Goal: Task Accomplishment & Management: Manage account settings

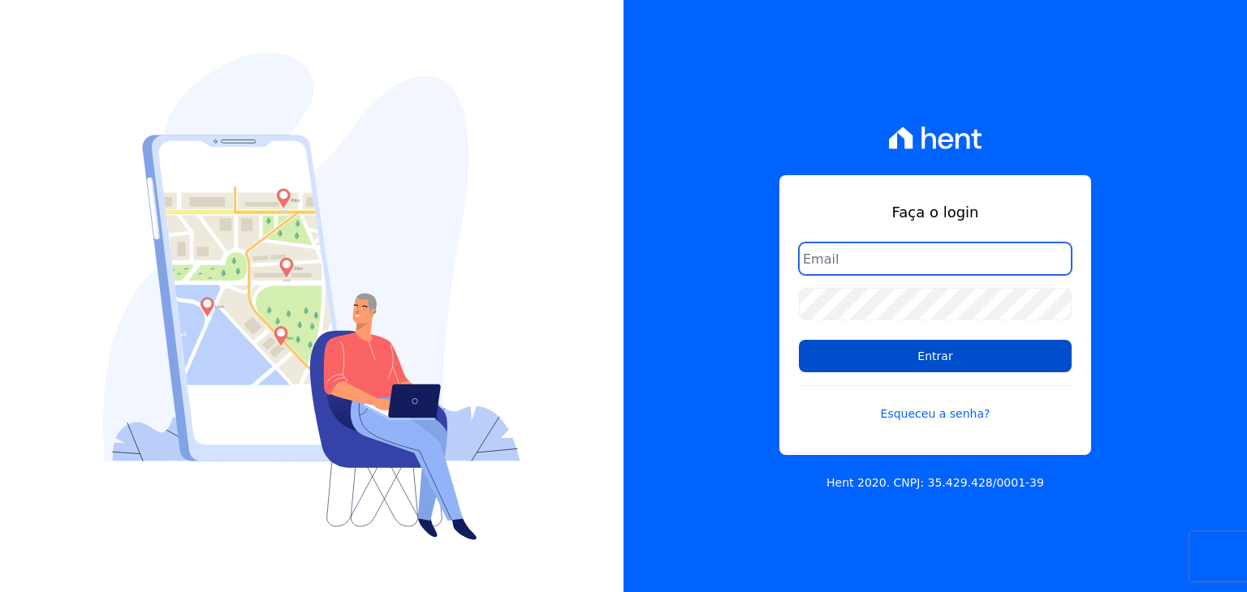
type input "marcos.real@realmarka.com.br"
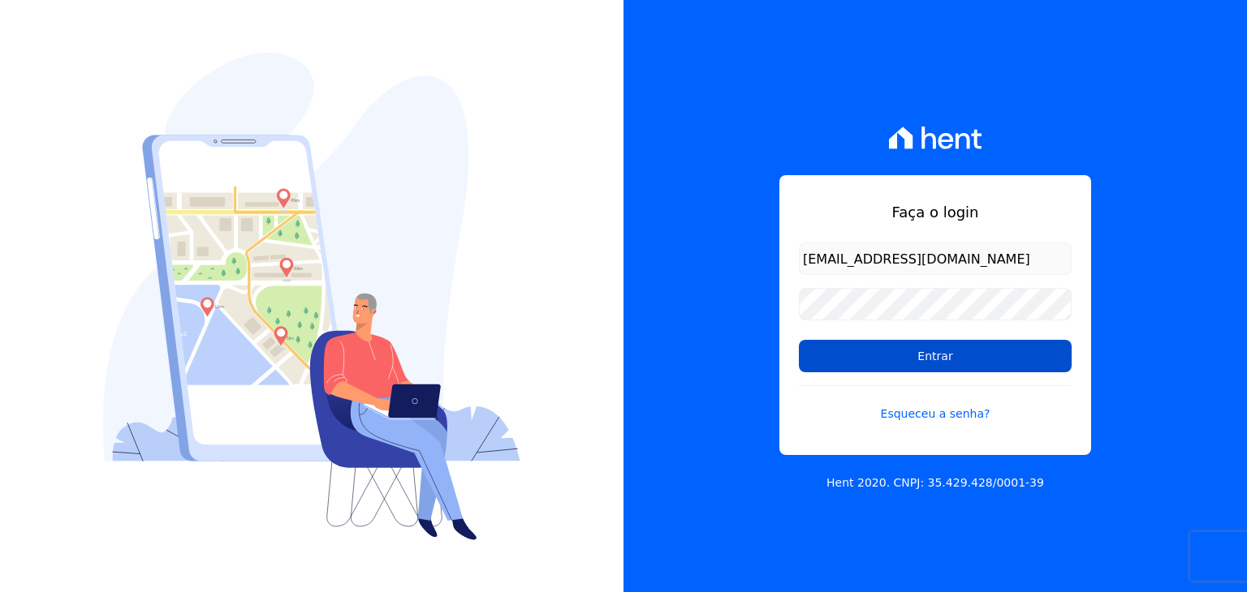
click at [890, 352] on input "Entrar" at bounding box center [935, 356] width 273 height 32
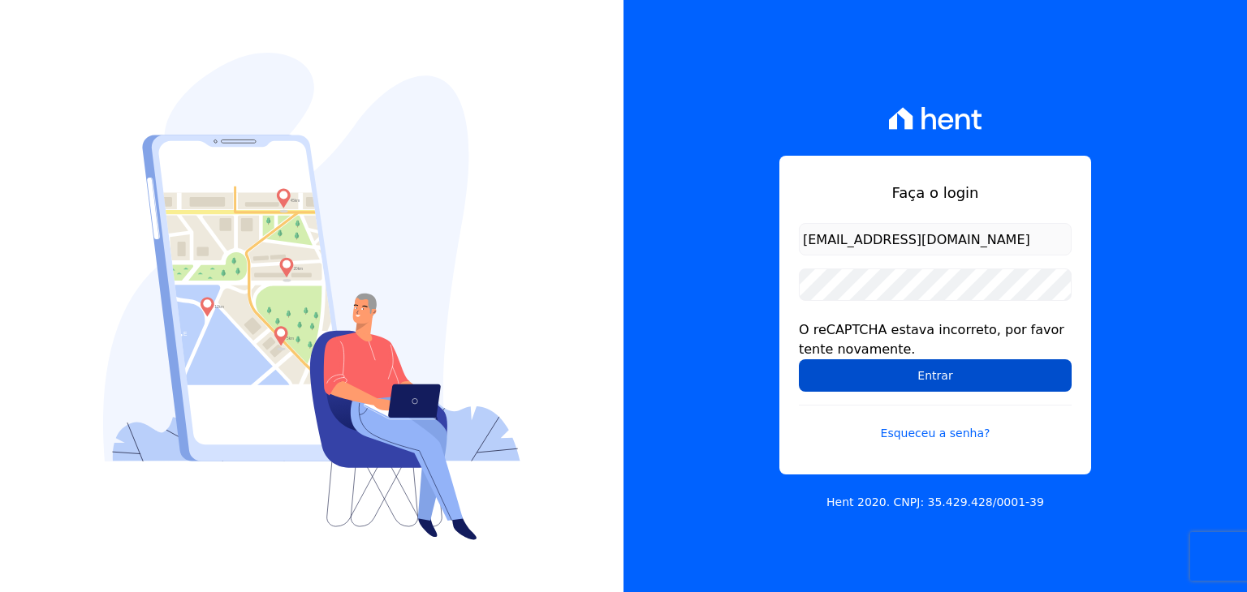
click at [886, 366] on input "Entrar" at bounding box center [935, 376] width 273 height 32
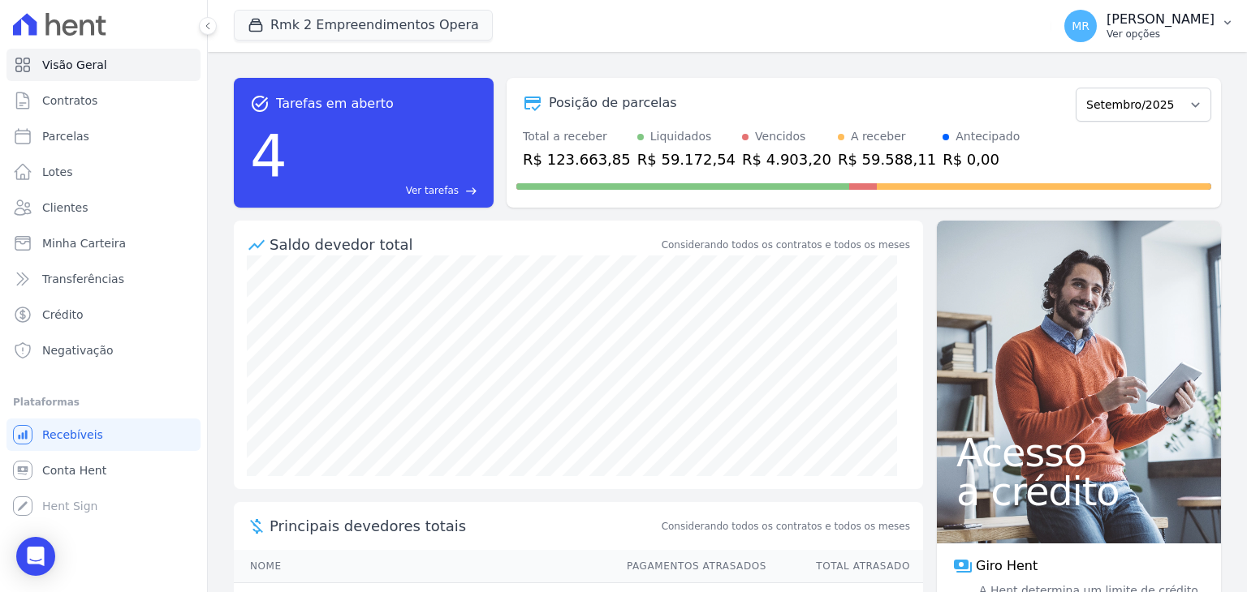
click at [1157, 15] on p "[PERSON_NAME]" at bounding box center [1160, 19] width 108 height 16
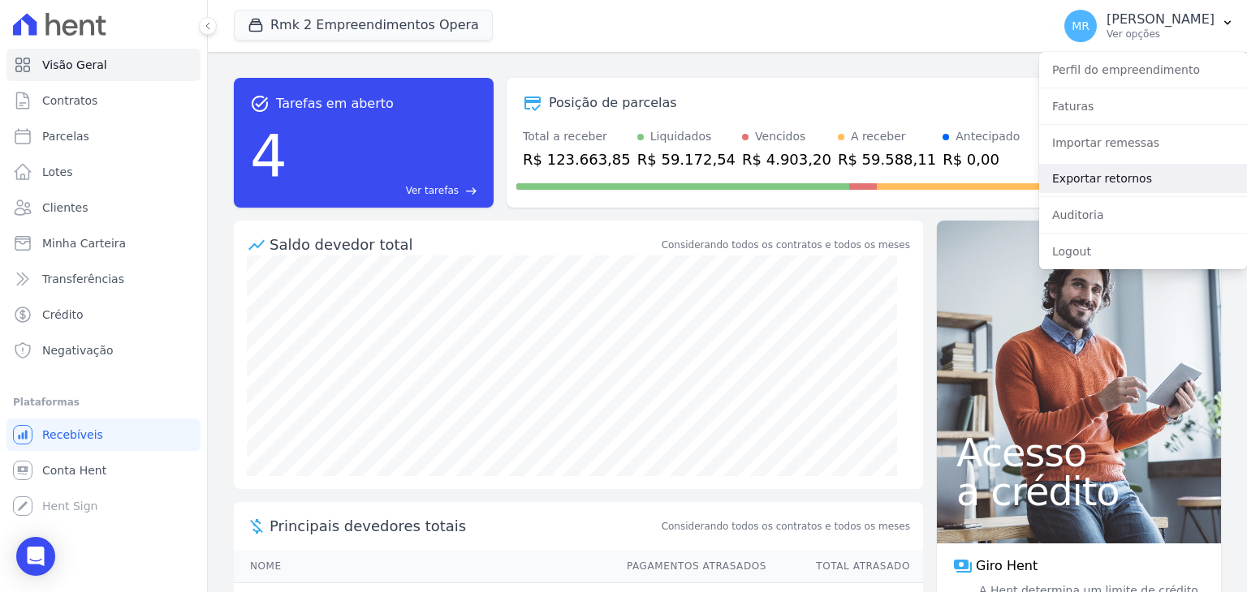
click at [1117, 177] on link "Exportar retornos" at bounding box center [1143, 178] width 208 height 29
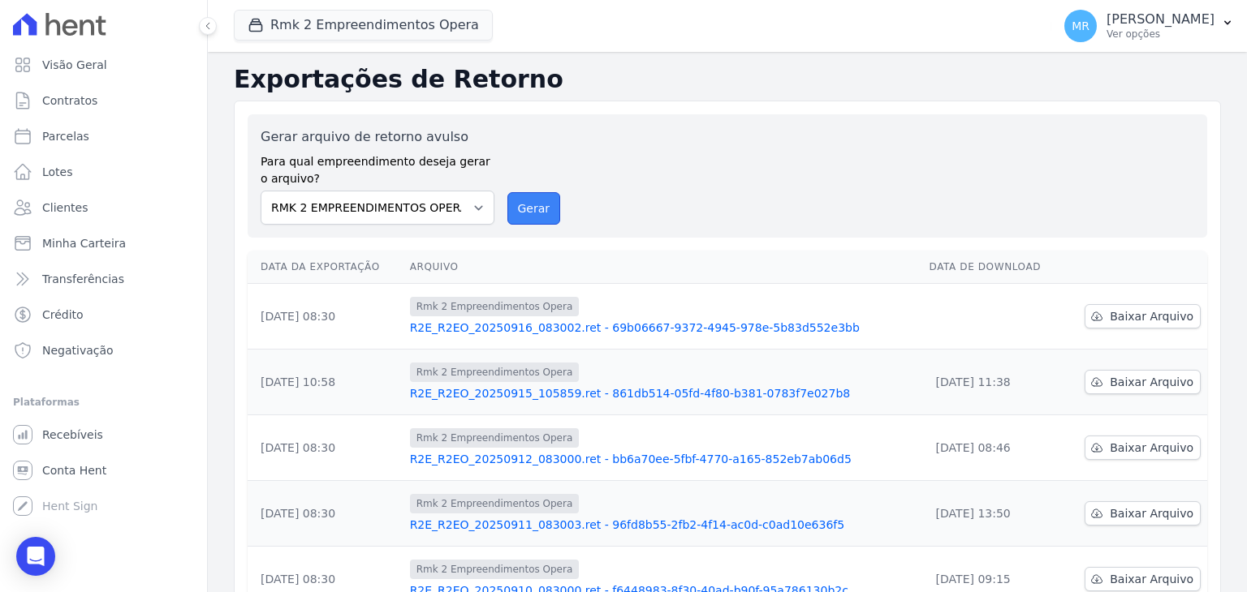
click at [507, 209] on button "Gerar" at bounding box center [534, 208] width 54 height 32
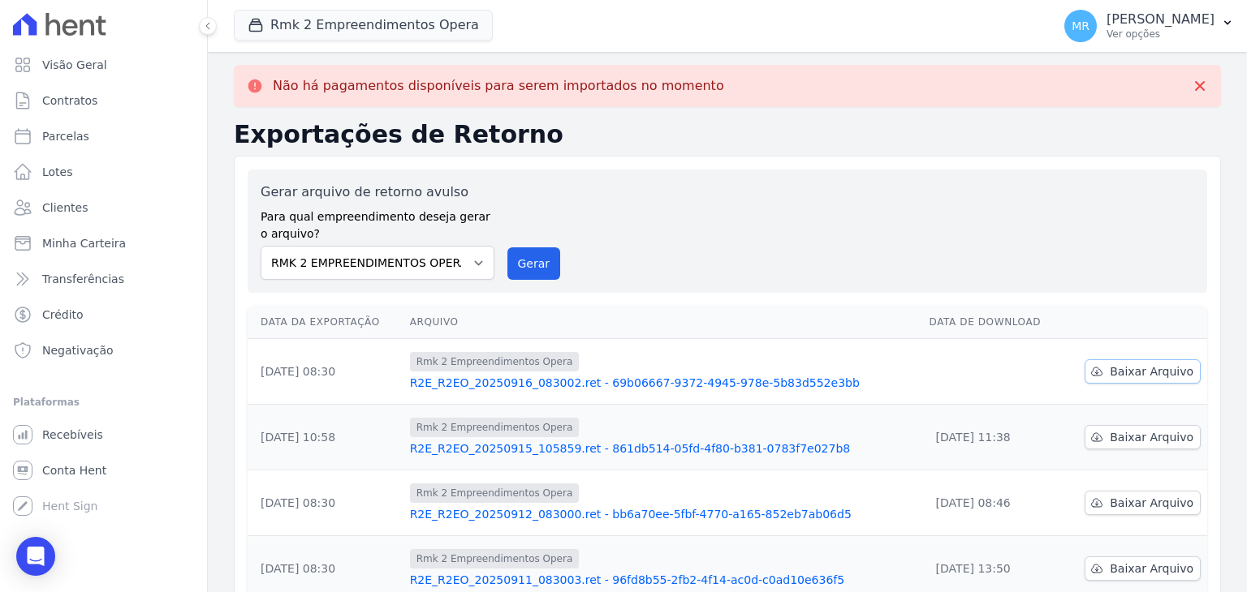
click at [1125, 368] on span "Baixar Arquivo" at bounding box center [1151, 372] width 84 height 16
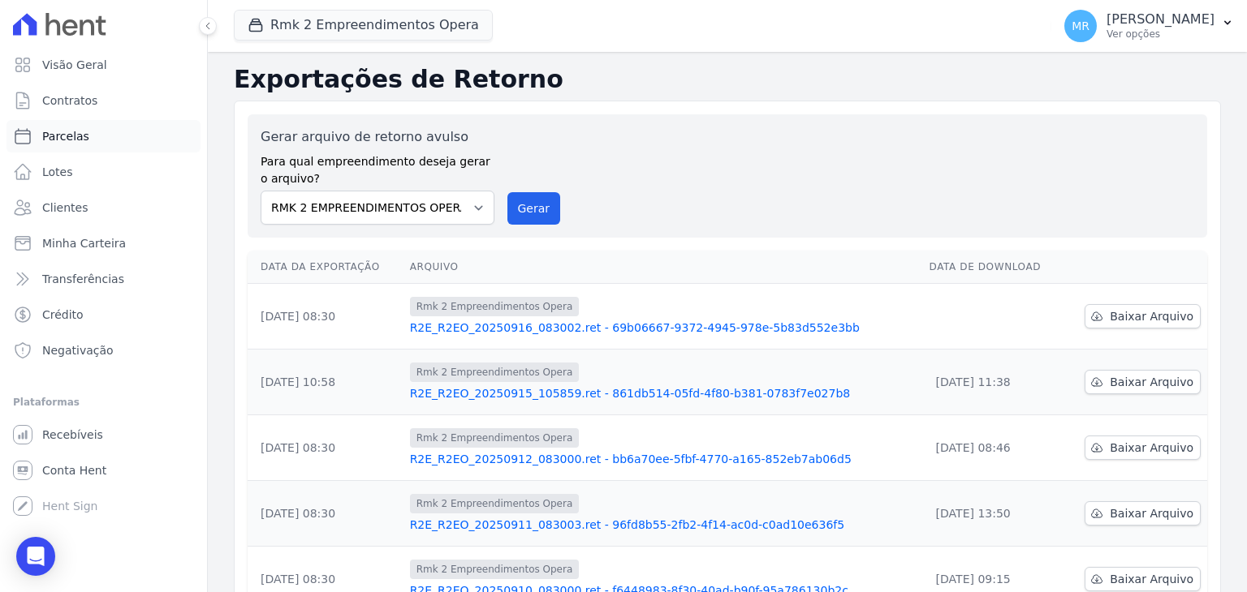
click at [91, 143] on link "Parcelas" at bounding box center [103, 136] width 194 height 32
select select
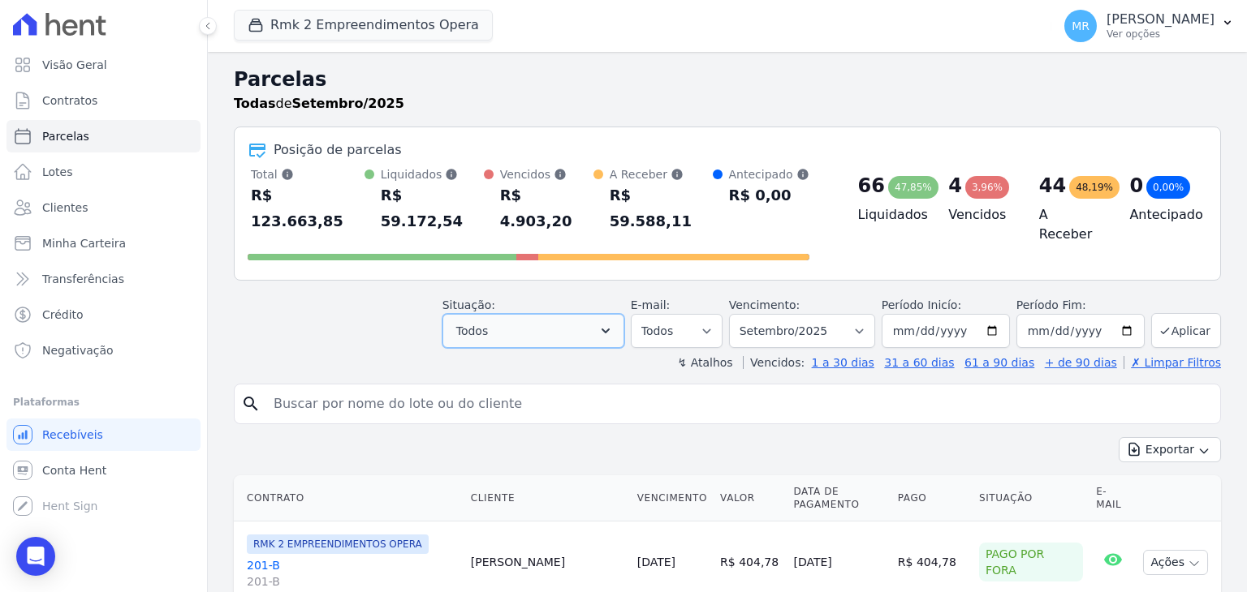
click at [594, 314] on button "Todos" at bounding box center [533, 331] width 182 height 34
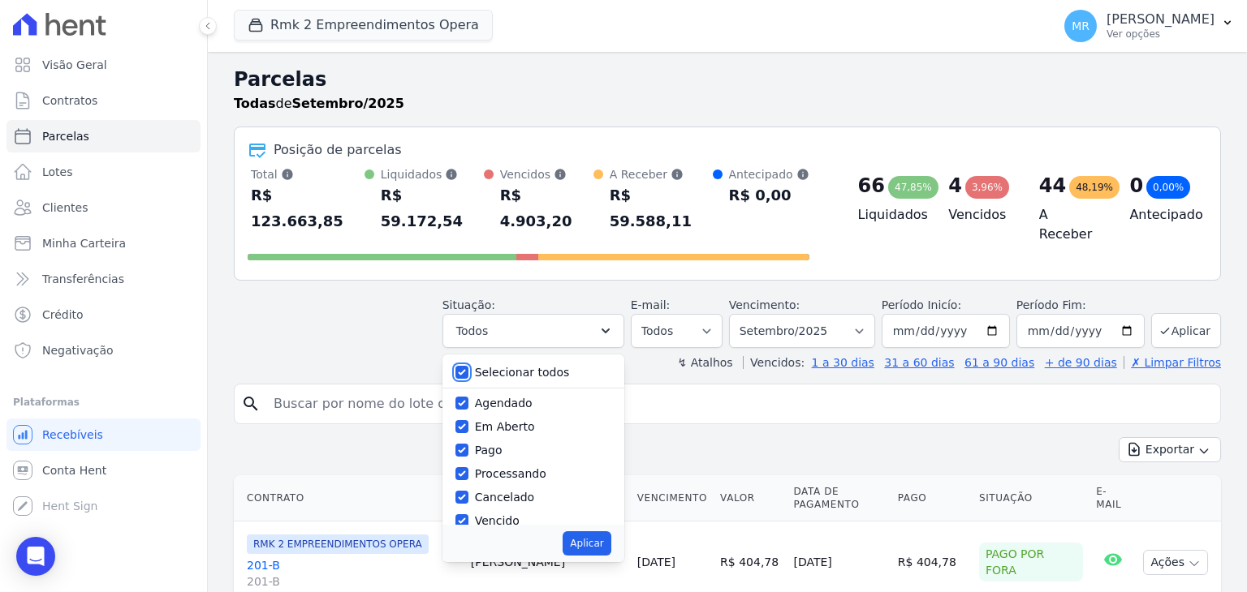
click at [468, 366] on input "Selecionar todos" at bounding box center [461, 372] width 13 height 13
checkbox input "false"
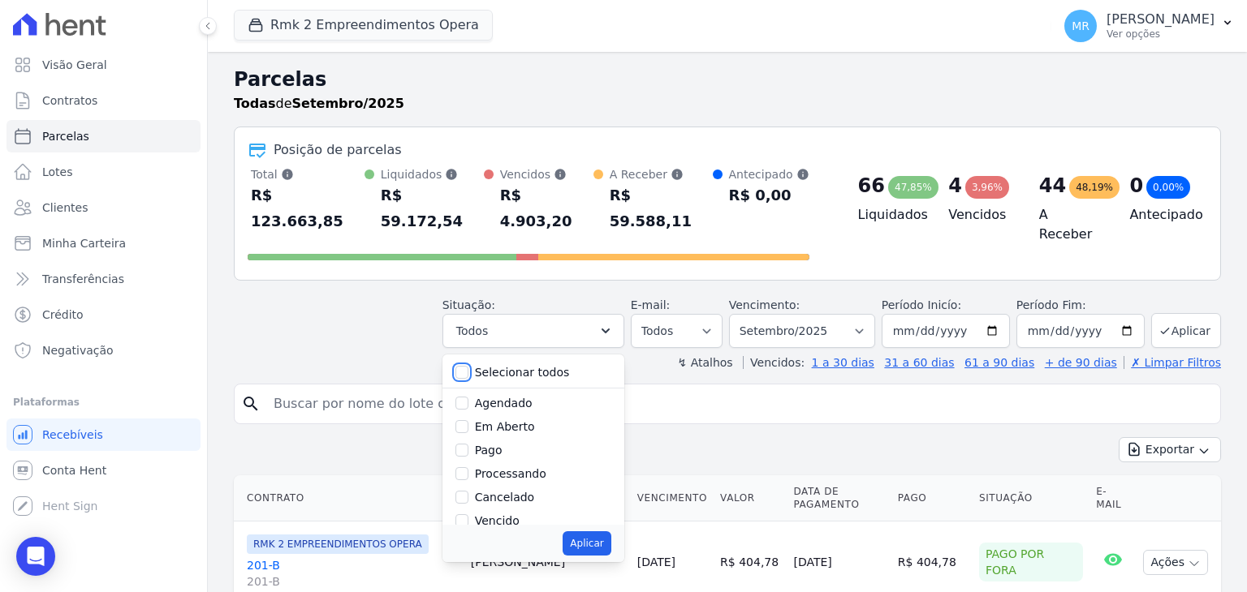
checkbox input "false"
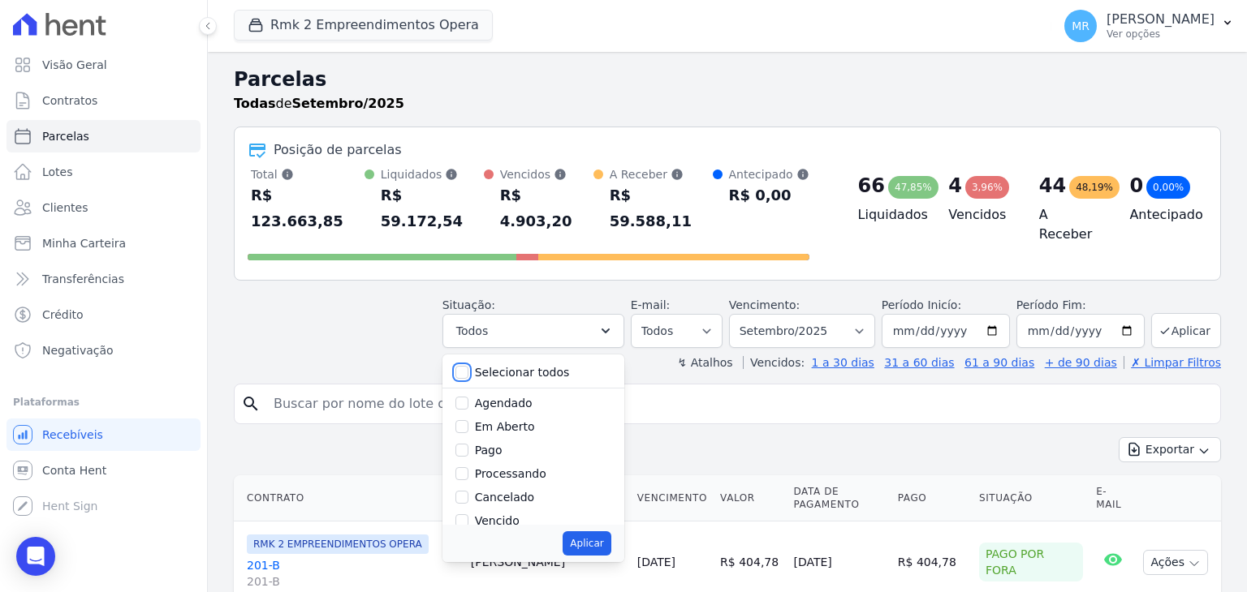
checkbox input "false"
click at [468, 363] on input "Pago" at bounding box center [461, 369] width 13 height 13
checkbox input "true"
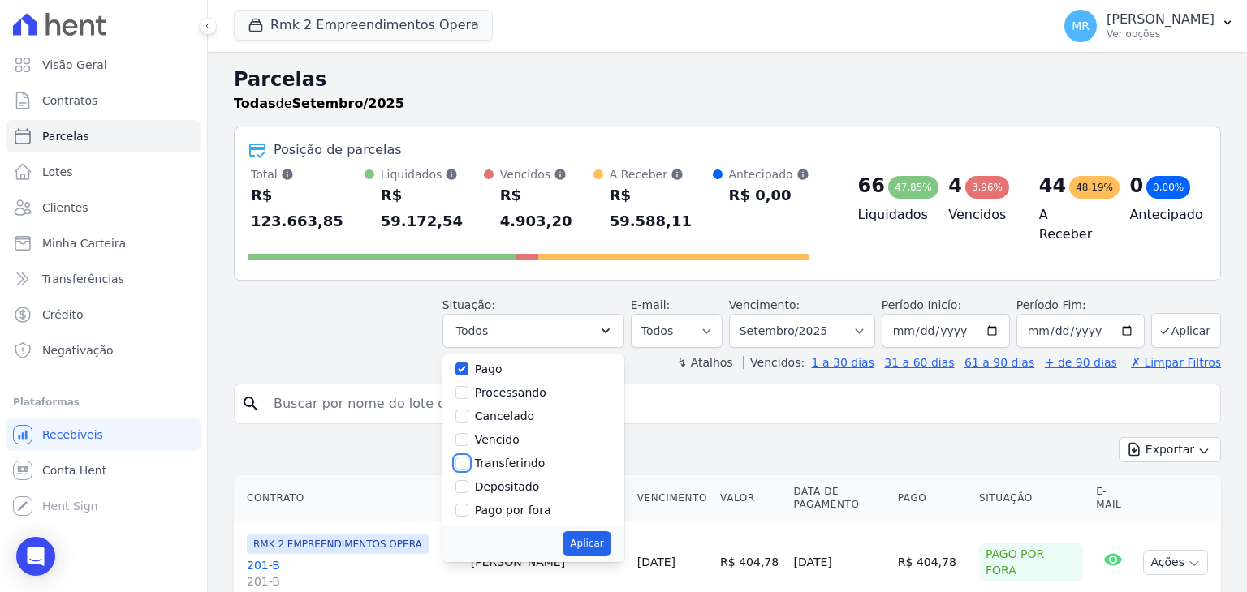
click at [468, 457] on input "Transferindo" at bounding box center [461, 463] width 13 height 13
checkbox input "true"
click at [468, 480] on input "Depositado" at bounding box center [461, 486] width 13 height 13
checkbox input "true"
click at [598, 532] on button "Aplicar" at bounding box center [586, 544] width 48 height 24
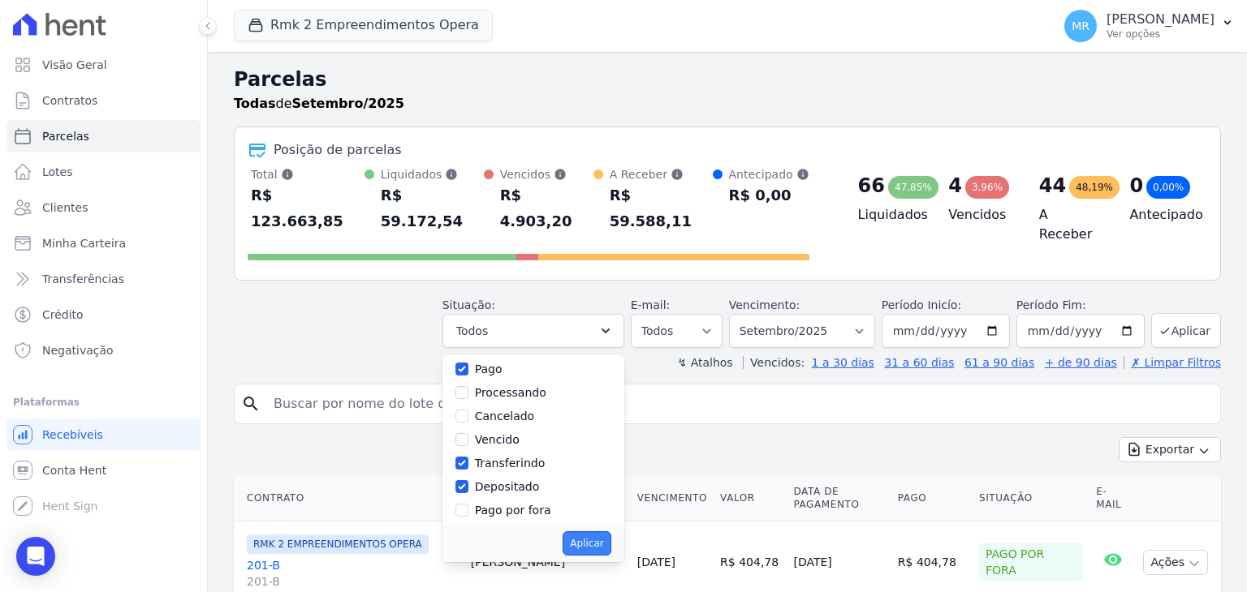
select select "paid"
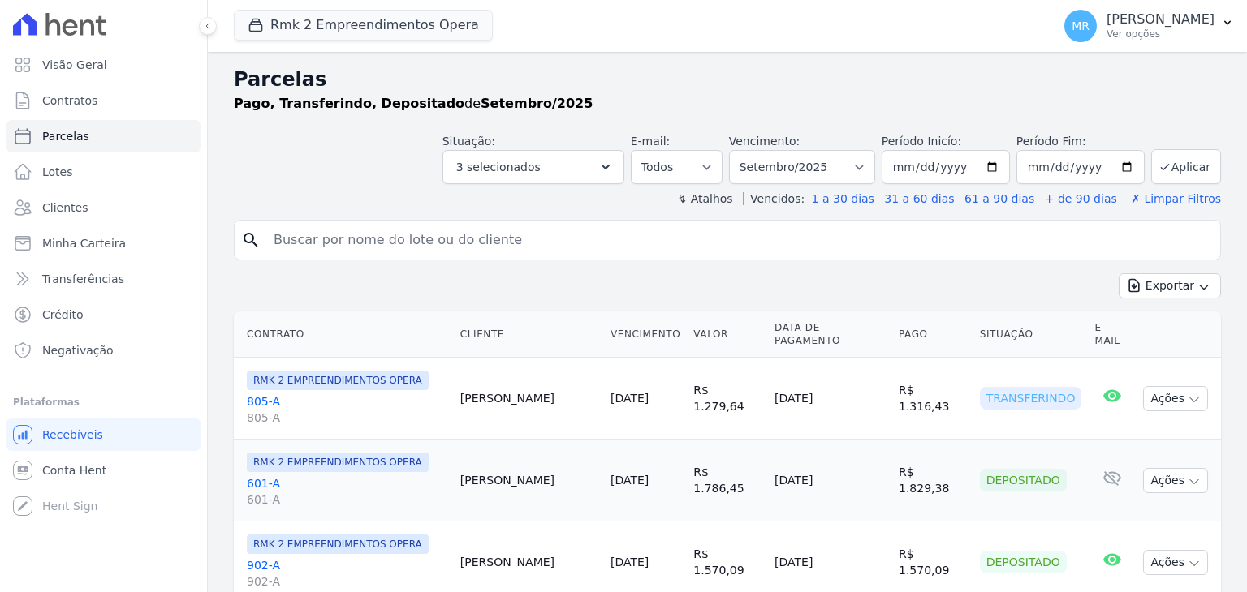
select select
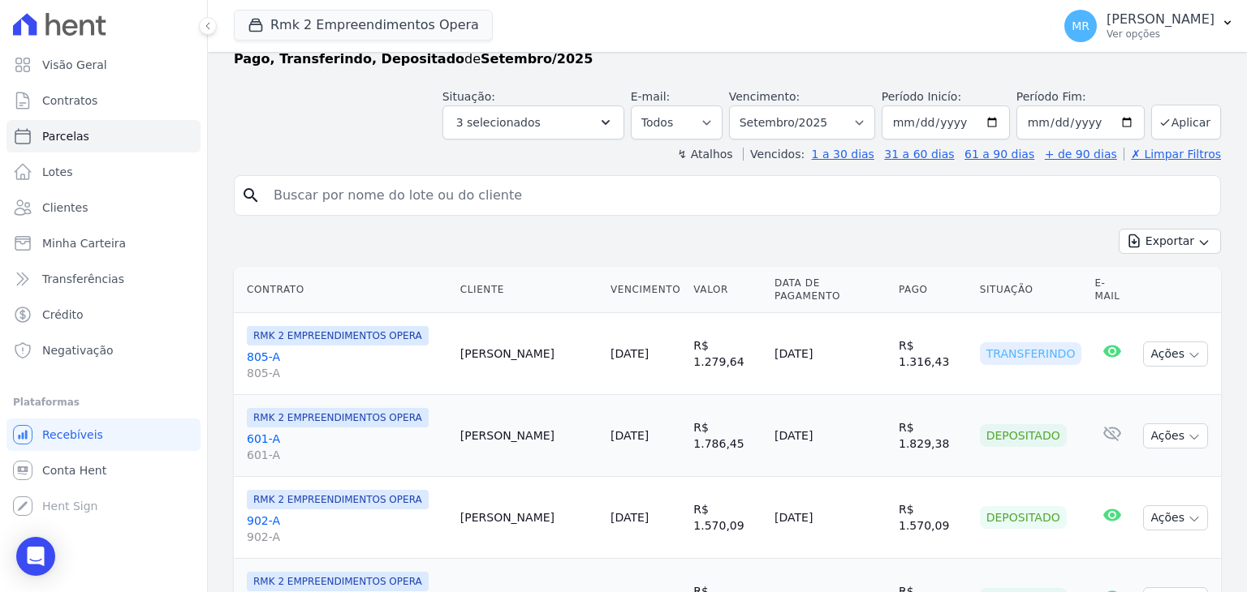
scroll to position [81, 0]
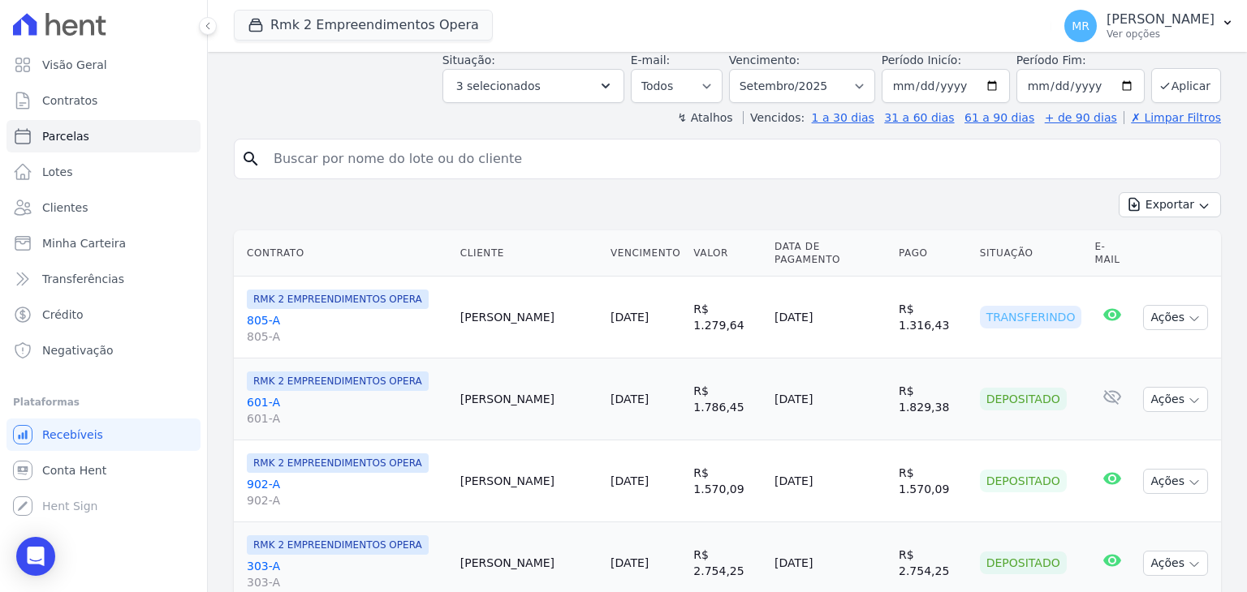
drag, startPoint x: 517, startPoint y: 312, endPoint x: 964, endPoint y: 317, distance: 447.2
click at [964, 317] on tr "RMK 2 EMPREENDIMENTOS OPERA 805-A 805-A Marcelo Oliveira 20/08/2025 R$ 1.279,64…" at bounding box center [727, 318] width 987 height 82
copy tr "Marcelo Oliveira 20/08/2025 R$ 1.279,64 15/09/2025 R$ 1.316,43"
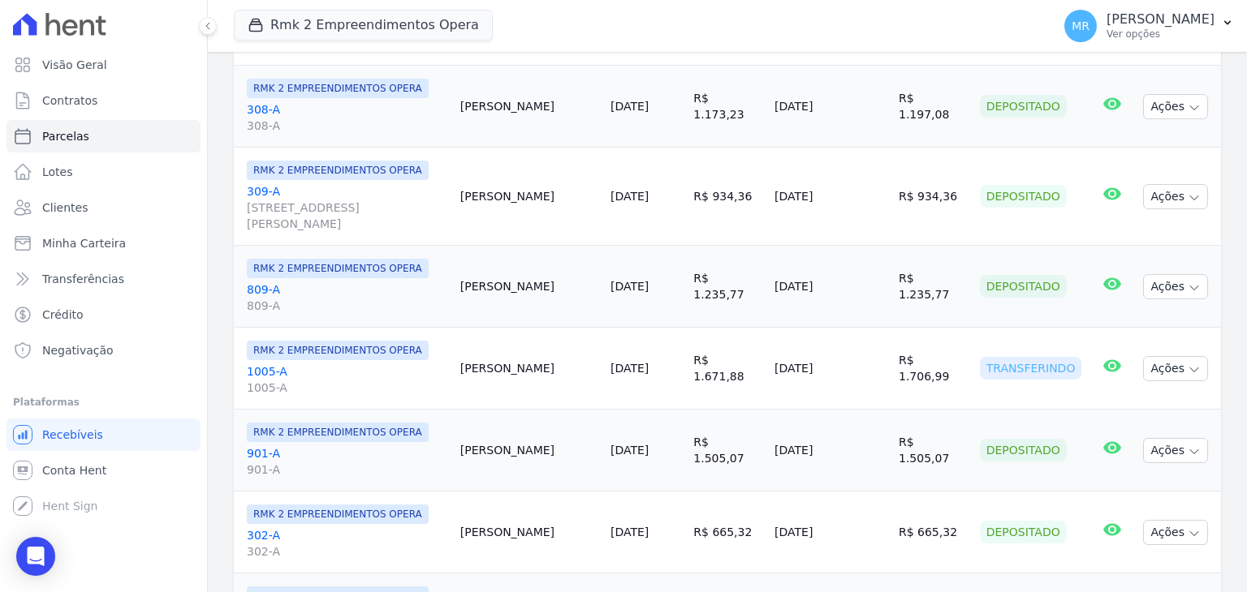
scroll to position [1217, 0]
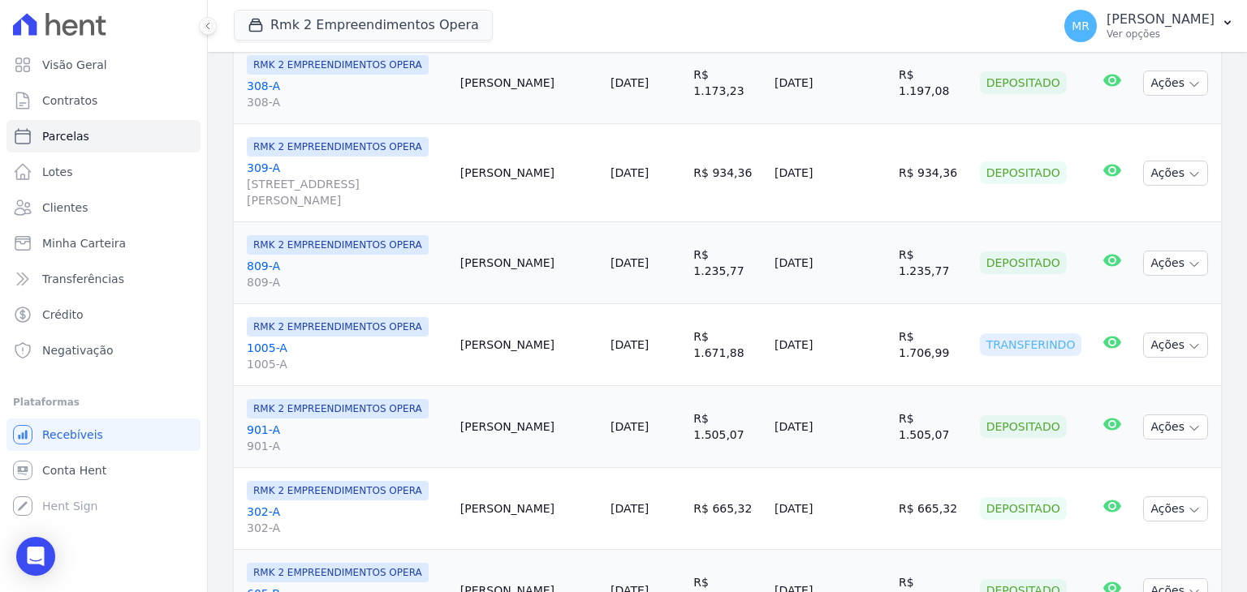
drag, startPoint x: 506, startPoint y: 340, endPoint x: 673, endPoint y: 345, distance: 166.4
click at [673, 345] on tr "RMK 2 EMPREENDIMENTOS OPERA 1005-A 1005-A Isabele Victor 10/09/2025 R$ 1.671,88…" at bounding box center [727, 345] width 987 height 82
click at [653, 368] on td "[DATE]" at bounding box center [645, 345] width 83 height 82
drag, startPoint x: 515, startPoint y: 342, endPoint x: 948, endPoint y: 355, distance: 433.6
click at [948, 355] on tr "RMK 2 EMPREENDIMENTOS OPERA 1005-A 1005-A Isabele Victor 10/09/2025 R$ 1.671,88…" at bounding box center [727, 345] width 987 height 82
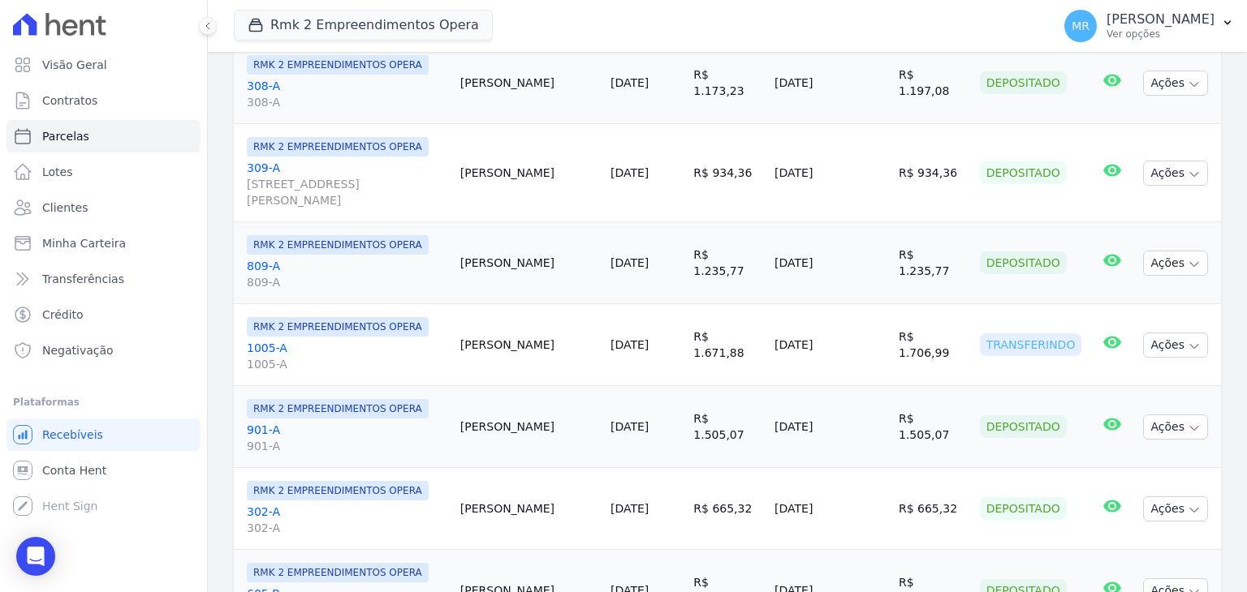
copy tr "Isabele Victor 10/09/2025 R$ 1.671,88 15/09/2025 R$ 1.706,99"
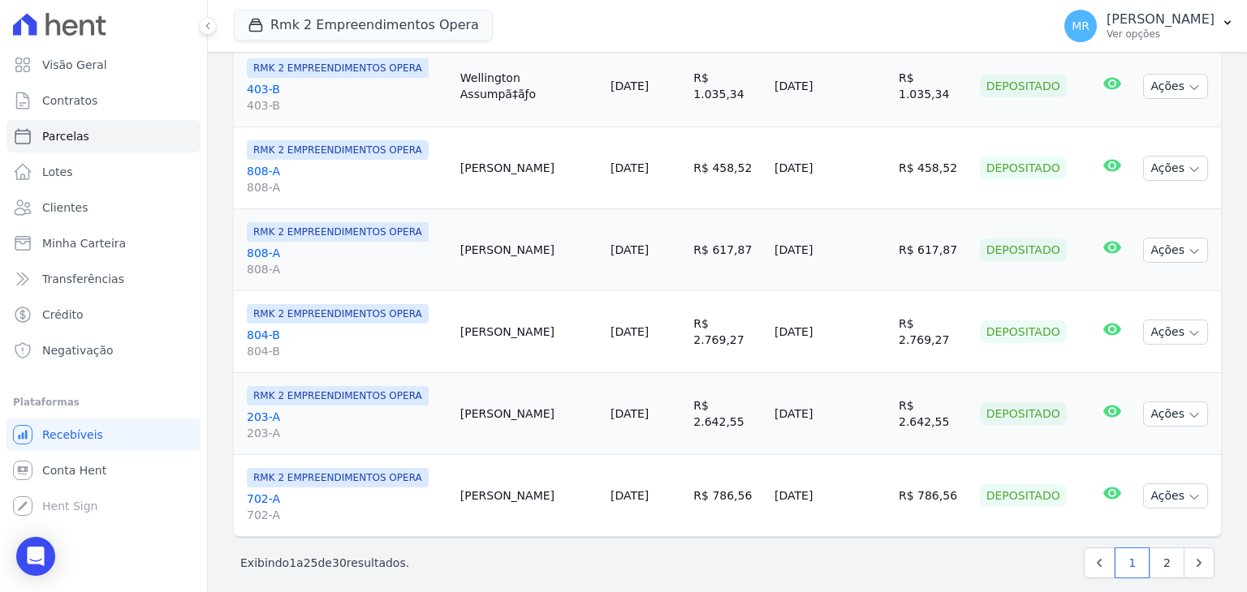
scroll to position [1896, 0]
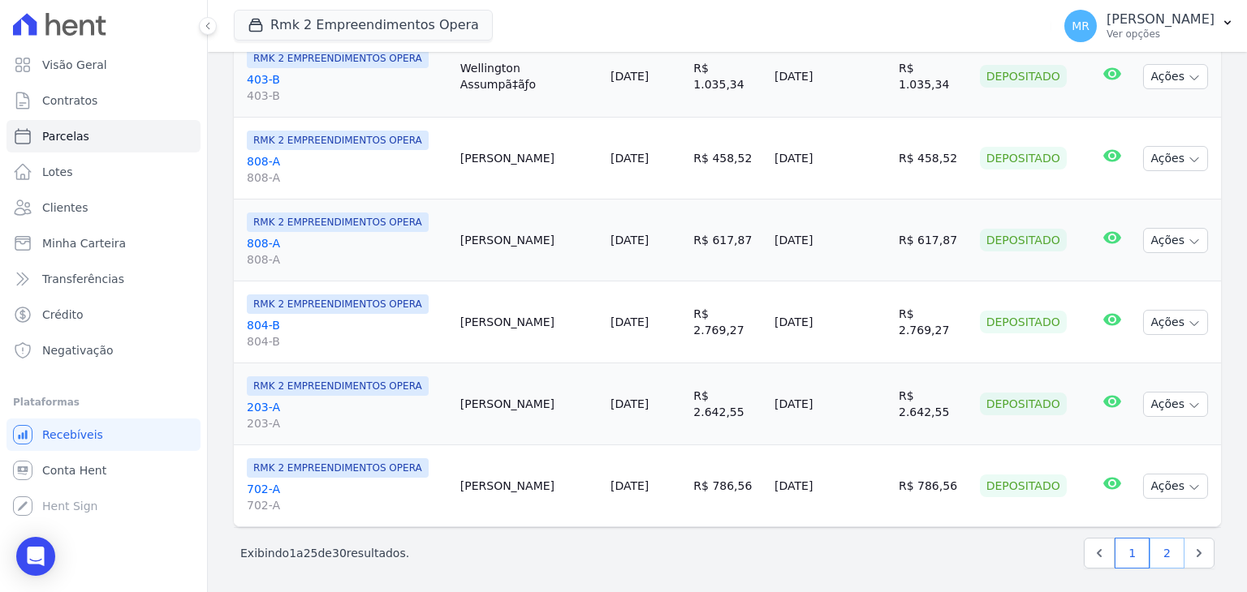
click at [1151, 543] on link "2" at bounding box center [1166, 553] width 35 height 31
select select
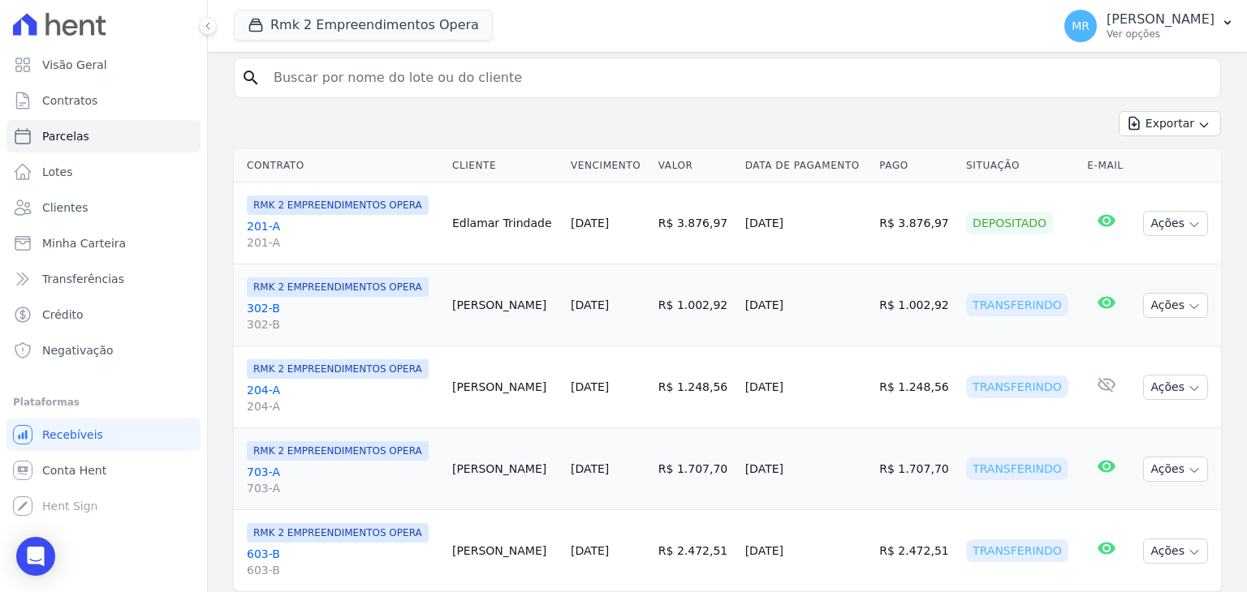
scroll to position [230, 0]
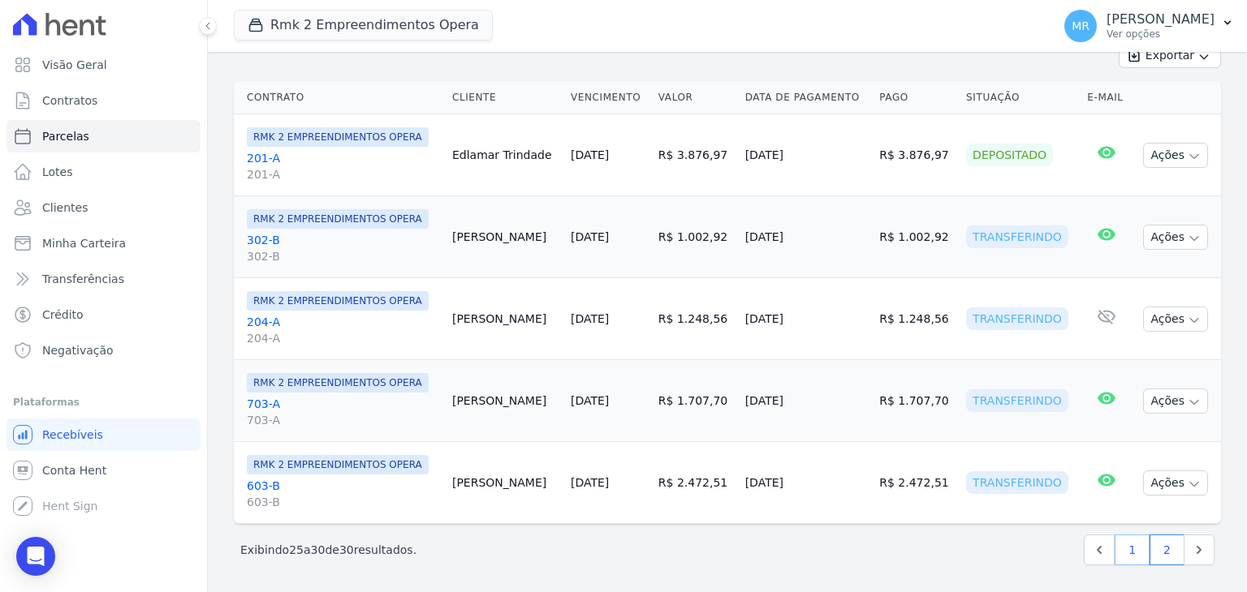
click at [1128, 544] on link "1" at bounding box center [1131, 550] width 35 height 31
select select
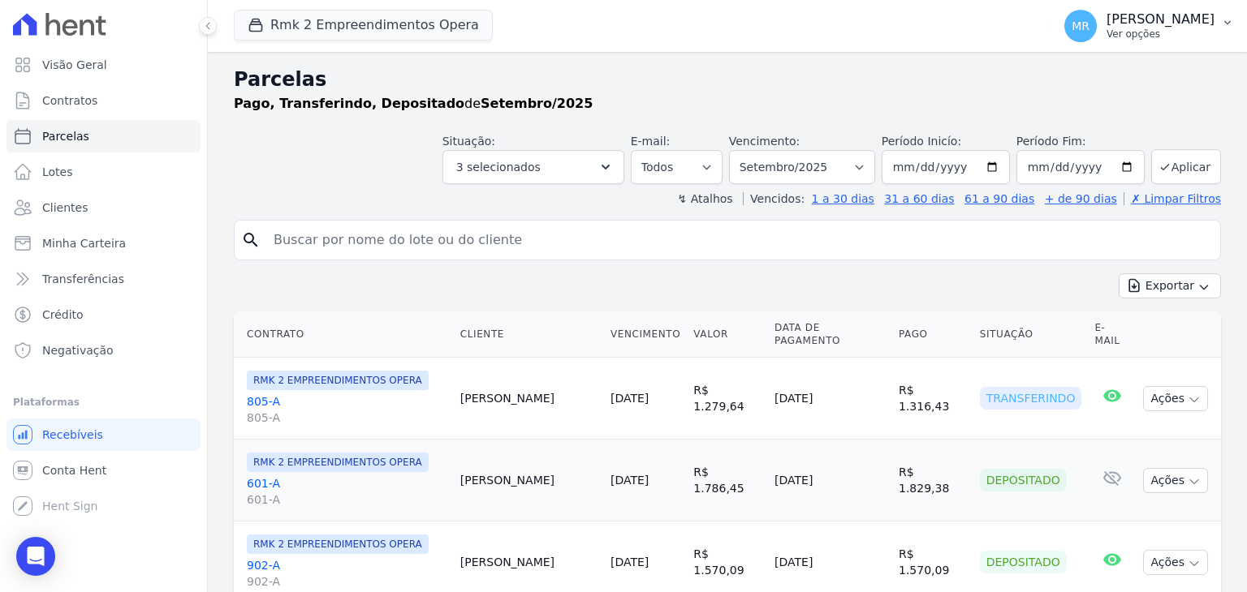
click at [1162, 19] on p "[PERSON_NAME]" at bounding box center [1160, 19] width 108 height 16
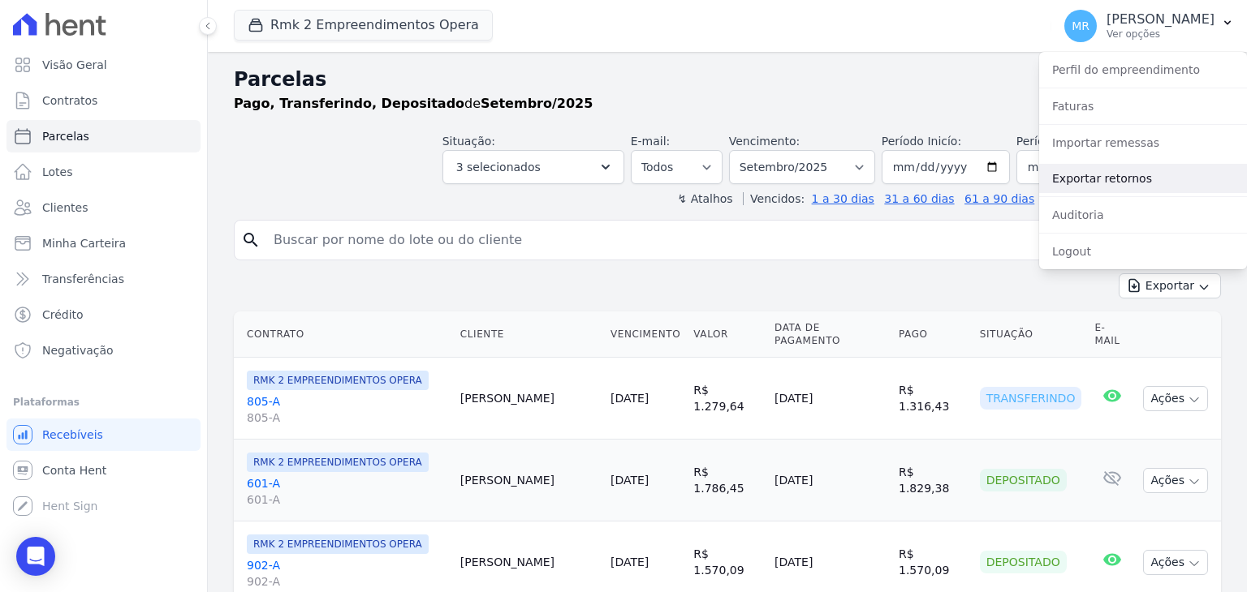
click at [1113, 182] on link "Exportar retornos" at bounding box center [1143, 178] width 208 height 29
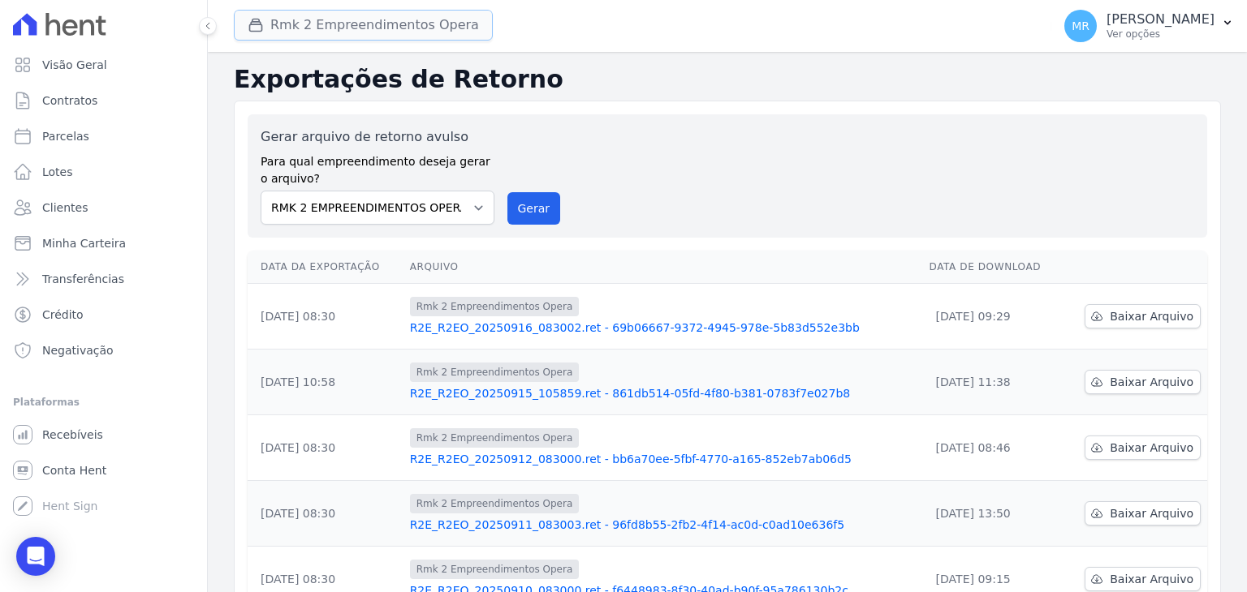
drag, startPoint x: 425, startPoint y: 30, endPoint x: 416, endPoint y: 40, distance: 13.8
click at [425, 30] on button "Rmk 2 Empreendimentos Opera" at bounding box center [363, 25] width 259 height 31
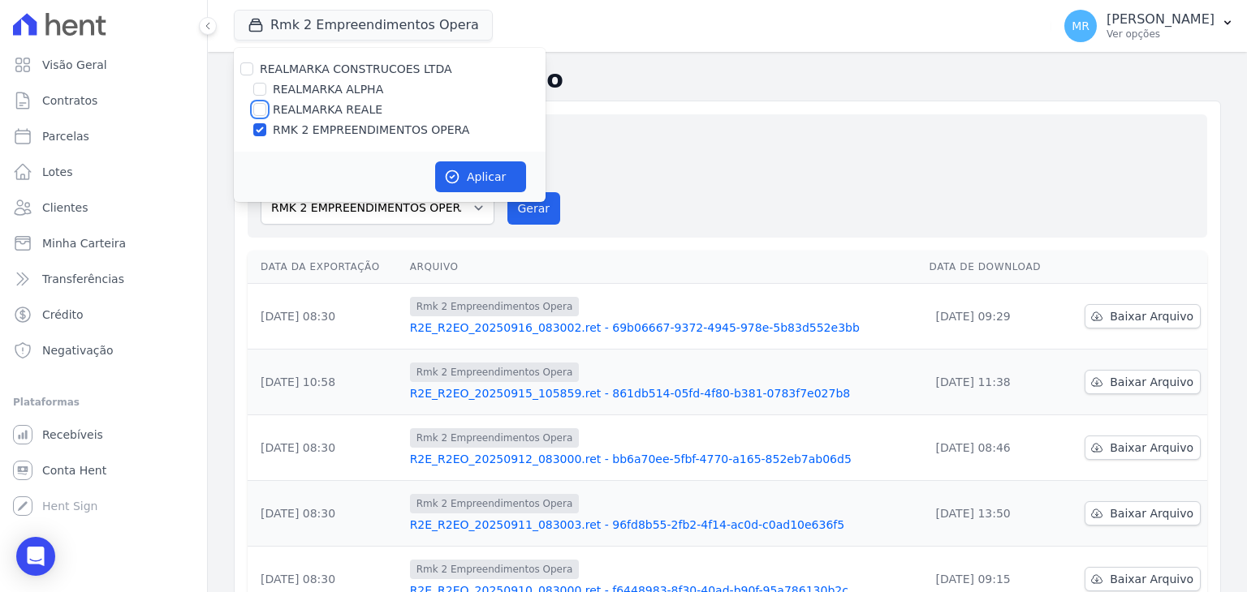
click at [263, 111] on input "REALMARKA REALE" at bounding box center [259, 109] width 13 height 13
checkbox input "true"
click at [256, 127] on input "RMK 2 EMPREENDIMENTOS OPERA" at bounding box center [259, 129] width 13 height 13
checkbox input "false"
click at [450, 166] on button "Aplicar" at bounding box center [480, 177] width 91 height 31
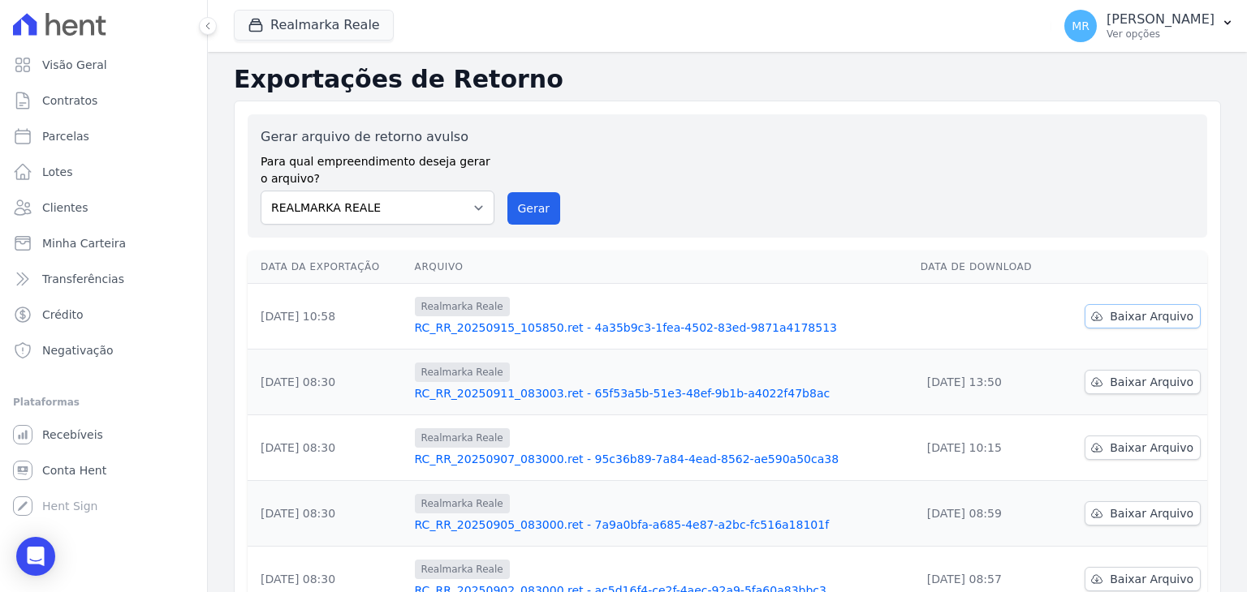
click at [1131, 318] on span "Baixar Arquivo" at bounding box center [1151, 316] width 84 height 16
click at [102, 129] on link "Parcelas" at bounding box center [103, 136] width 194 height 32
select select
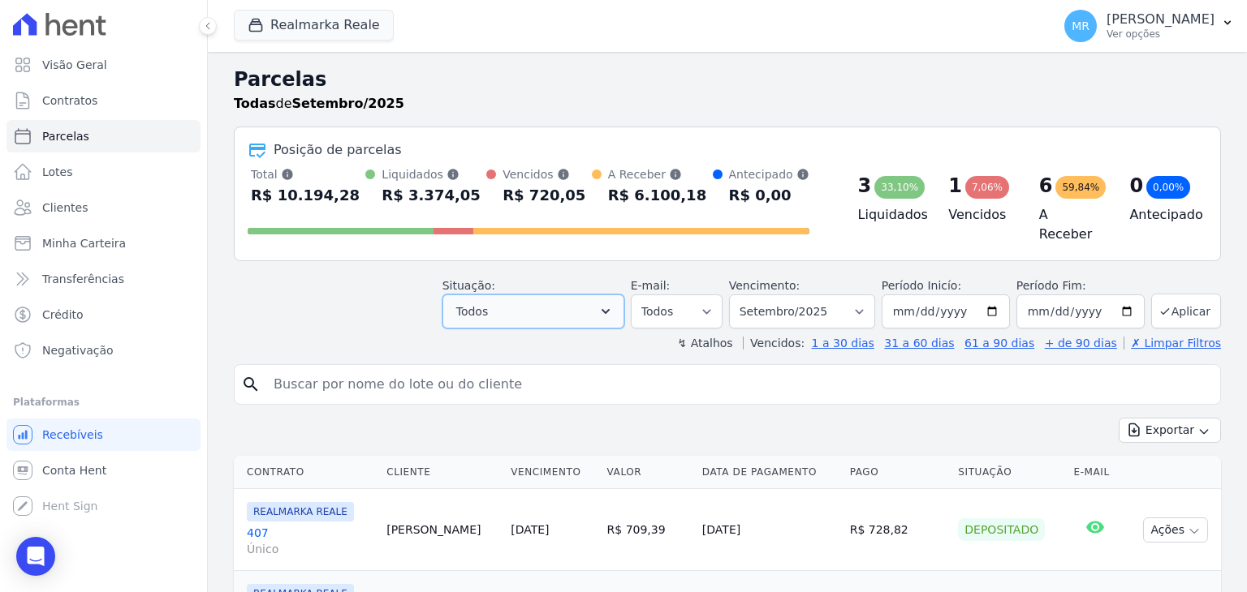
click at [488, 302] on span "Todos" at bounding box center [472, 311] width 32 height 19
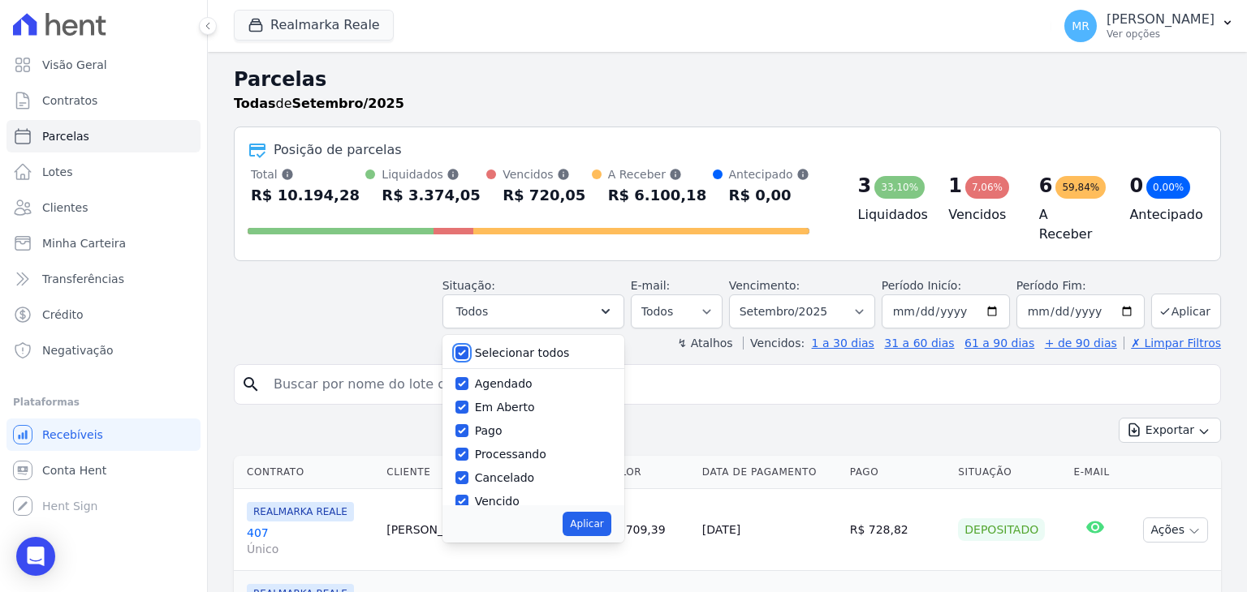
click at [468, 347] on input "Selecionar todos" at bounding box center [461, 353] width 13 height 13
checkbox input "false"
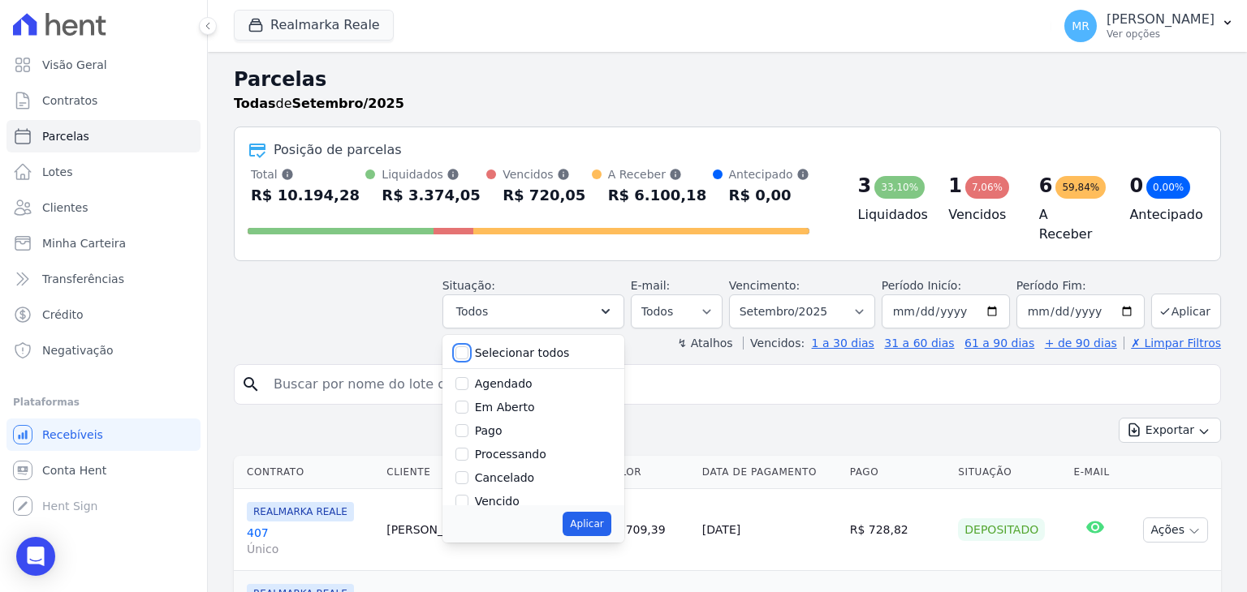
checkbox input "false"
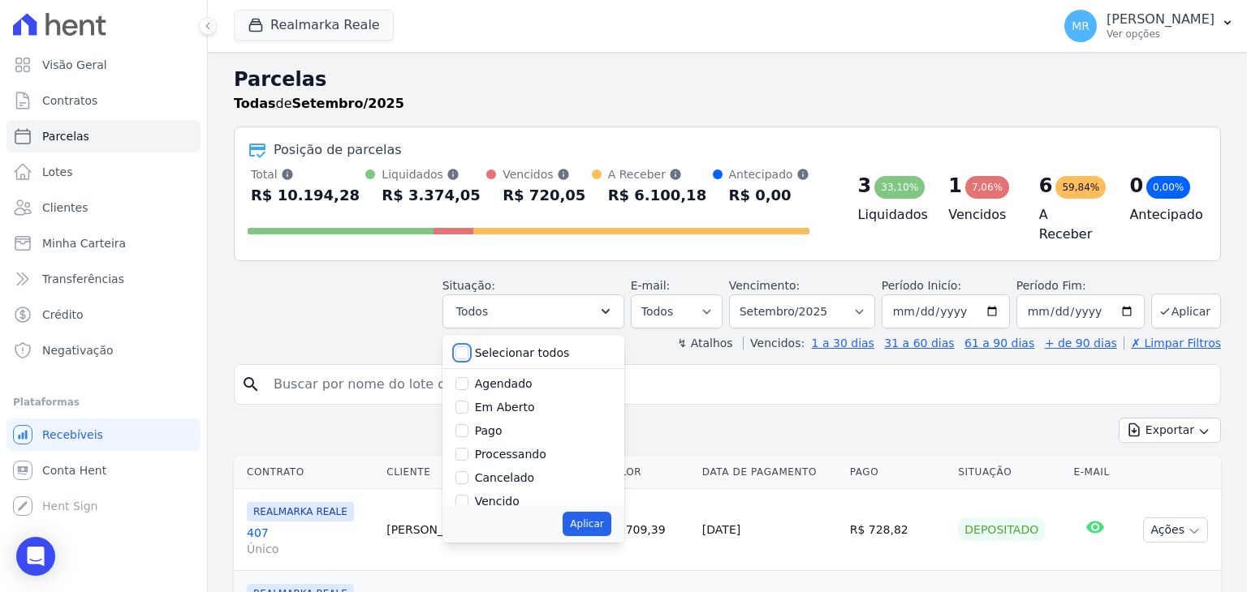
checkbox input "false"
drag, startPoint x: 480, startPoint y: 424, endPoint x: 484, endPoint y: 437, distance: 13.6
click at [468, 424] on input "Pago" at bounding box center [461, 430] width 13 height 13
checkbox input "true"
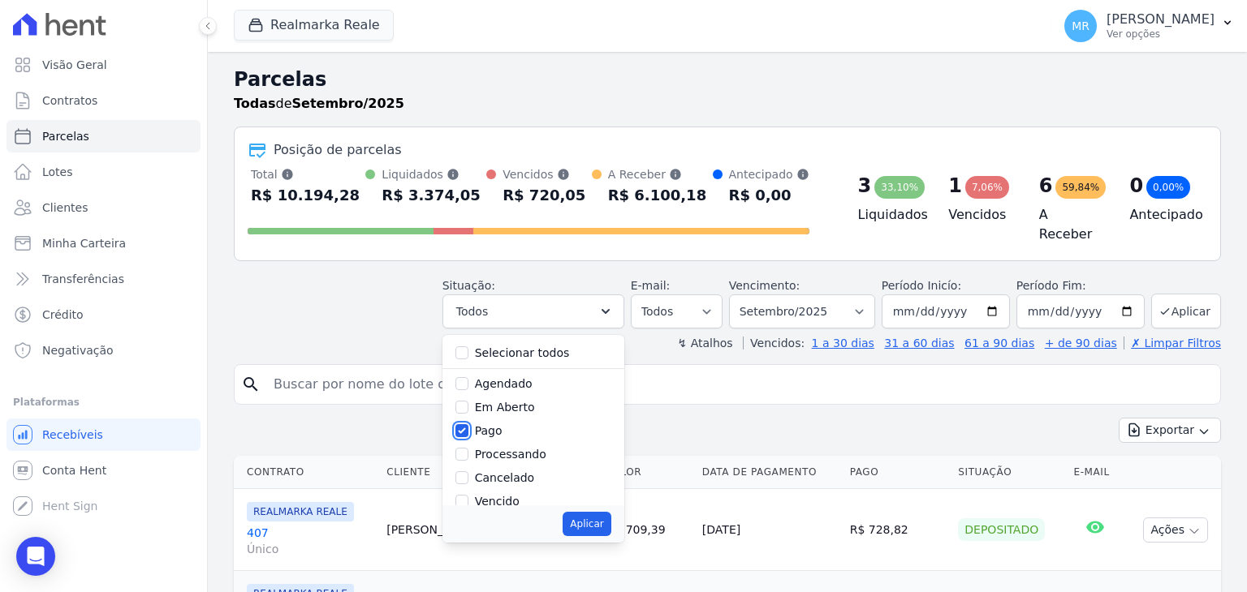
scroll to position [81, 0]
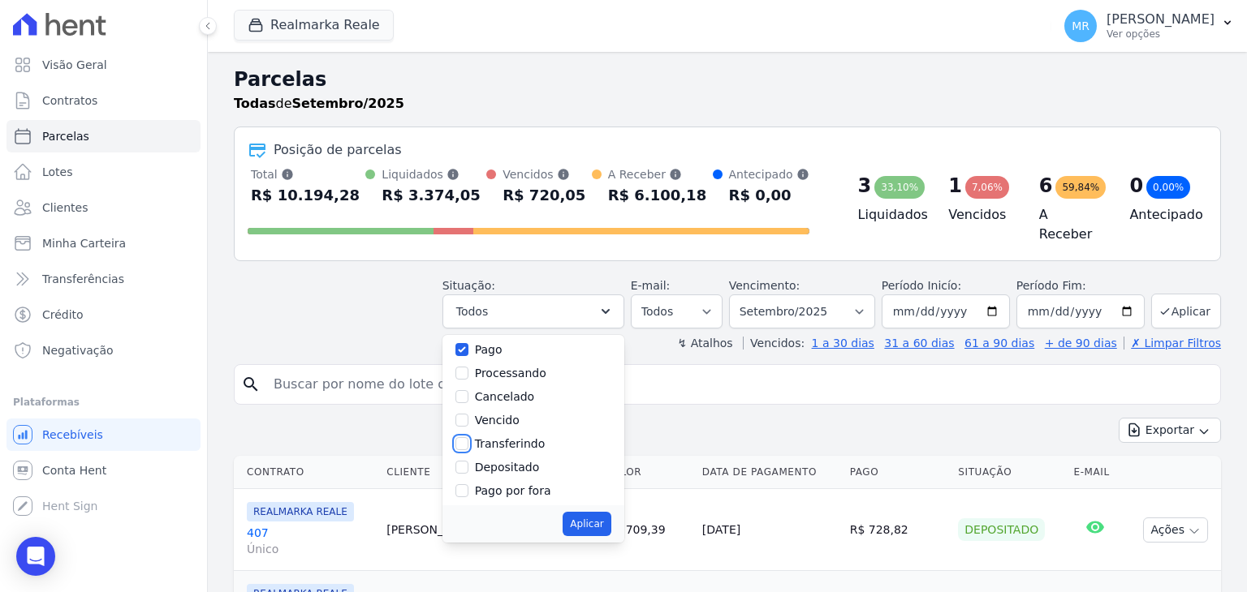
click at [468, 437] on input "Transferindo" at bounding box center [461, 443] width 13 height 13
checkbox input "true"
click at [468, 461] on input "Depositado" at bounding box center [461, 467] width 13 height 13
checkbox input "true"
click at [589, 517] on button "Aplicar" at bounding box center [586, 524] width 48 height 24
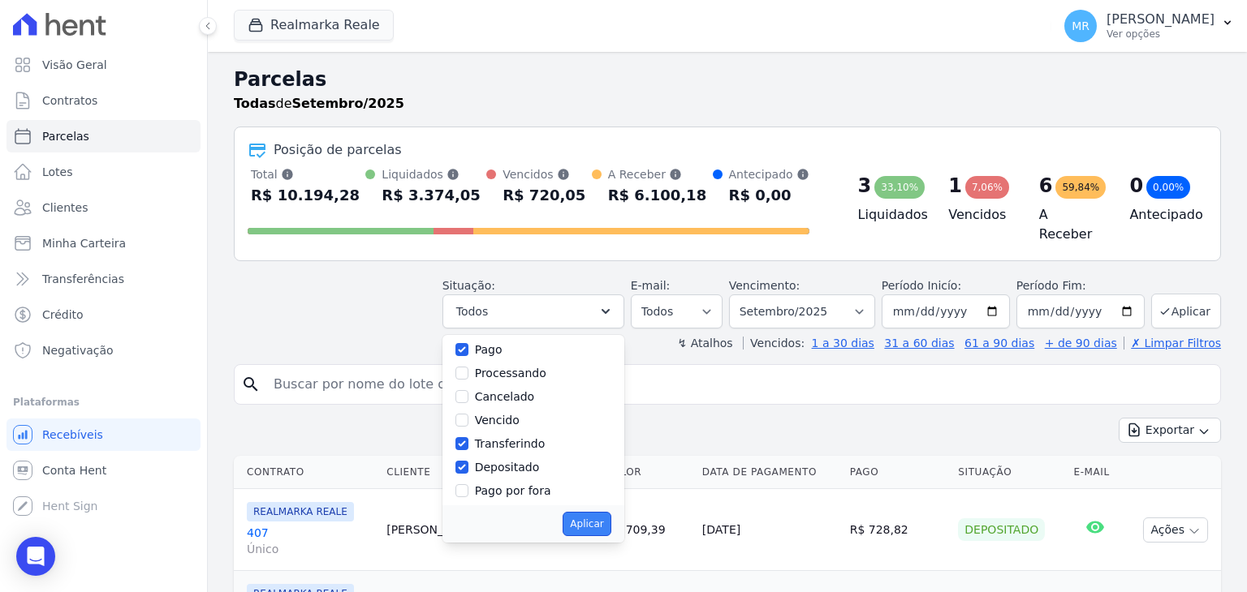
select select "paid"
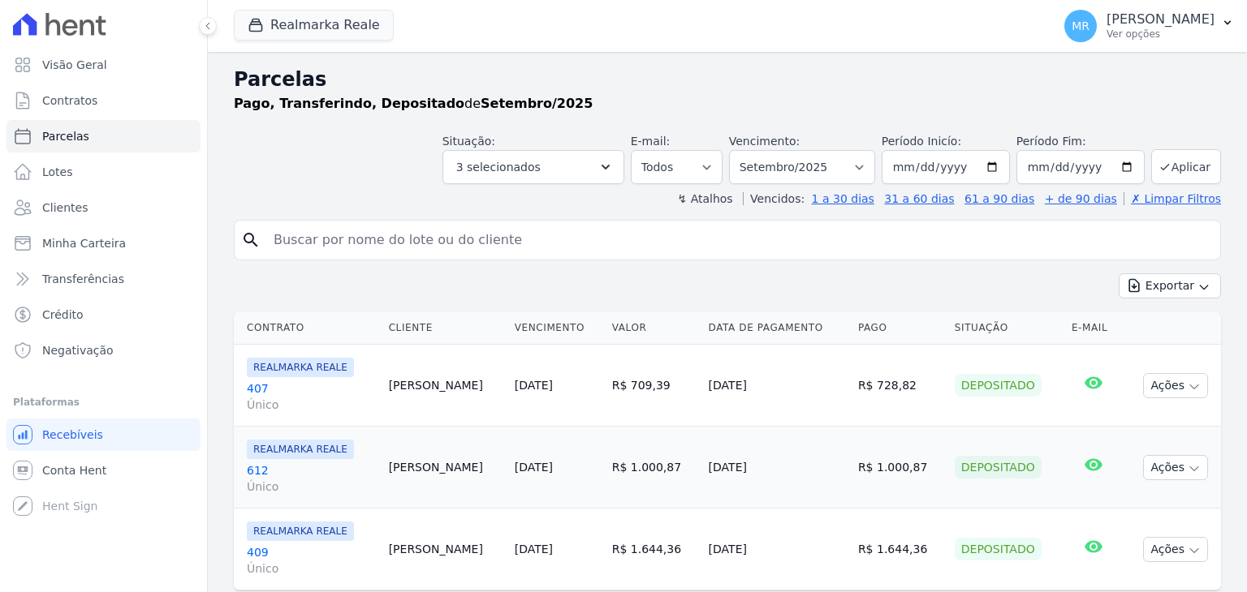
select select
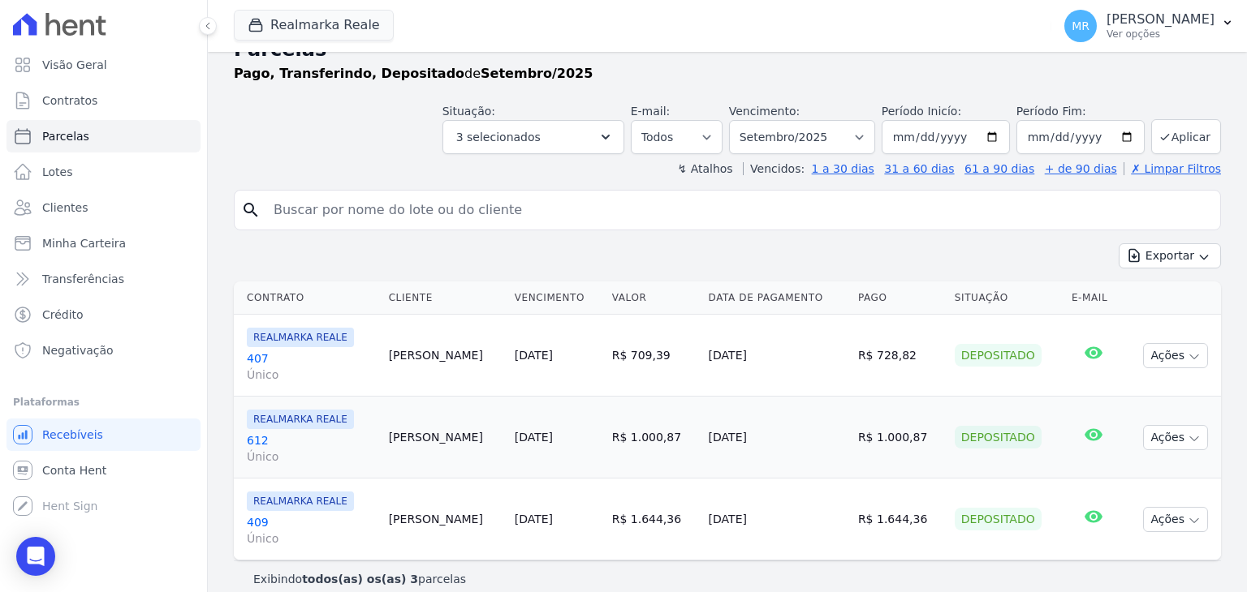
scroll to position [46, 0]
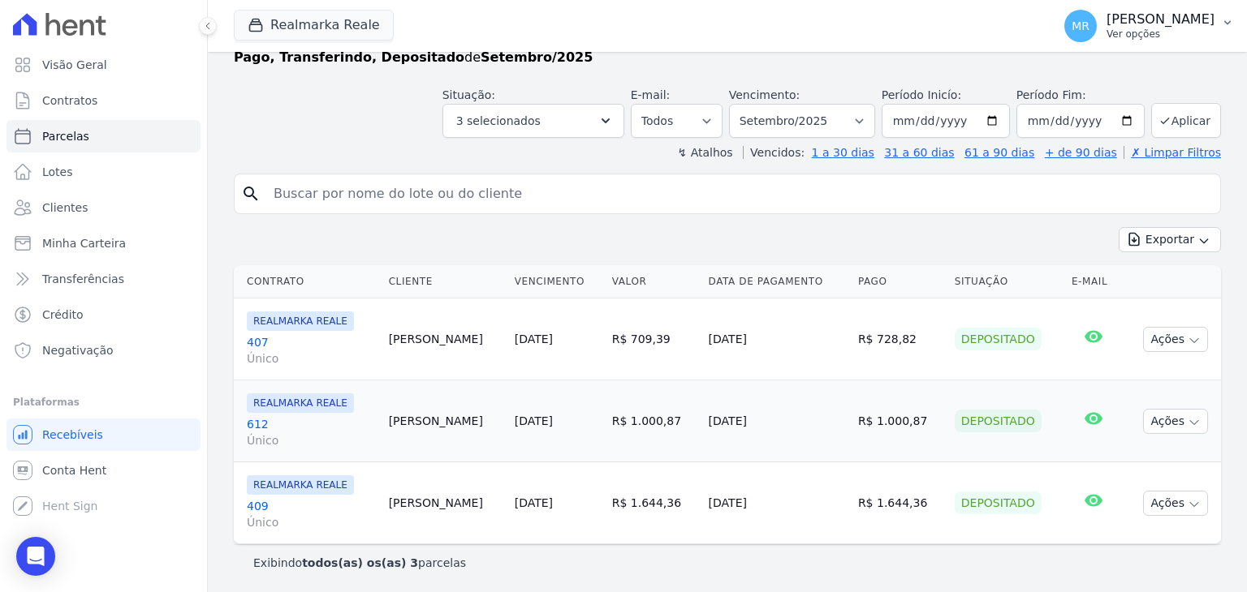
click at [1182, 31] on p "Ver opções" at bounding box center [1160, 34] width 108 height 13
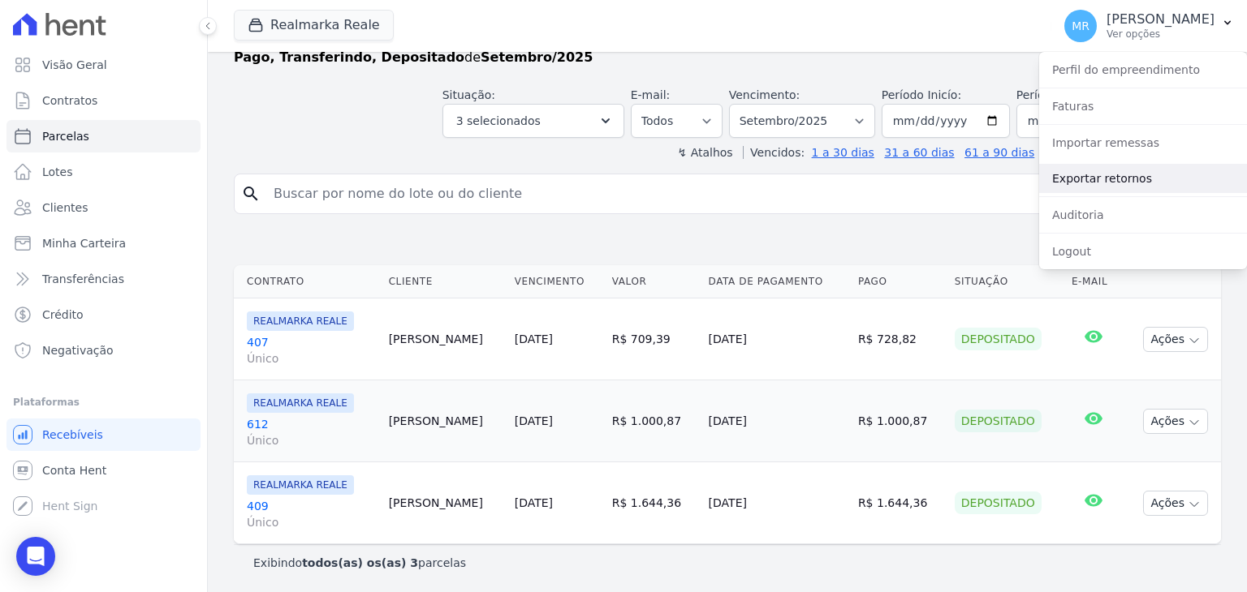
click at [1098, 186] on link "Exportar retornos" at bounding box center [1143, 178] width 208 height 29
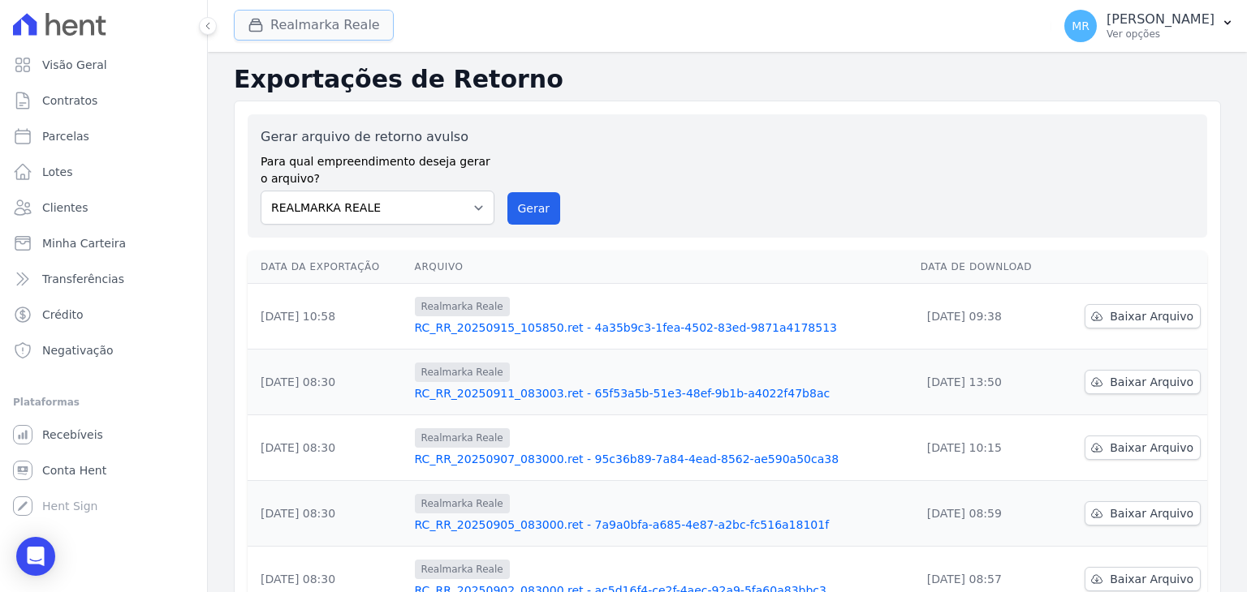
click at [327, 28] on button "Realmarka Reale" at bounding box center [314, 25] width 160 height 31
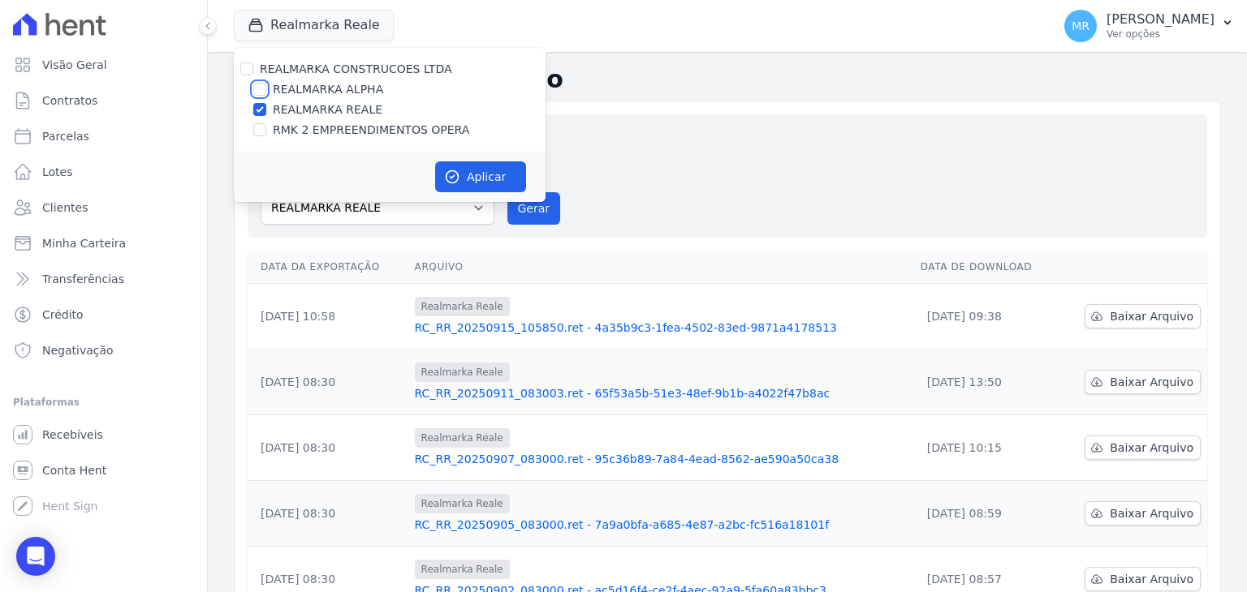
click at [256, 87] on input "REALMARKA ALPHA" at bounding box center [259, 89] width 13 height 13
checkbox input "true"
click at [257, 105] on input "REALMARKA REALE" at bounding box center [259, 109] width 13 height 13
checkbox input "false"
click at [448, 169] on icon "button" at bounding box center [452, 177] width 16 height 16
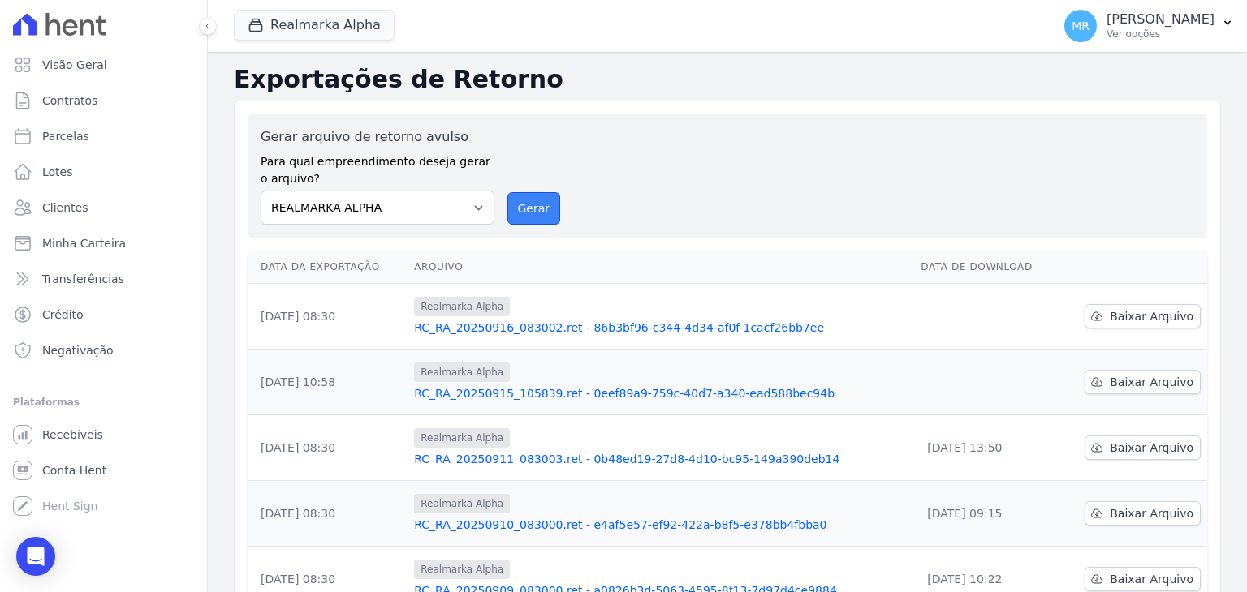
click at [535, 216] on button "Gerar" at bounding box center [534, 208] width 54 height 32
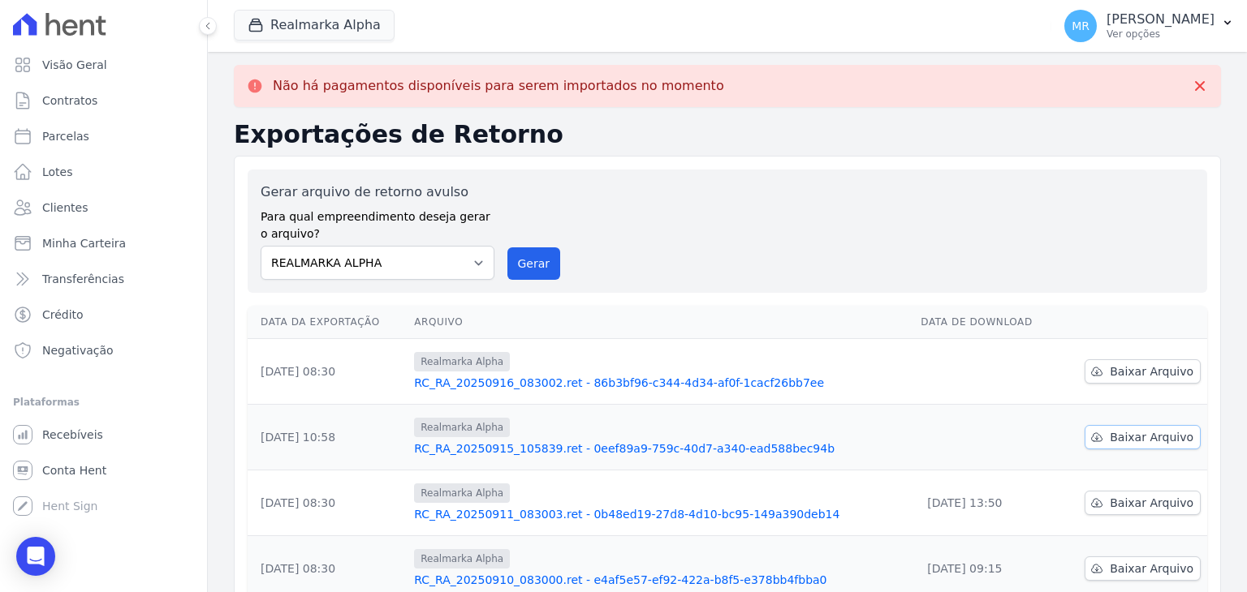
click at [1109, 437] on span "Baixar Arquivo" at bounding box center [1151, 437] width 84 height 16
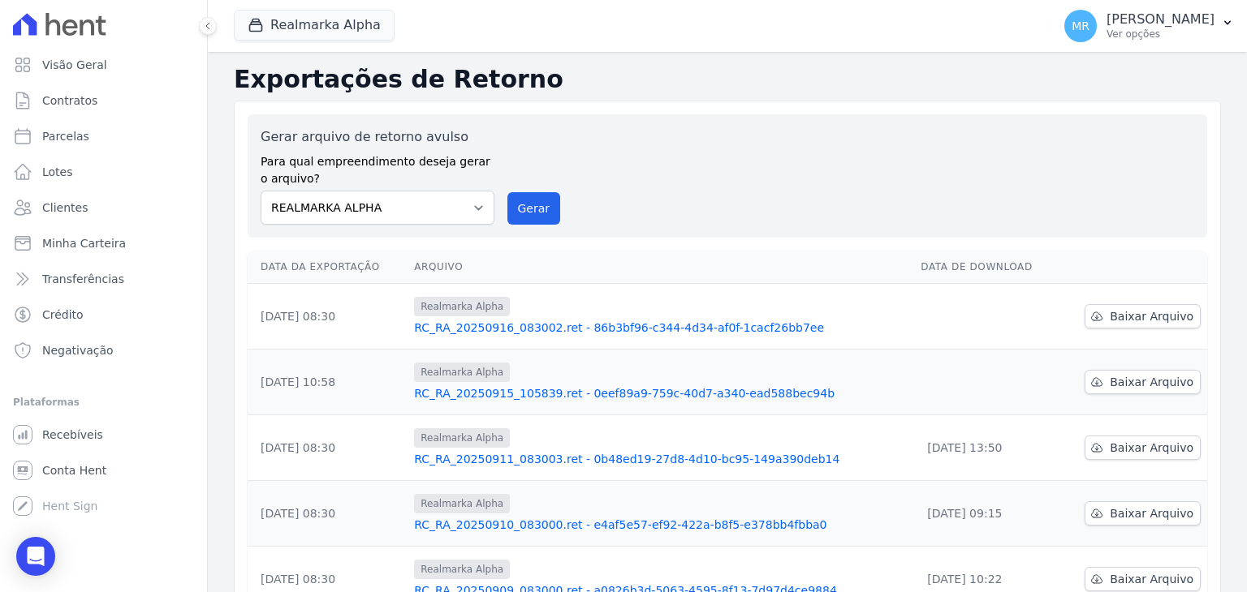
click at [711, 230] on div "Gerar arquivo de retorno avulso Para qual empreendimento deseja gerar o arquivo…" at bounding box center [727, 175] width 959 height 123
click at [1164, 320] on span "Baixar Arquivo" at bounding box center [1151, 316] width 84 height 16
click at [148, 148] on link "Parcelas" at bounding box center [103, 136] width 194 height 32
select select
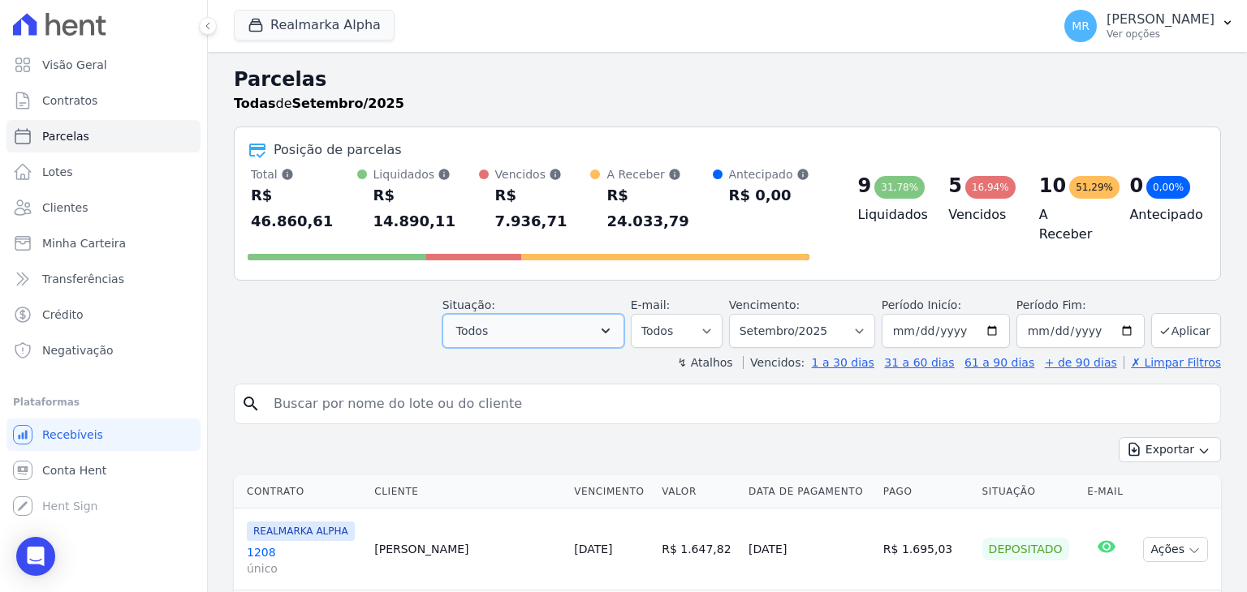
click at [612, 323] on icon "button" at bounding box center [605, 331] width 16 height 16
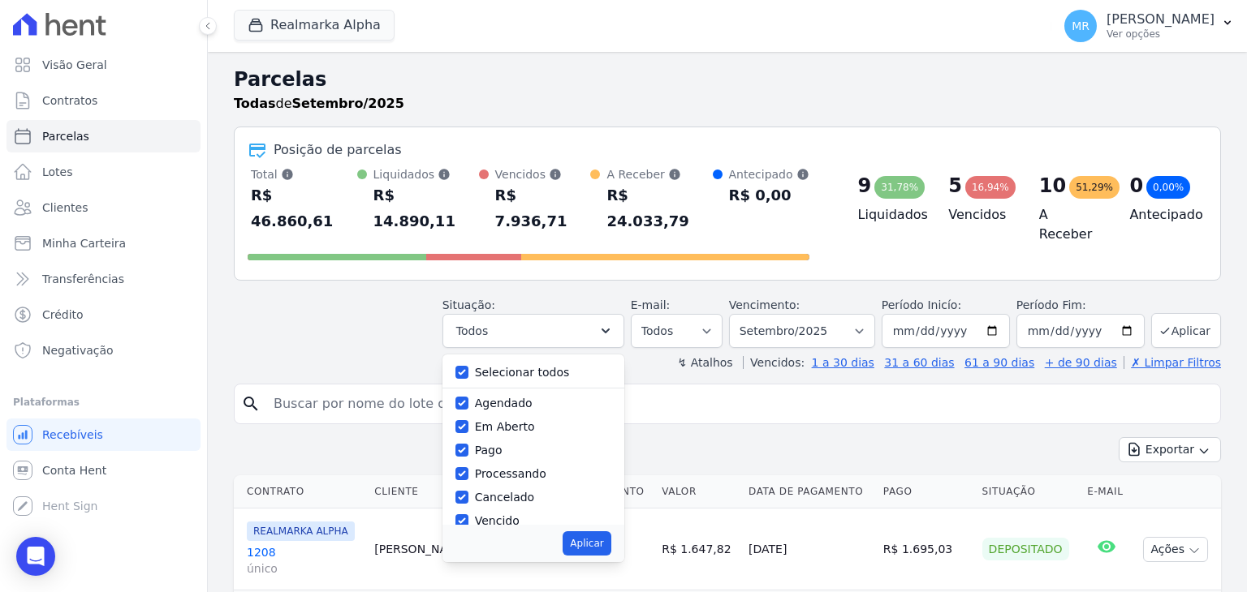
click at [485, 361] on div "Selecionar todos" at bounding box center [533, 373] width 156 height 24
click at [484, 361] on div "Selecionar todos" at bounding box center [533, 373] width 156 height 24
click at [468, 366] on input "Selecionar todos" at bounding box center [461, 372] width 13 height 13
checkbox input "false"
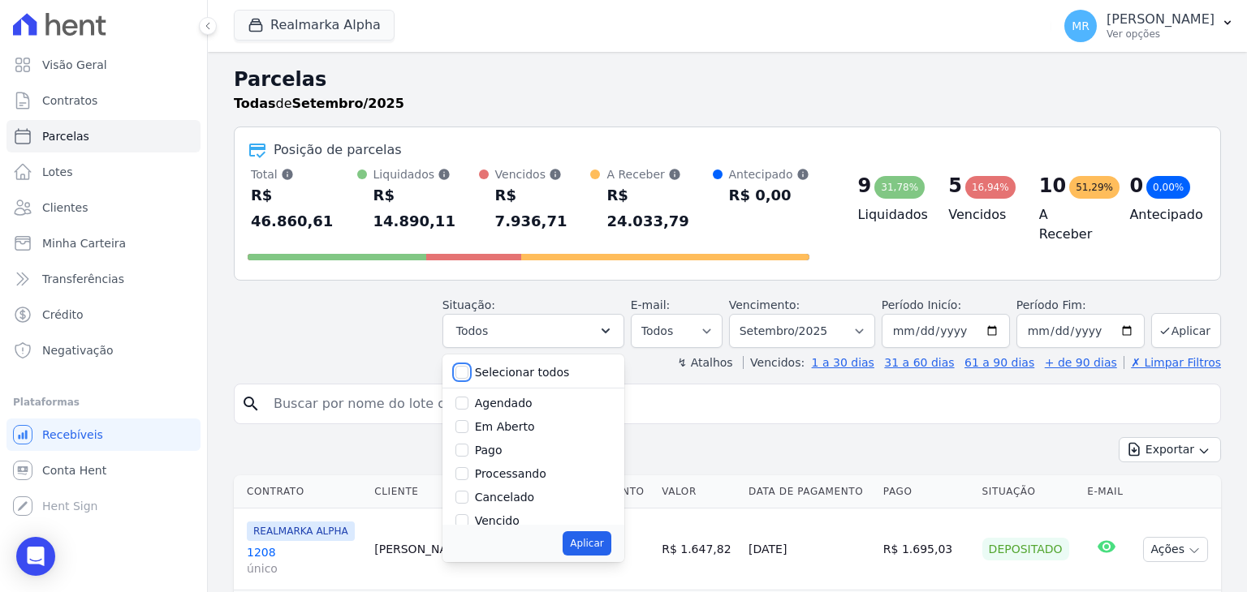
checkbox input "false"
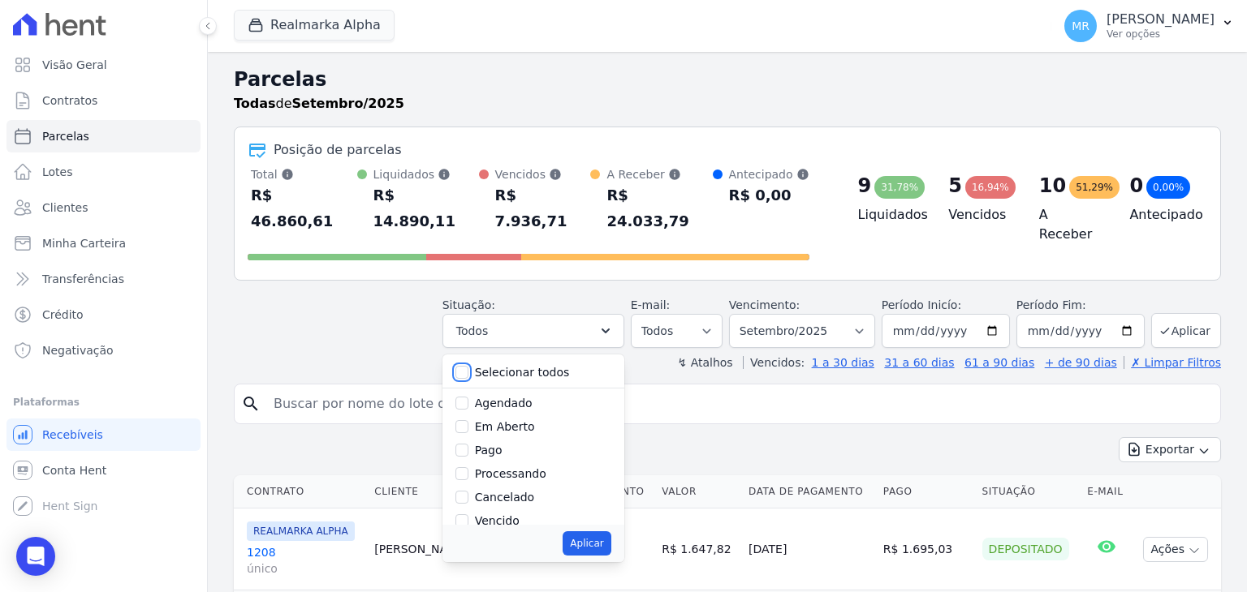
checkbox input "false"
click at [468, 444] on input "Pago" at bounding box center [461, 450] width 13 height 13
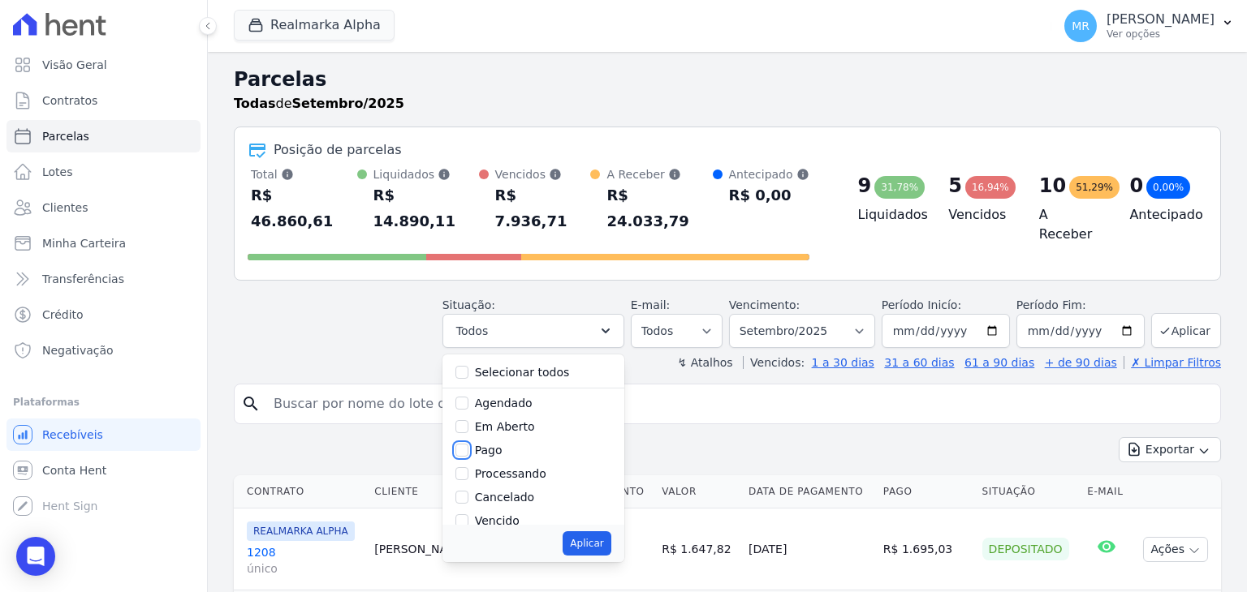
checkbox input "true"
click at [468, 457] on input "Transferindo" at bounding box center [461, 463] width 13 height 13
checkbox input "true"
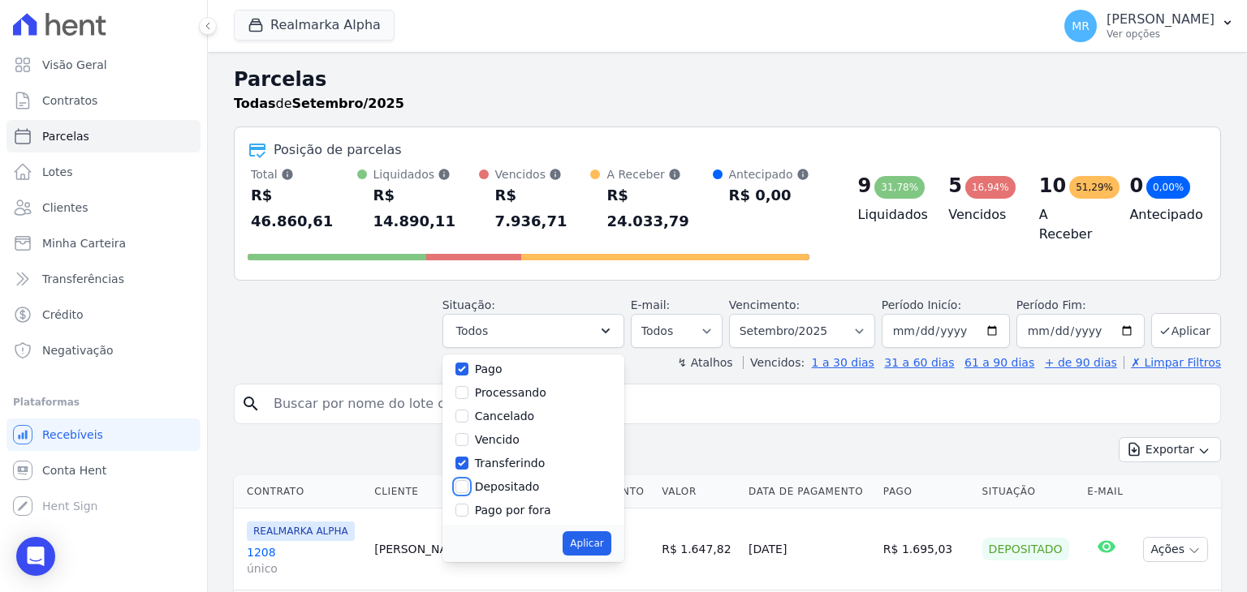
click at [468, 480] on input "Depositado" at bounding box center [461, 486] width 13 height 13
checkbox input "true"
click at [604, 532] on button "Aplicar" at bounding box center [586, 544] width 48 height 24
select select "paid"
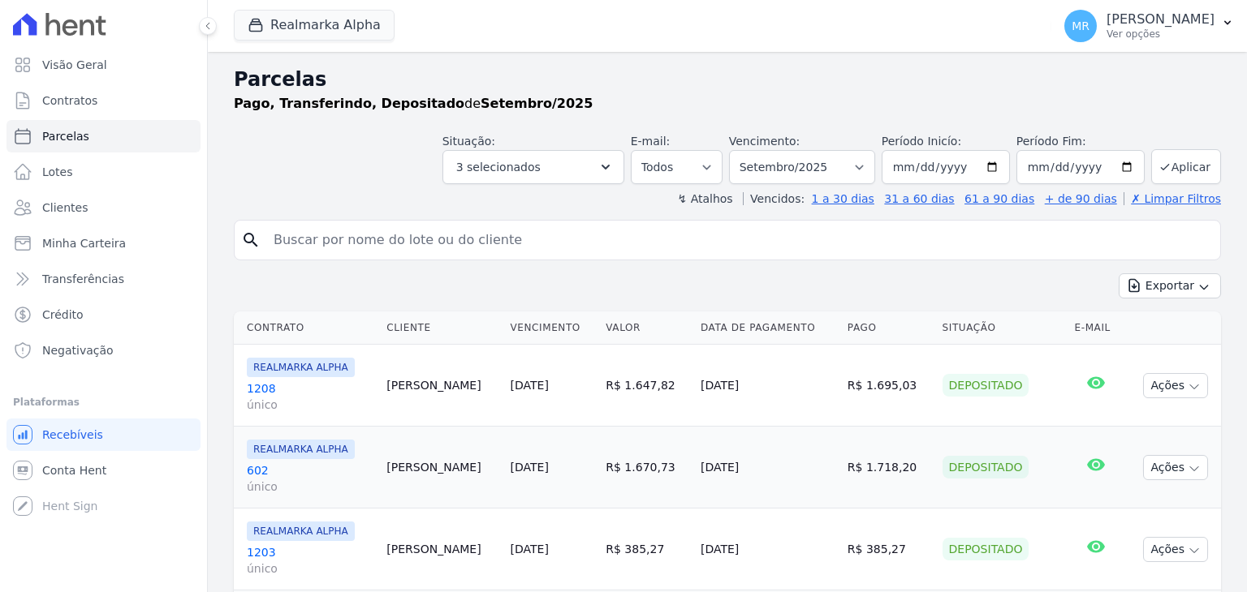
select select
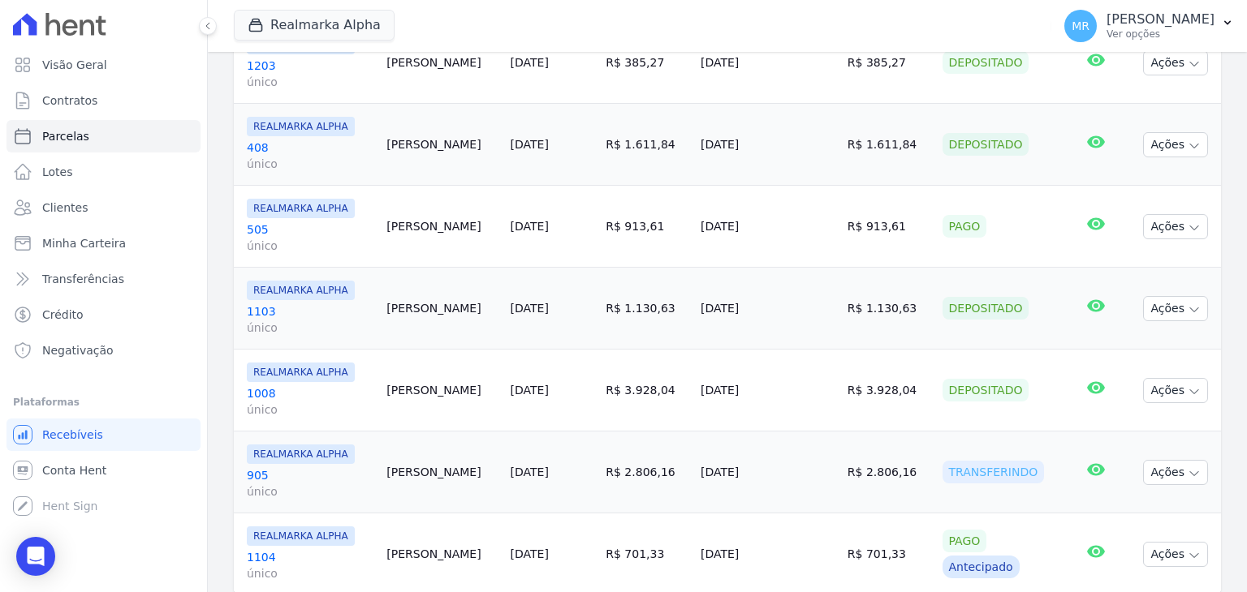
scroll to position [537, 0]
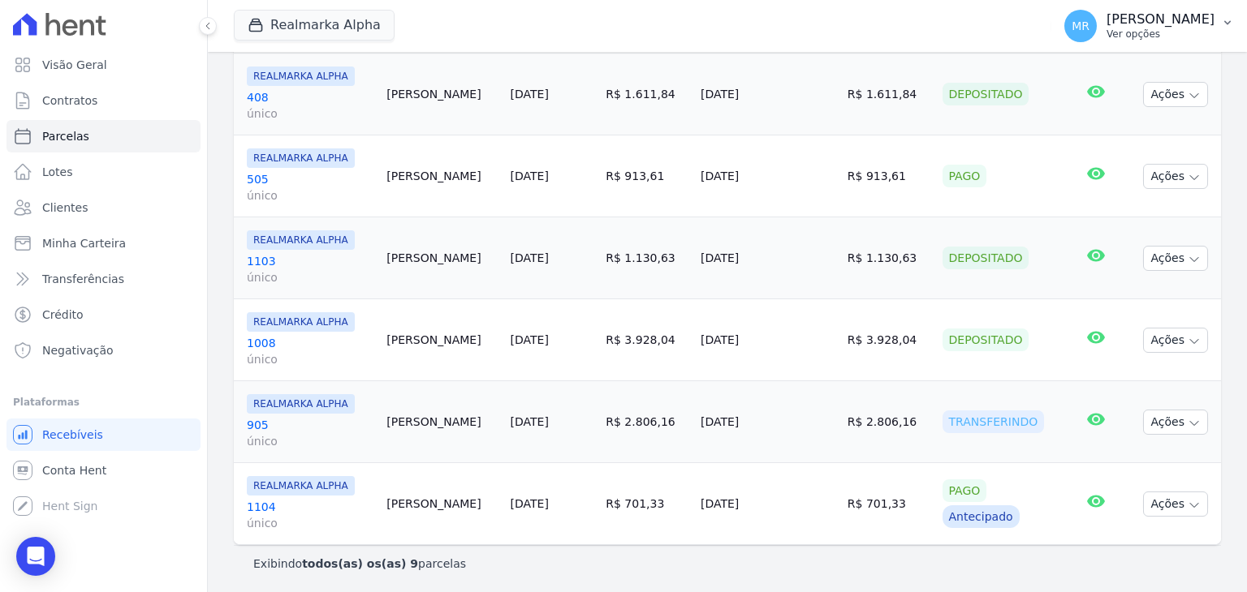
click at [1167, 29] on p "Ver opções" at bounding box center [1160, 34] width 108 height 13
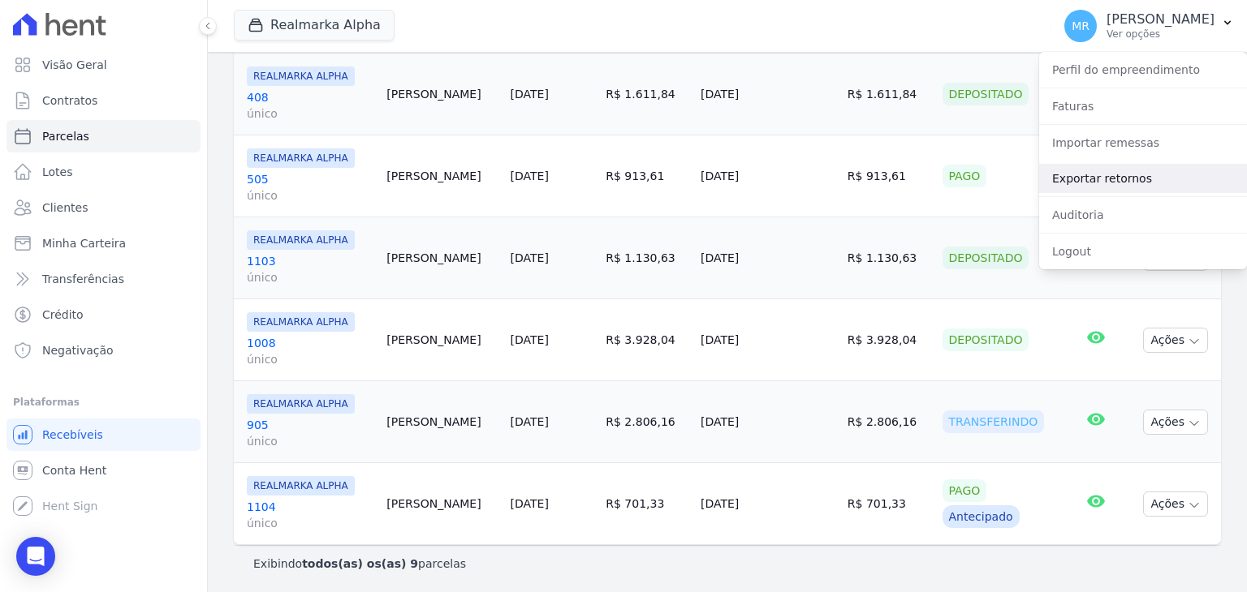
click at [1121, 183] on link "Exportar retornos" at bounding box center [1143, 178] width 208 height 29
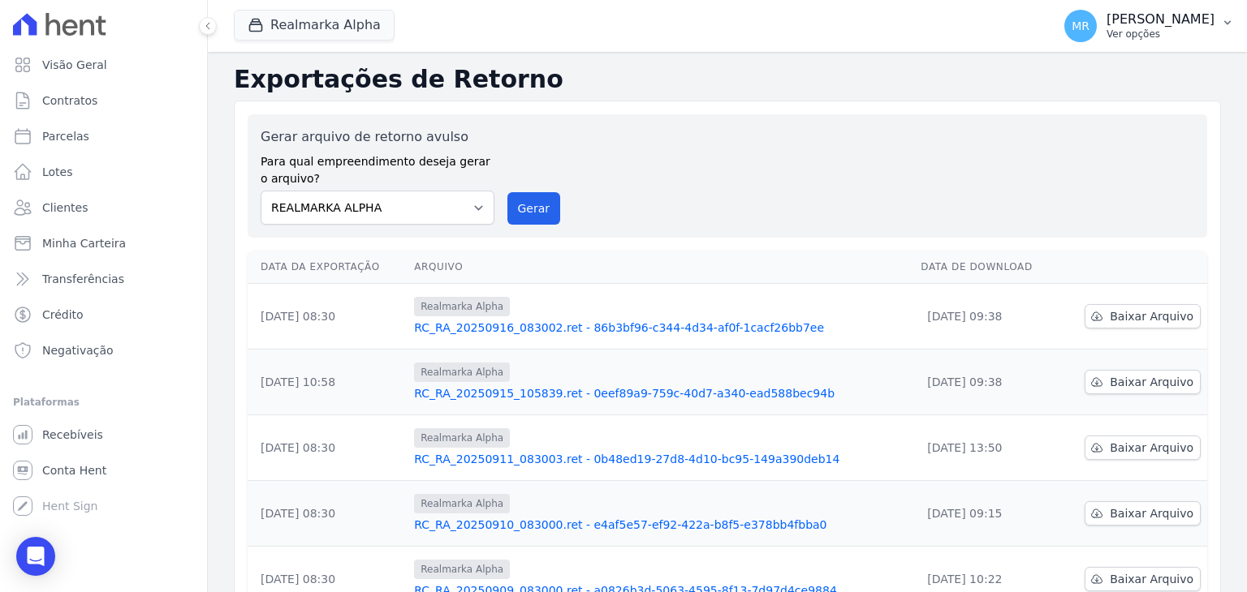
click at [1151, 33] on p "Ver opções" at bounding box center [1160, 34] width 108 height 13
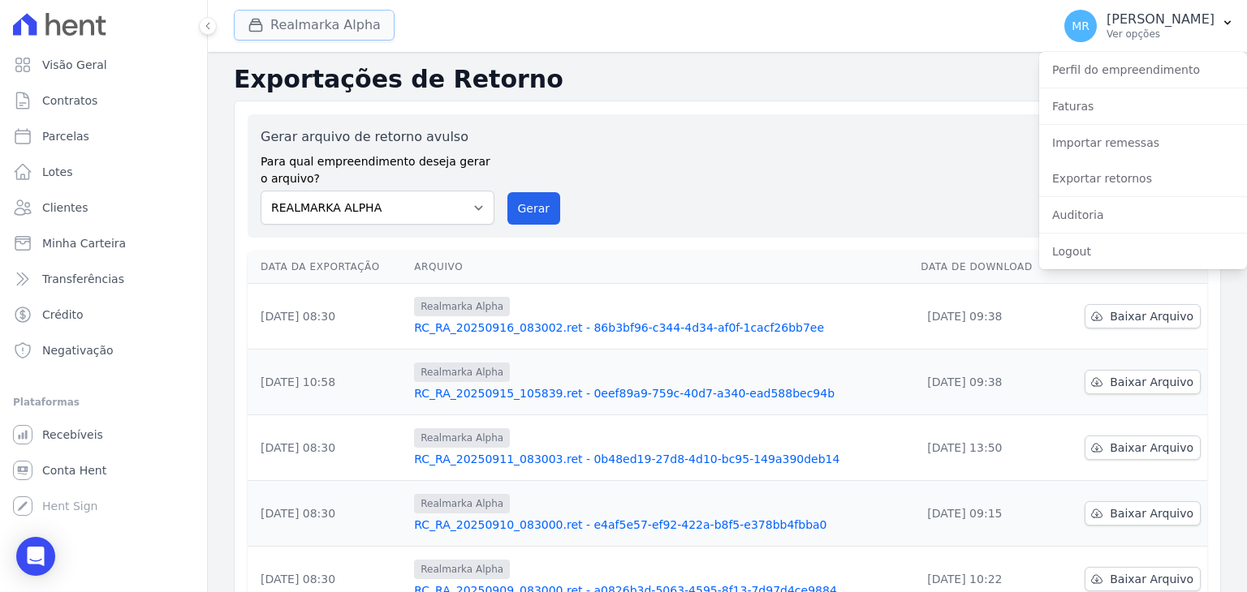
click at [286, 27] on button "Realmarka Alpha" at bounding box center [314, 25] width 161 height 31
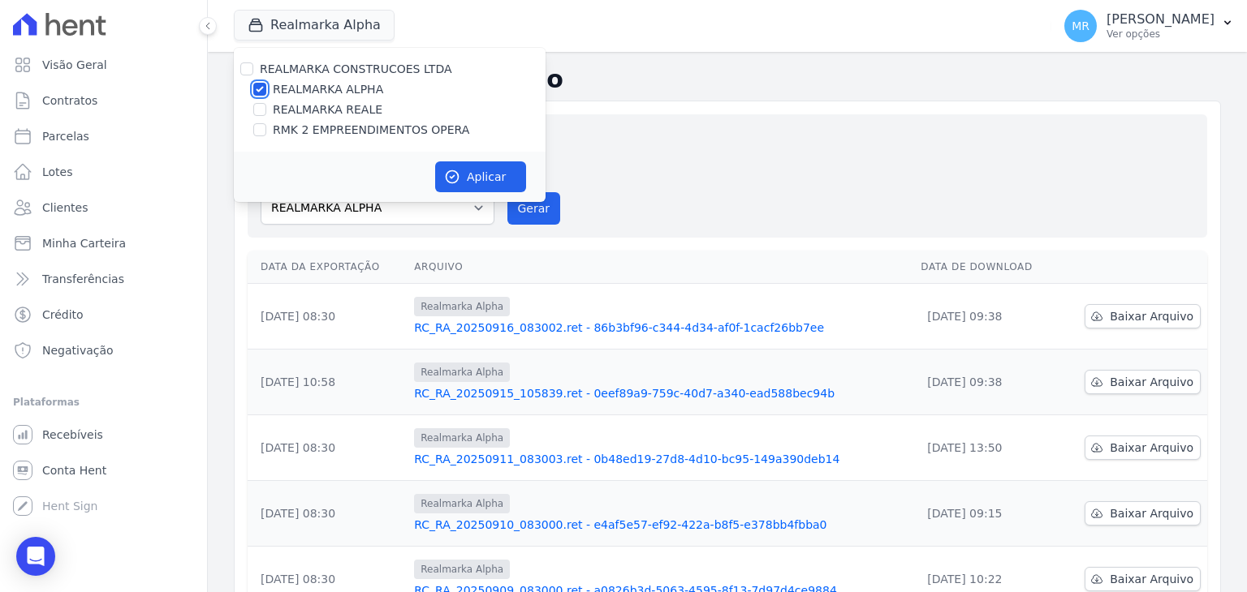
drag, startPoint x: 259, startPoint y: 88, endPoint x: 271, endPoint y: 138, distance: 51.0
click at [256, 88] on input "REALMARKA ALPHA" at bounding box center [259, 89] width 13 height 13
checkbox input "false"
click at [265, 134] on input "RMK 2 EMPREENDIMENTOS OPERA" at bounding box center [259, 129] width 13 height 13
checkbox input "true"
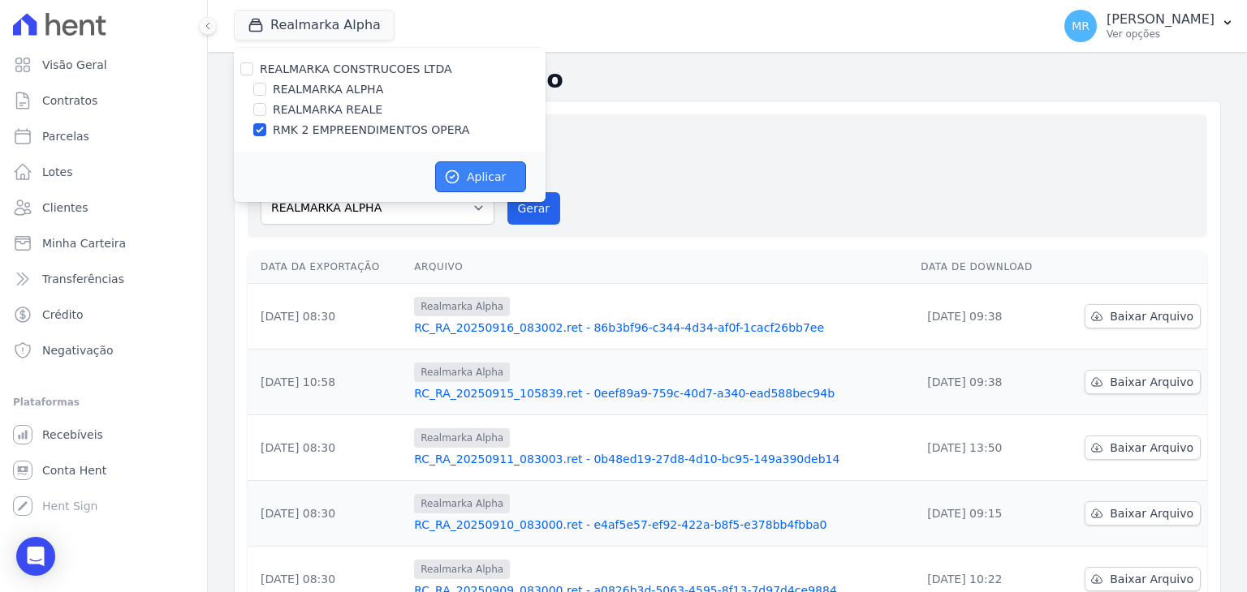
click at [446, 173] on icon "button" at bounding box center [452, 177] width 16 height 16
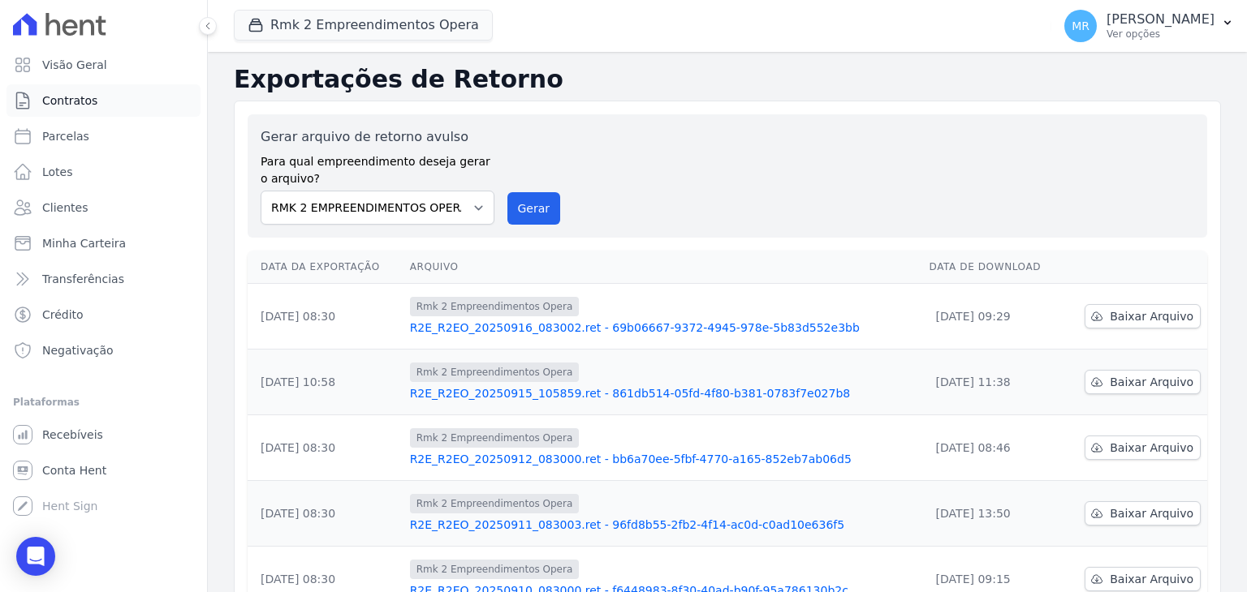
click at [93, 105] on link "Contratos" at bounding box center [103, 100] width 194 height 32
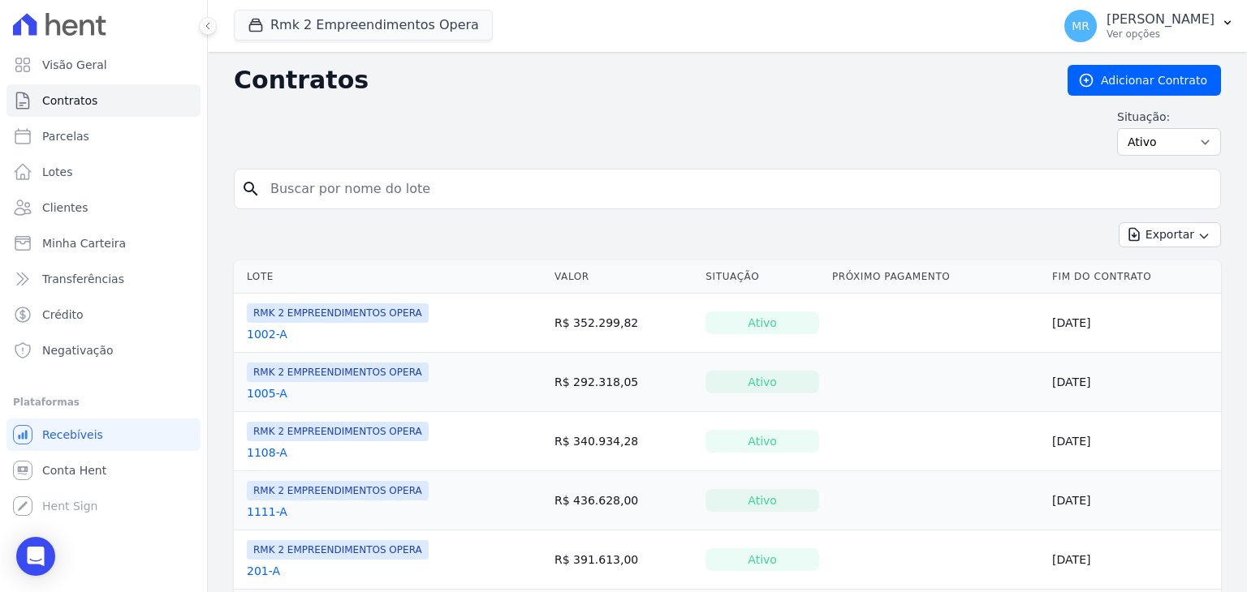
click at [323, 189] on input "search" at bounding box center [737, 189] width 953 height 32
type input "202"
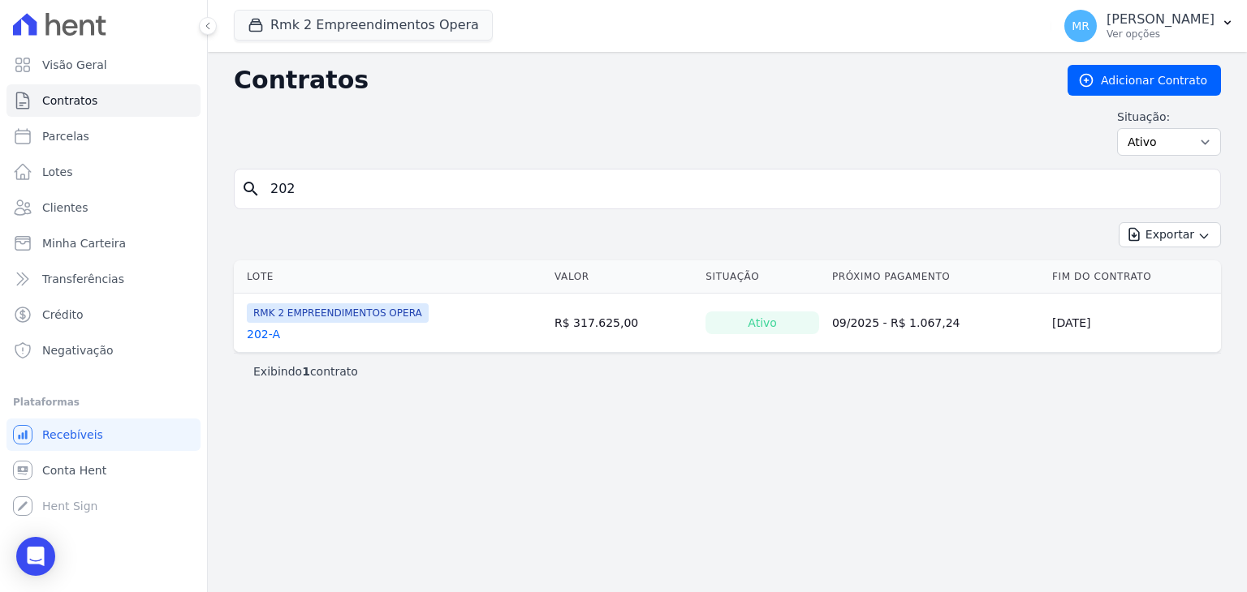
click at [267, 335] on link "202-A" at bounding box center [263, 334] width 33 height 16
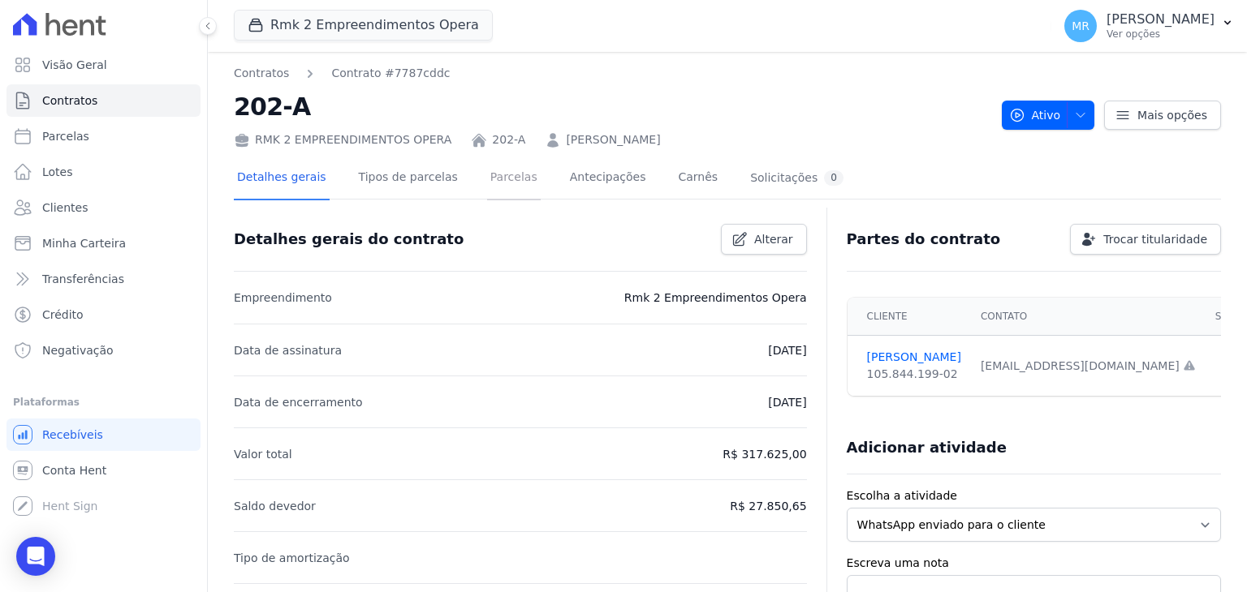
click at [497, 176] on link "Parcelas" at bounding box center [514, 178] width 54 height 43
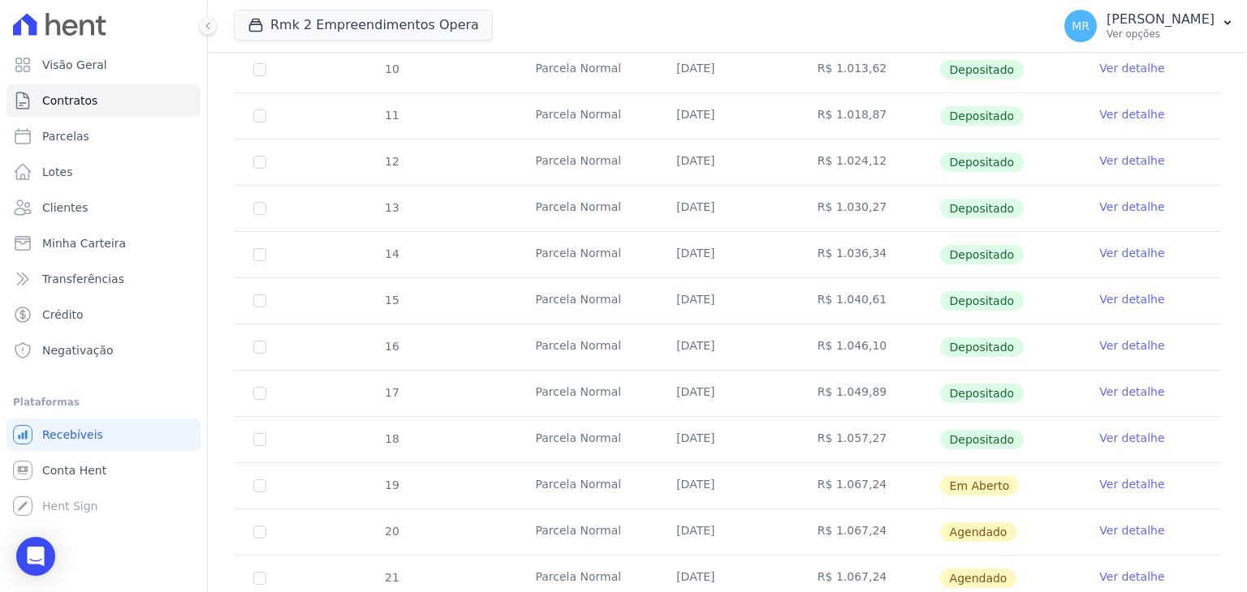
scroll to position [325, 0]
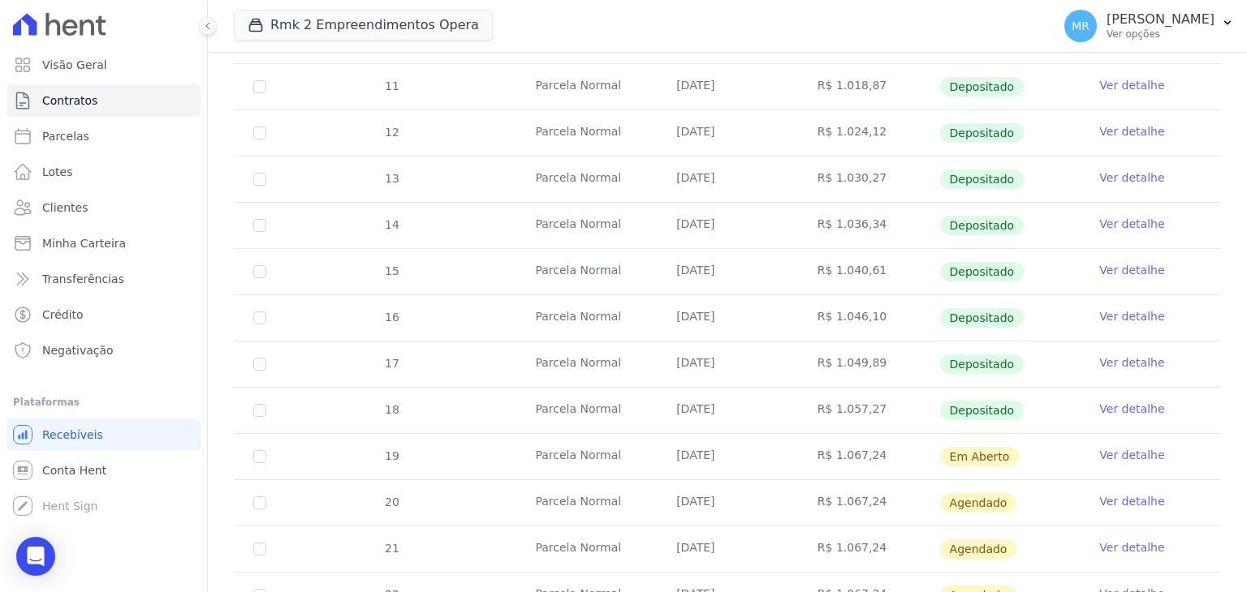
click at [1127, 449] on link "Ver detalhe" at bounding box center [1131, 455] width 65 height 16
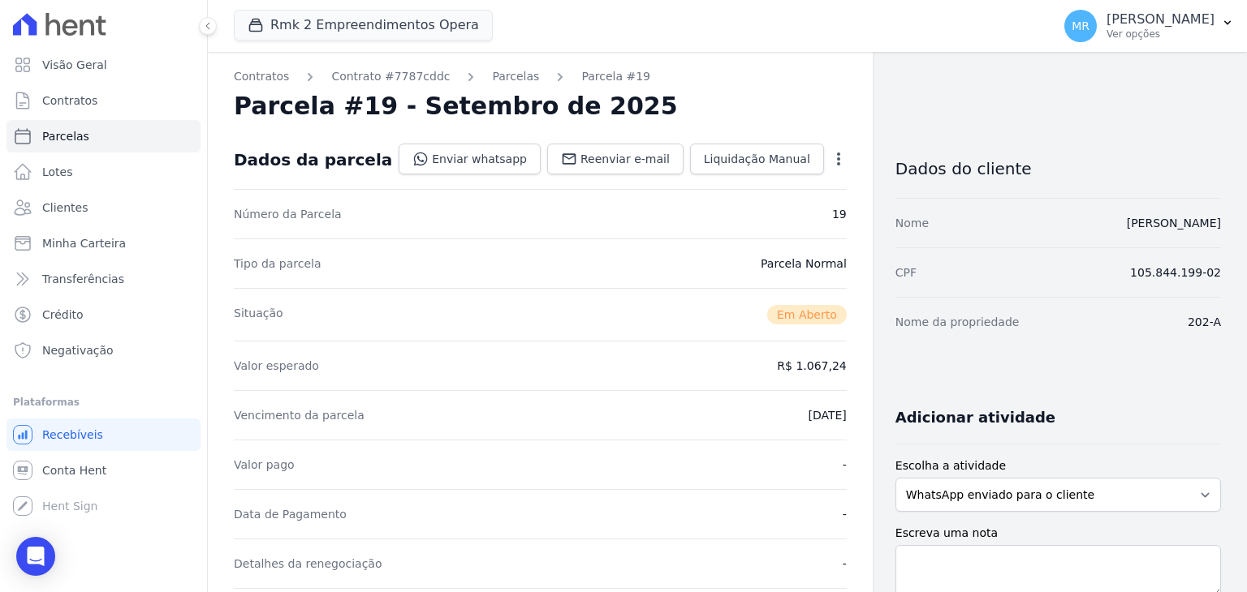
click at [830, 161] on icon "button" at bounding box center [838, 159] width 16 height 16
click at [794, 211] on link "Cancelar Cobrança" at bounding box center [768, 210] width 143 height 29
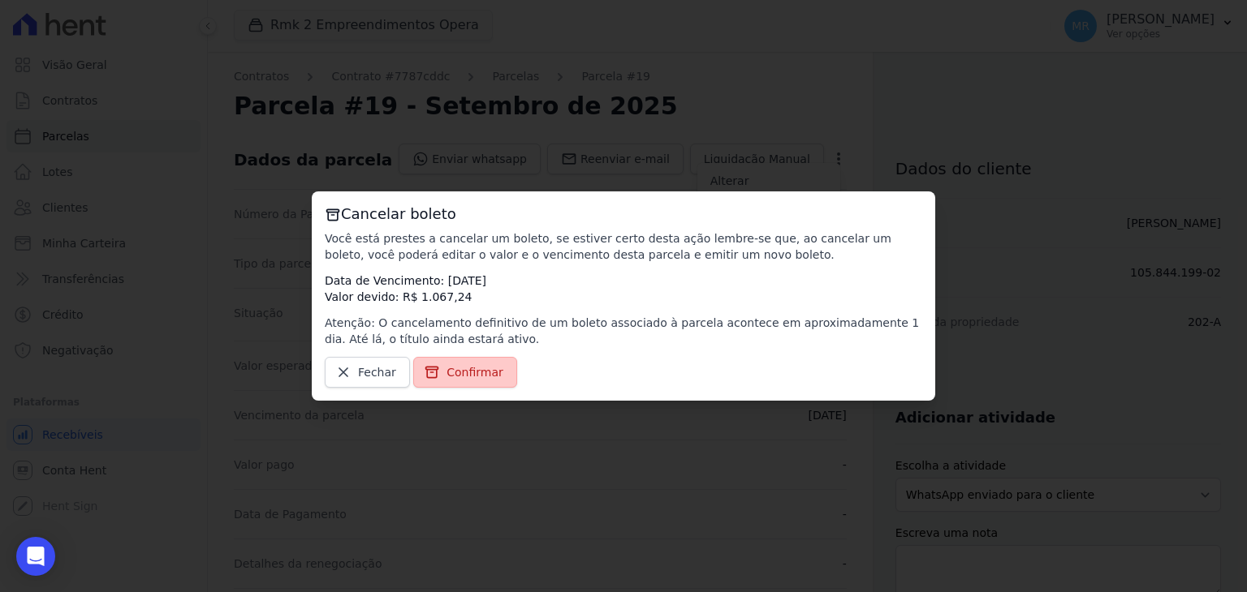
click at [425, 364] on icon at bounding box center [432, 372] width 16 height 16
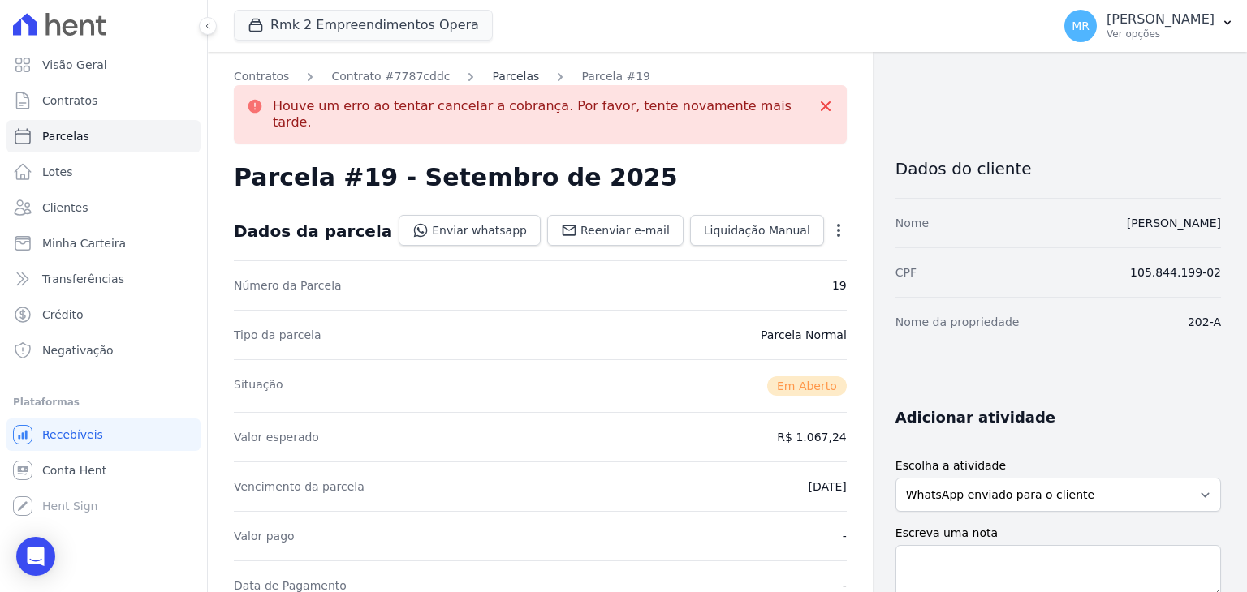
click at [513, 81] on link "Parcelas" at bounding box center [515, 76] width 47 height 17
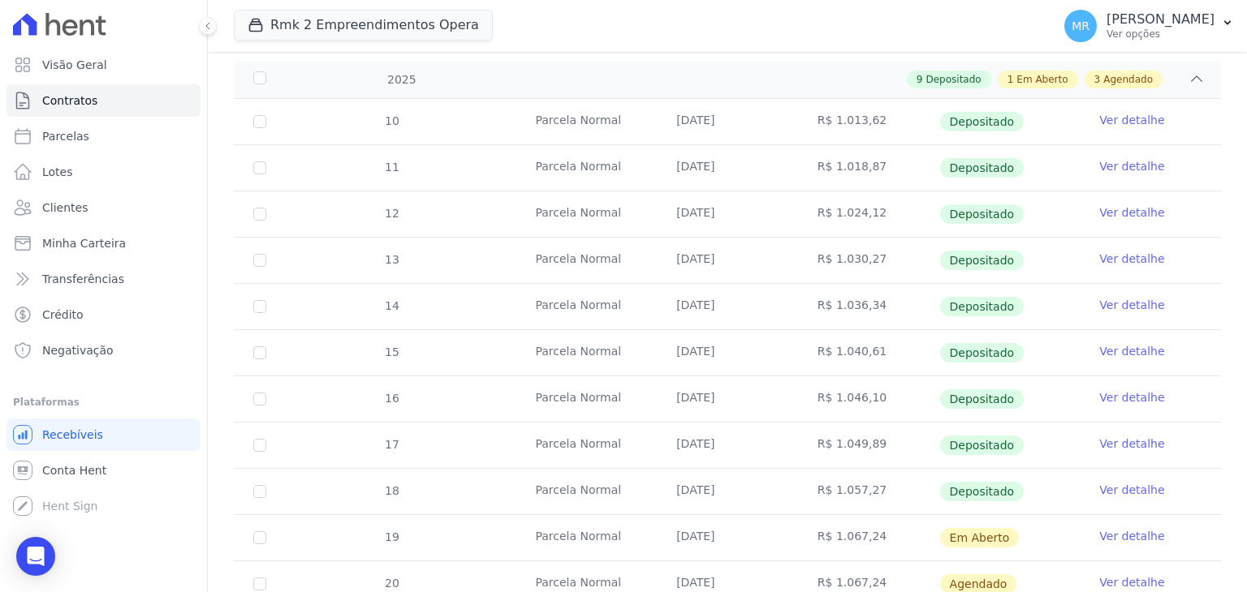
scroll to position [406, 0]
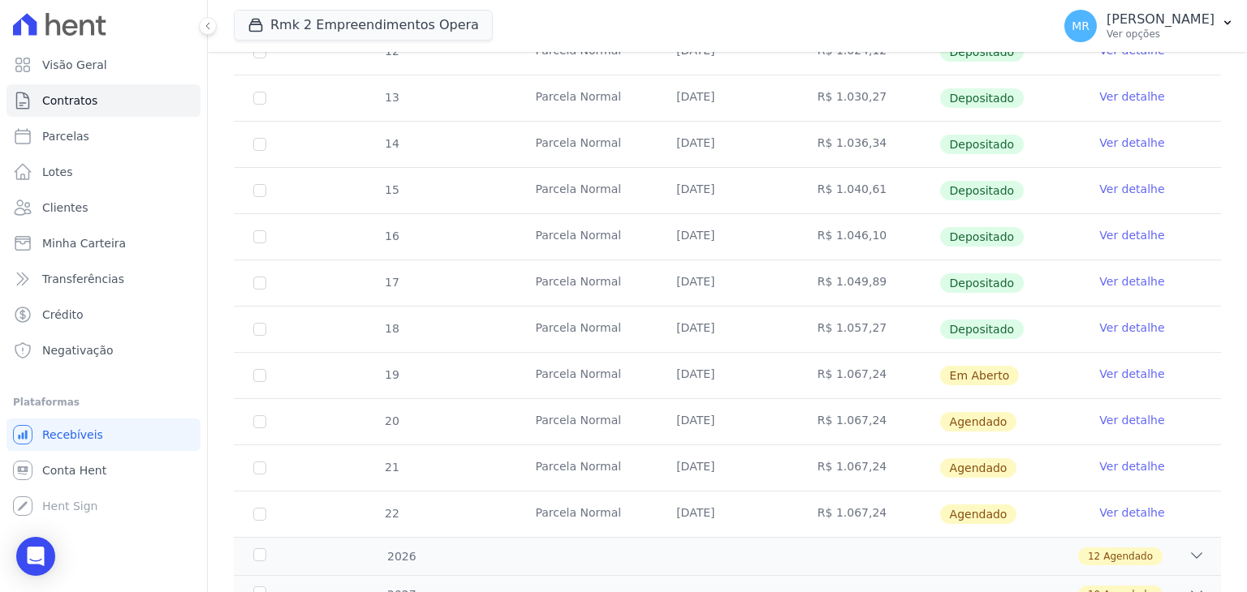
click at [1114, 373] on link "Ver detalhe" at bounding box center [1131, 374] width 65 height 16
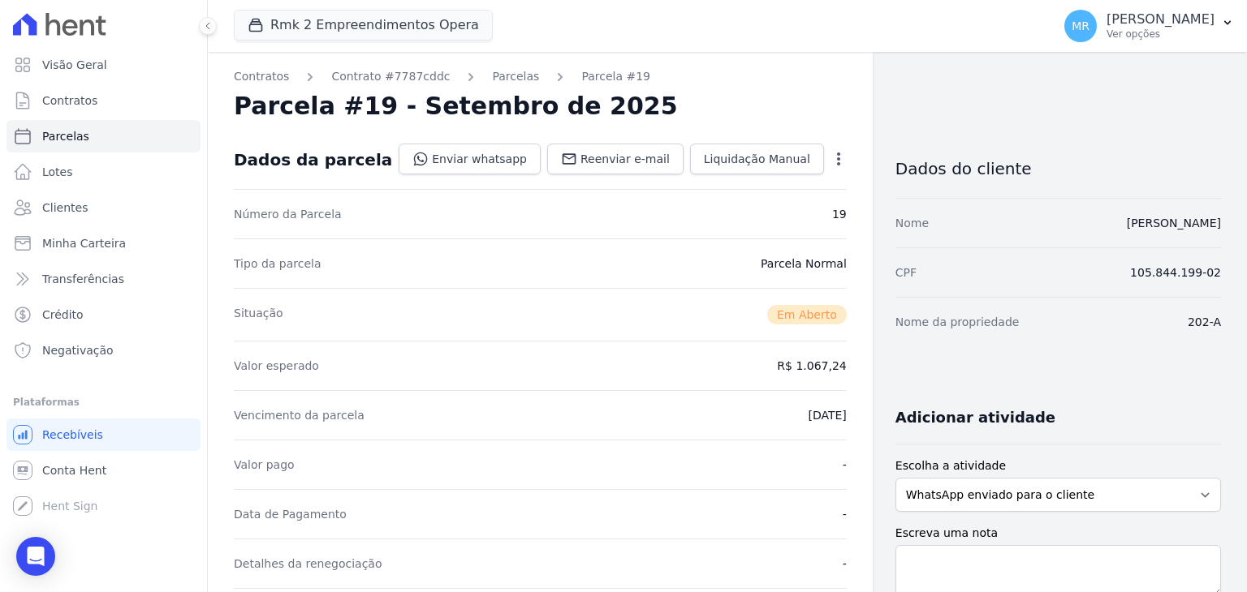
click at [830, 156] on icon "button" at bounding box center [838, 159] width 16 height 16
click at [764, 205] on link "Cancelar Cobrança" at bounding box center [768, 210] width 143 height 29
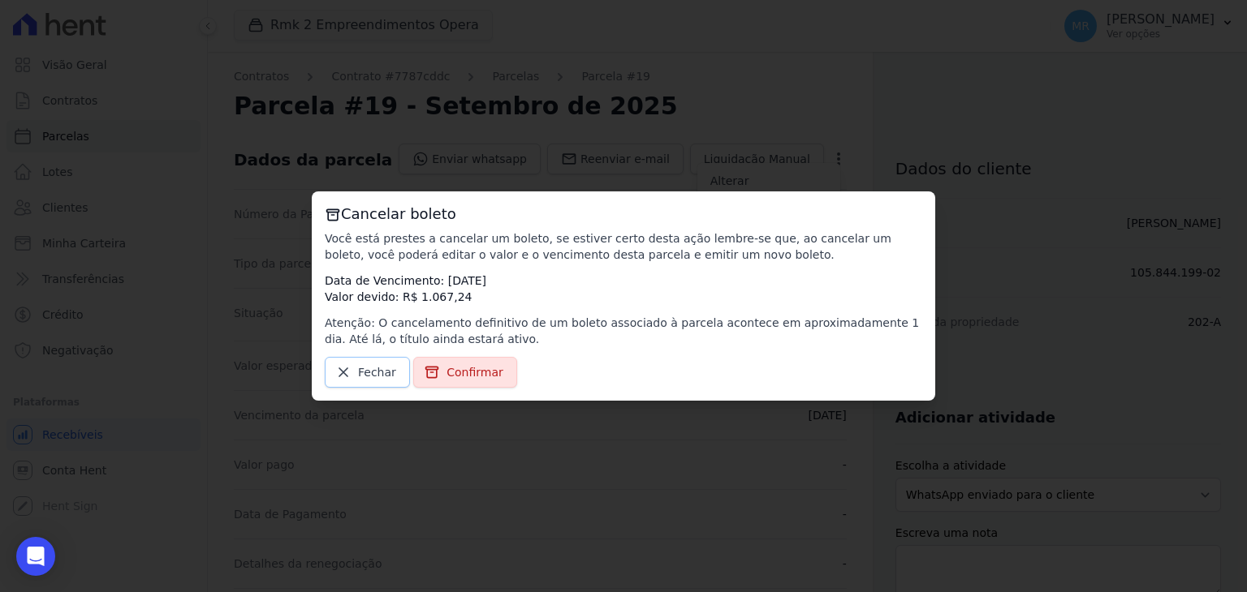
click at [370, 375] on span "Fechar" at bounding box center [377, 372] width 38 height 16
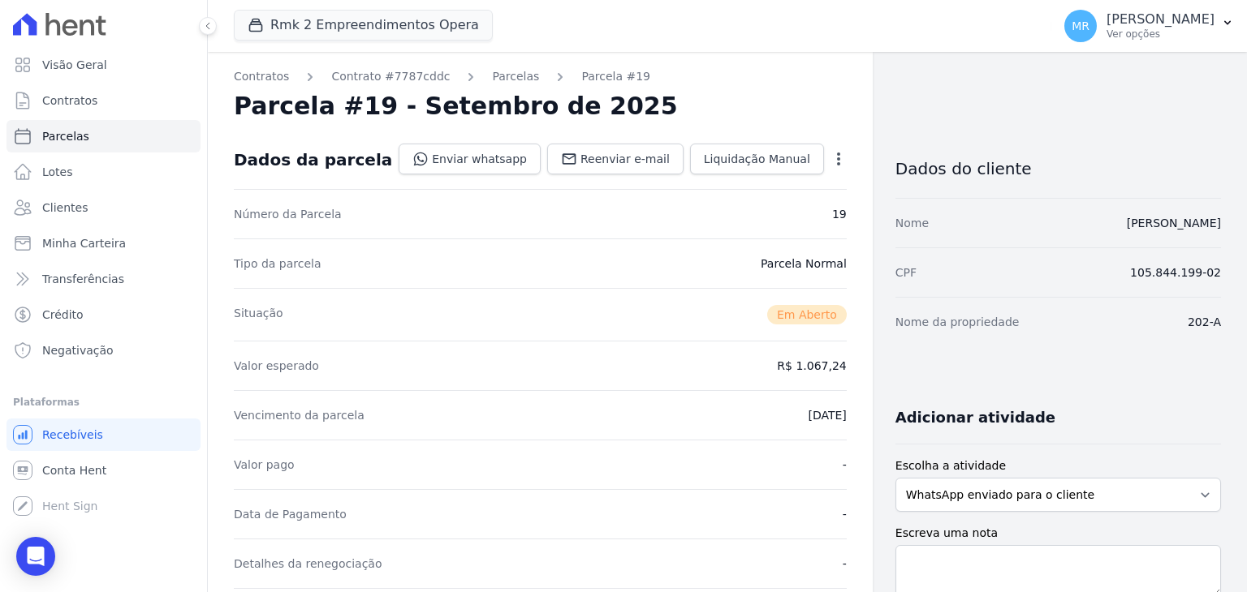
click at [830, 166] on div "Open options" at bounding box center [838, 161] width 16 height 20
click at [830, 157] on icon "button" at bounding box center [838, 159] width 16 height 16
click at [775, 209] on link "Cancelar Cobrança" at bounding box center [768, 210] width 143 height 29
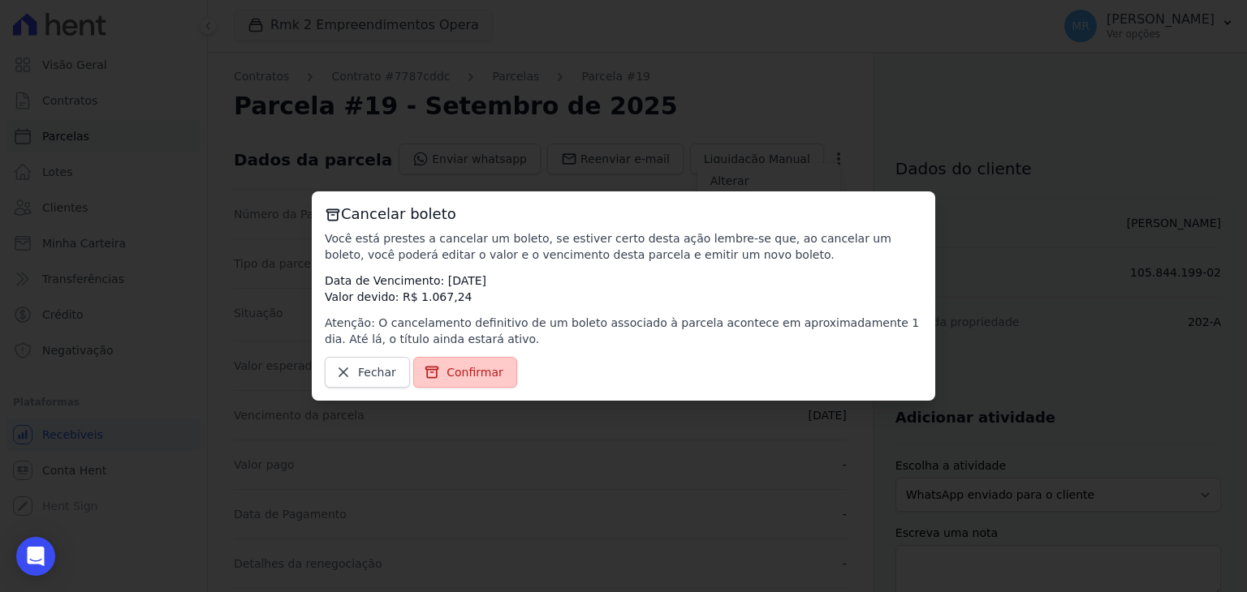
click at [475, 371] on span "Confirmar" at bounding box center [474, 372] width 57 height 16
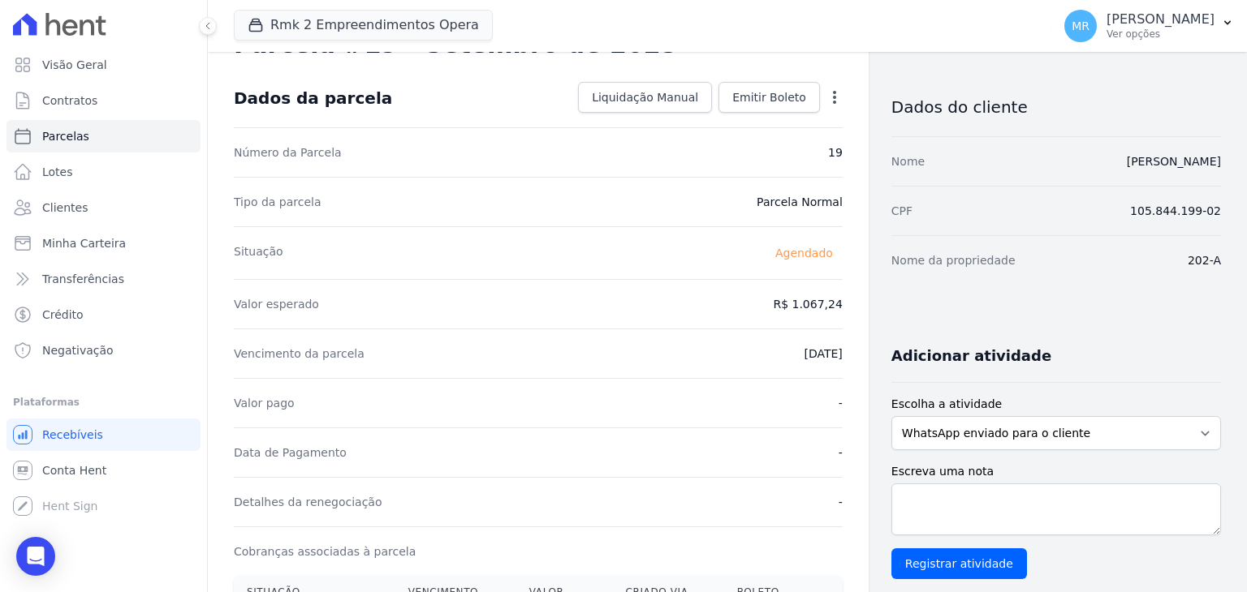
scroll to position [162, 0]
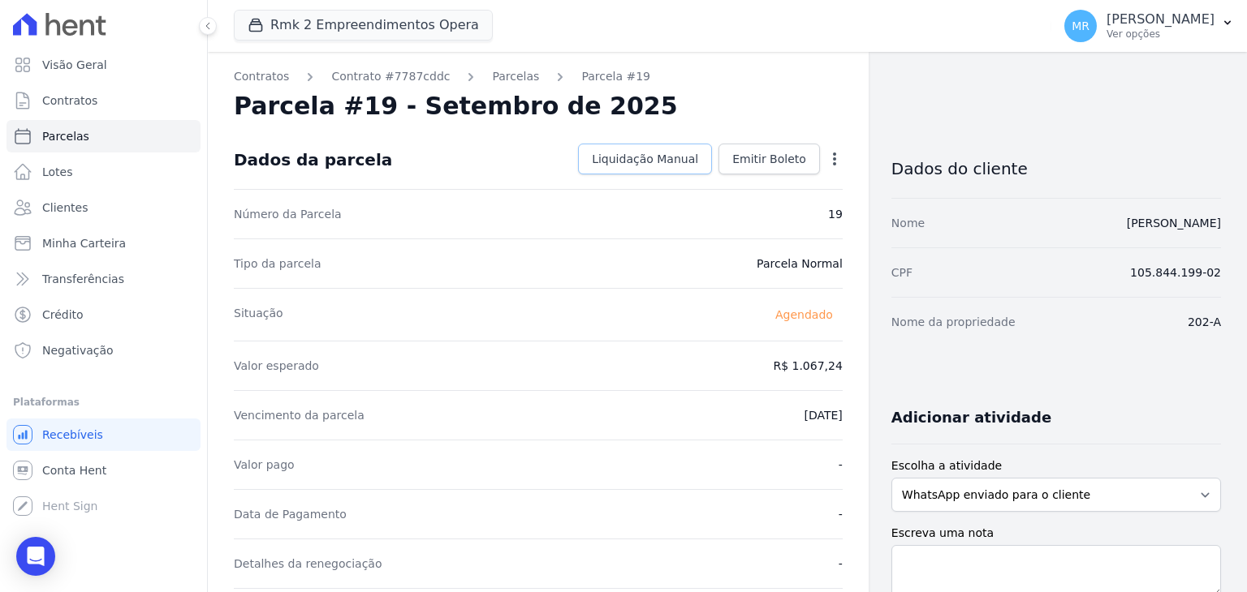
click at [654, 163] on span "Liquidação Manual" at bounding box center [645, 159] width 106 height 16
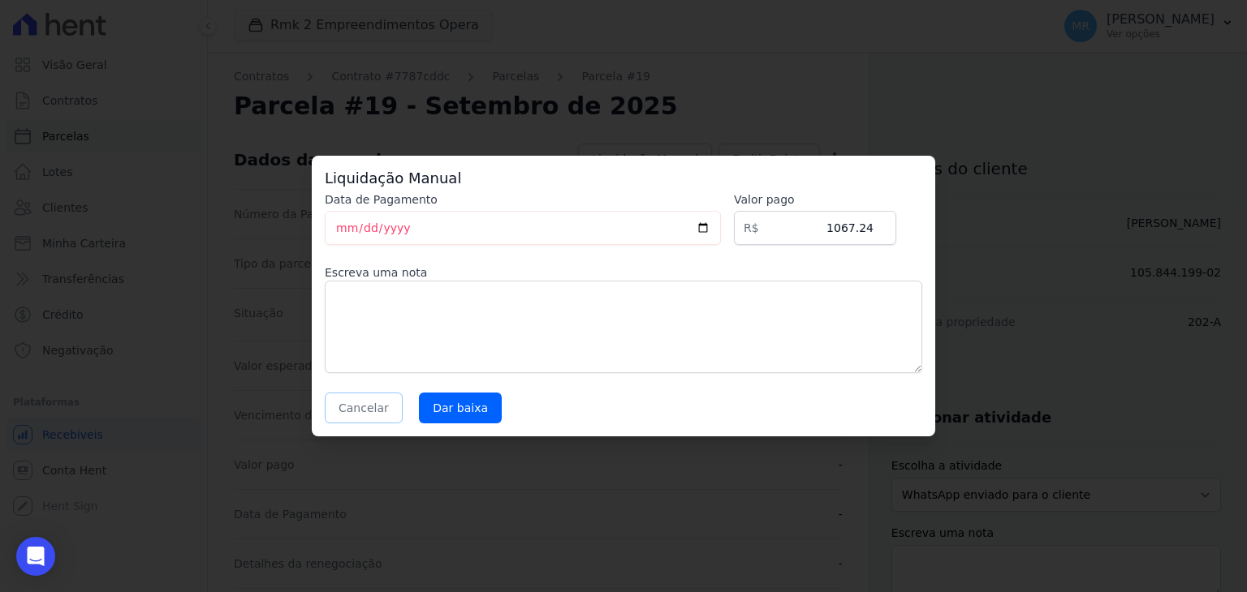
click at [364, 407] on button "Cancelar" at bounding box center [364, 408] width 78 height 31
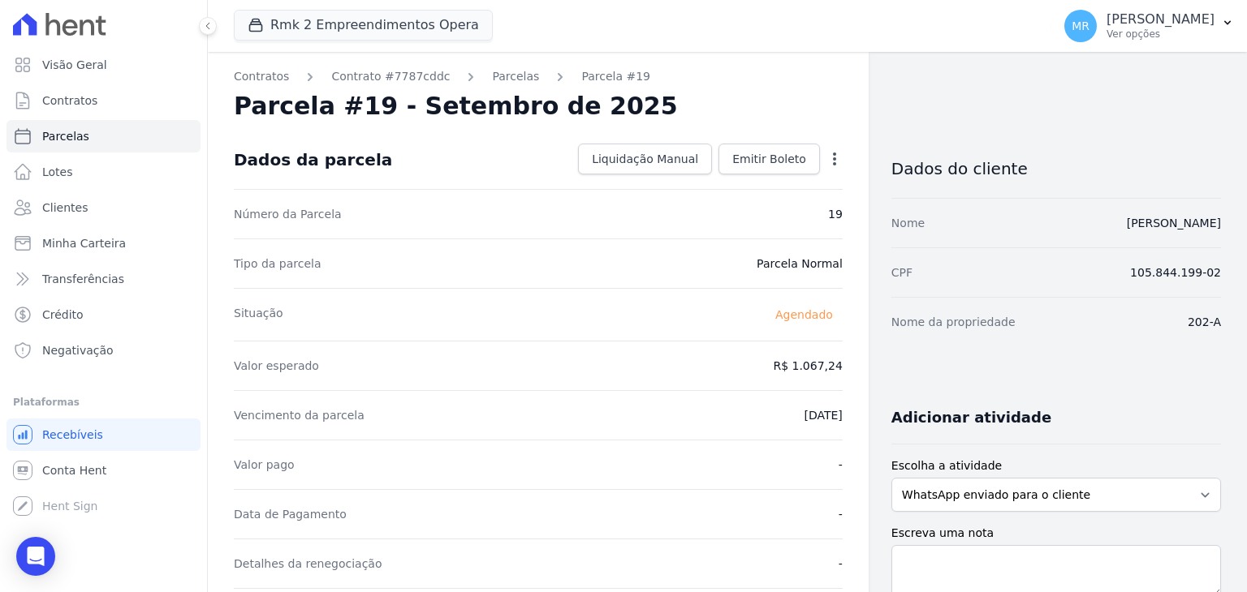
click at [828, 170] on div "Open options Alterar [GEOGRAPHIC_DATA]" at bounding box center [831, 161] width 23 height 28
click at [827, 162] on icon "button" at bounding box center [834, 159] width 16 height 16
click at [772, 187] on link "Alterar" at bounding box center [764, 180] width 143 height 29
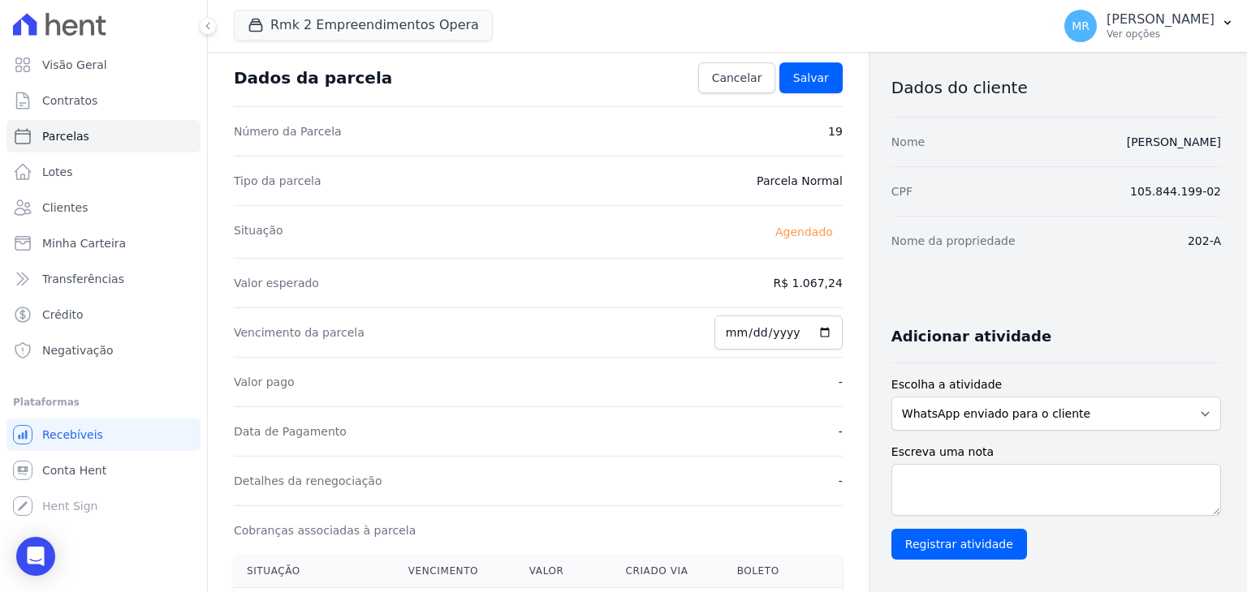
click at [830, 270] on div "Valor esperado R$ 1.067,24" at bounding box center [538, 283] width 609 height 50
drag, startPoint x: 830, startPoint y: 274, endPoint x: 817, endPoint y: 281, distance: 14.9
click at [827, 277] on dd "R$ 1.067,24" at bounding box center [807, 283] width 69 height 16
click at [816, 281] on dd "R$ 1.067,24" at bounding box center [807, 283] width 69 height 16
drag, startPoint x: 812, startPoint y: 282, endPoint x: 793, endPoint y: 282, distance: 18.7
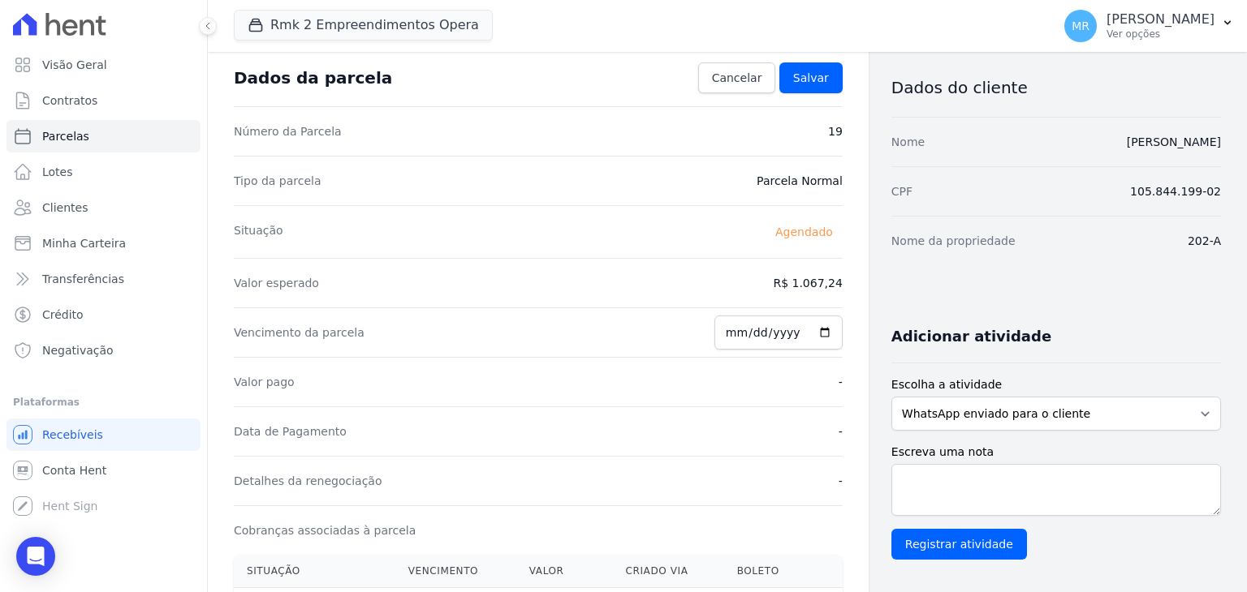
click at [794, 282] on dd "R$ 1.067,24" at bounding box center [807, 283] width 69 height 16
click at [825, 282] on dd "R$ 1.067,24" at bounding box center [807, 283] width 69 height 16
click at [830, 282] on dd "R$ 1.067,24" at bounding box center [807, 283] width 69 height 16
click at [838, 282] on div "Contratos Contrato #7787cddc [GEOGRAPHIC_DATA] Parcela #19 [GEOGRAPHIC_DATA] #1…" at bounding box center [538, 493] width 661 height 1045
drag, startPoint x: 801, startPoint y: 279, endPoint x: 841, endPoint y: 270, distance: 40.8
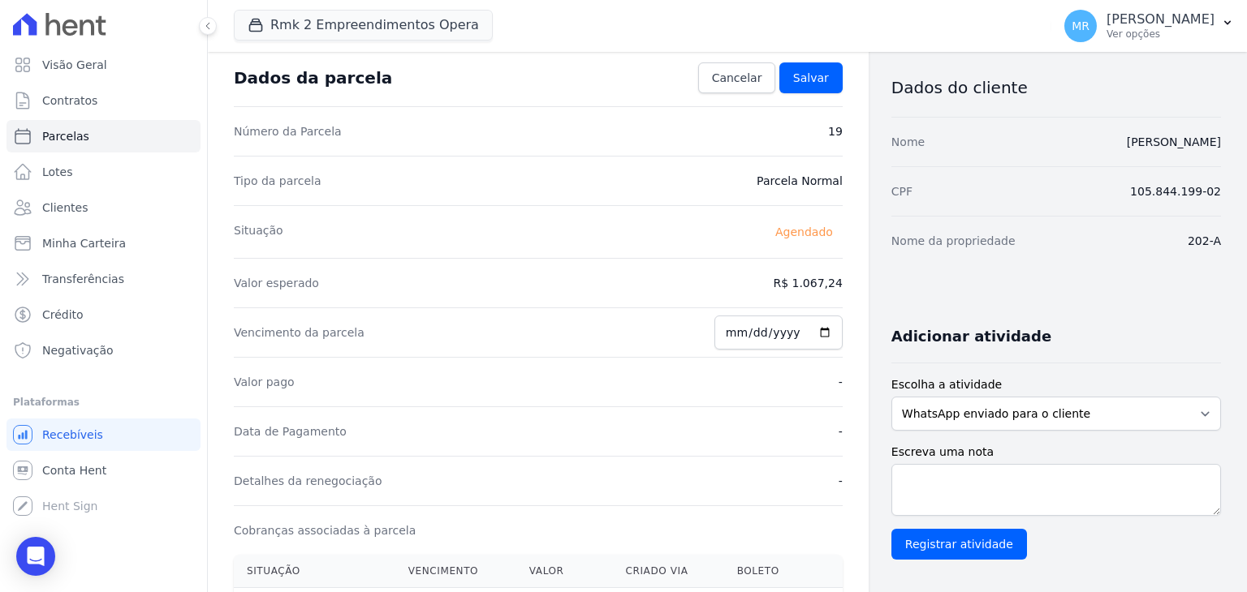
click at [841, 270] on div "Contratos Contrato #7787cddc [GEOGRAPHIC_DATA] Parcela #19 [GEOGRAPHIC_DATA] #1…" at bounding box center [538, 493] width 661 height 1045
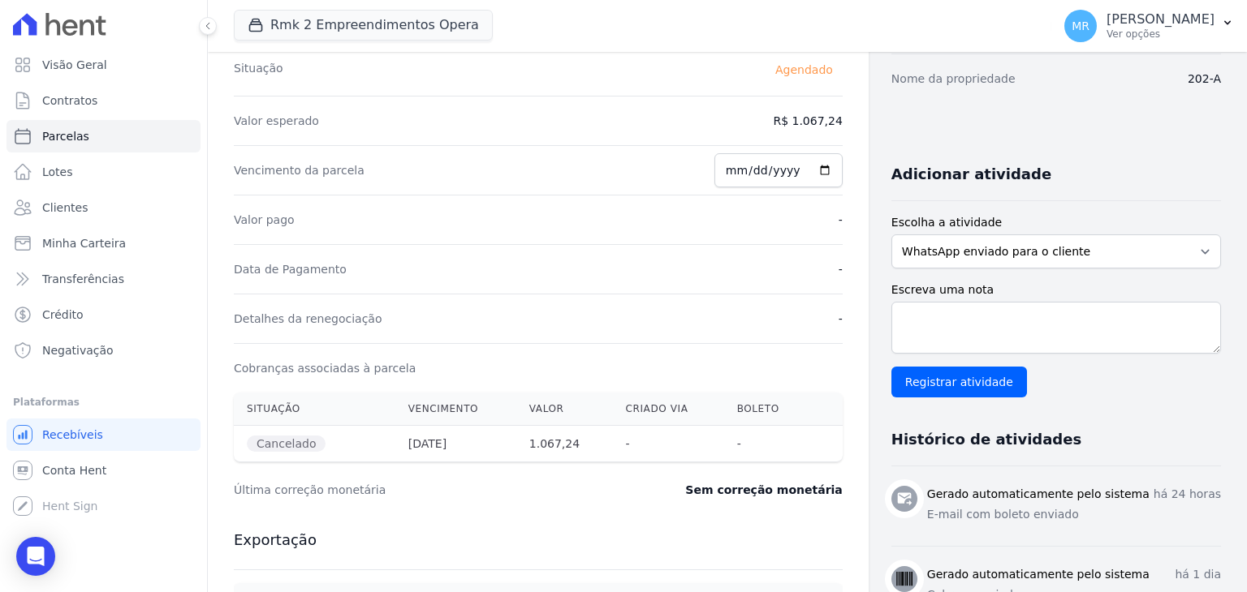
scroll to position [0, 0]
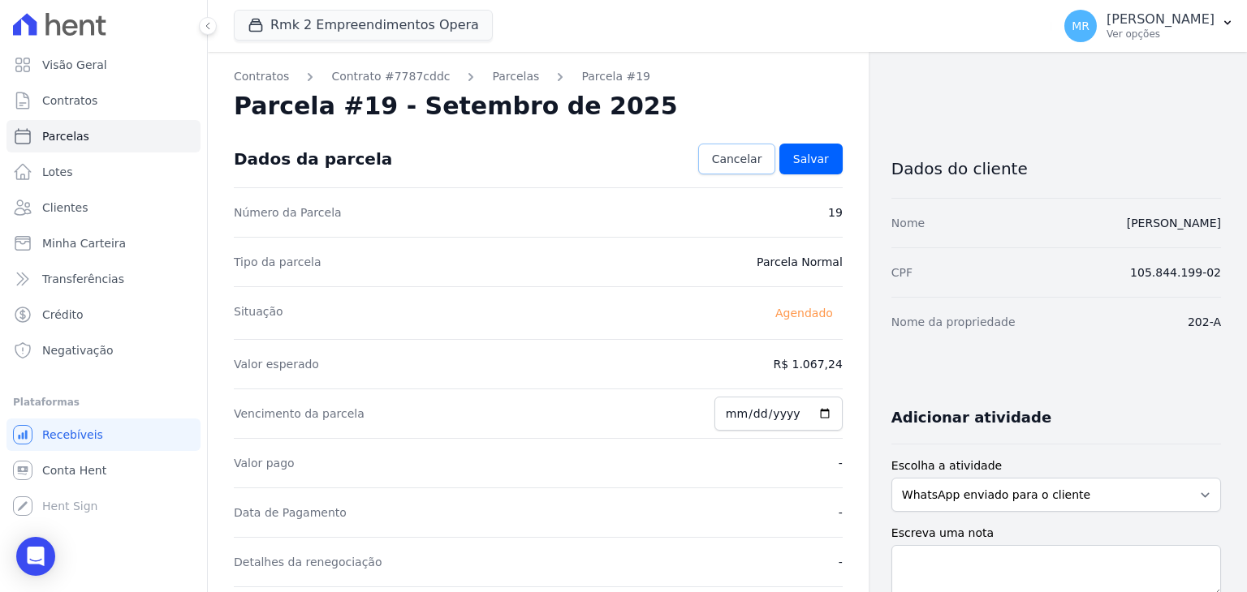
click at [747, 162] on span "Cancelar" at bounding box center [737, 159] width 50 height 16
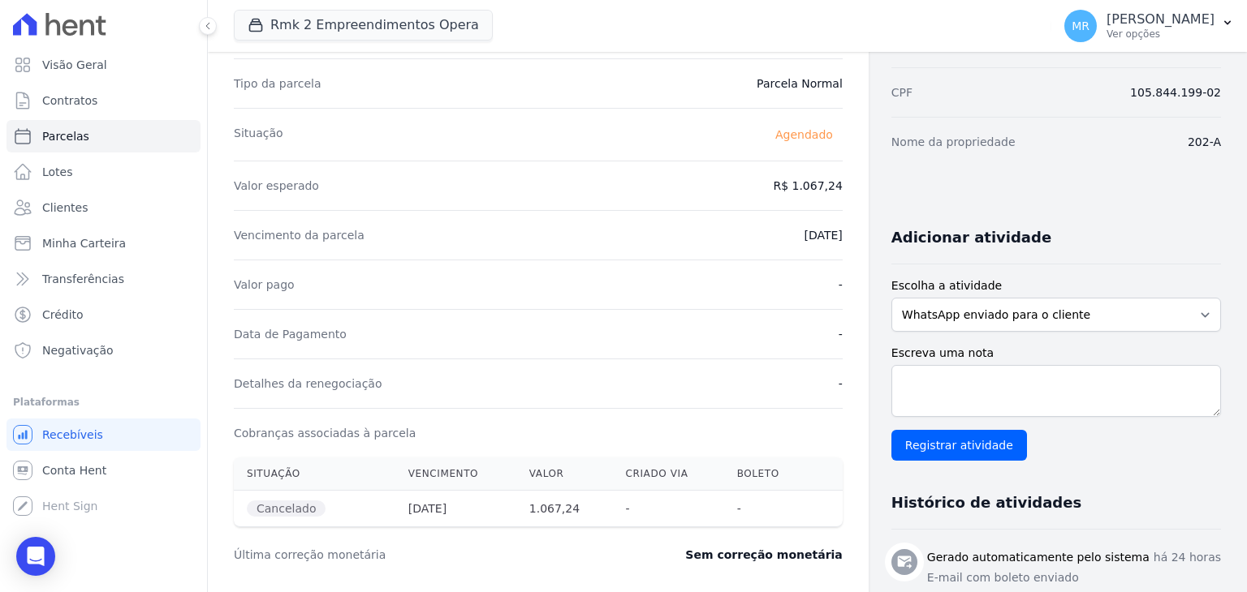
scroll to position [81, 0]
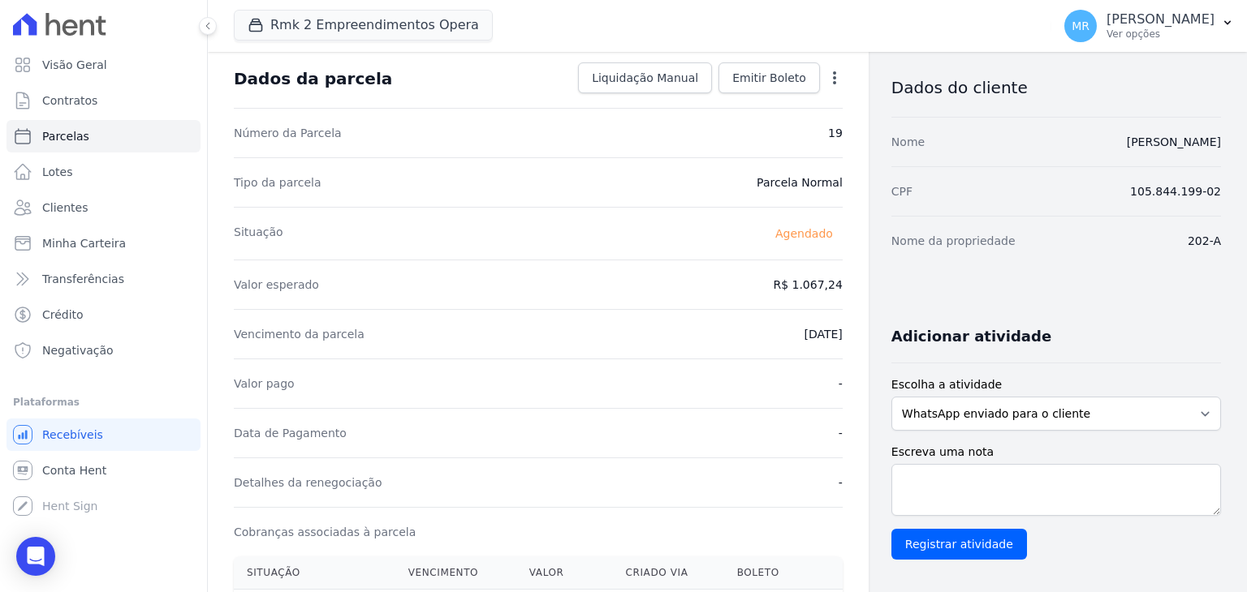
click at [829, 85] on icon "button" at bounding box center [834, 78] width 16 height 16
click at [782, 106] on link "Alterar" at bounding box center [764, 99] width 143 height 29
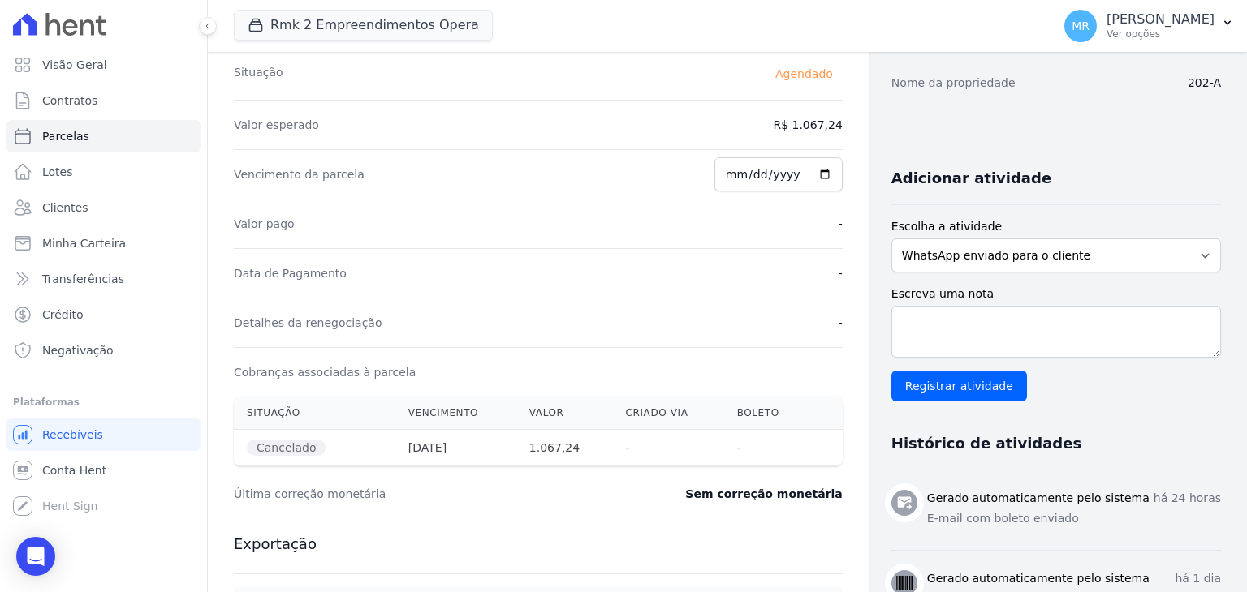
scroll to position [70, 0]
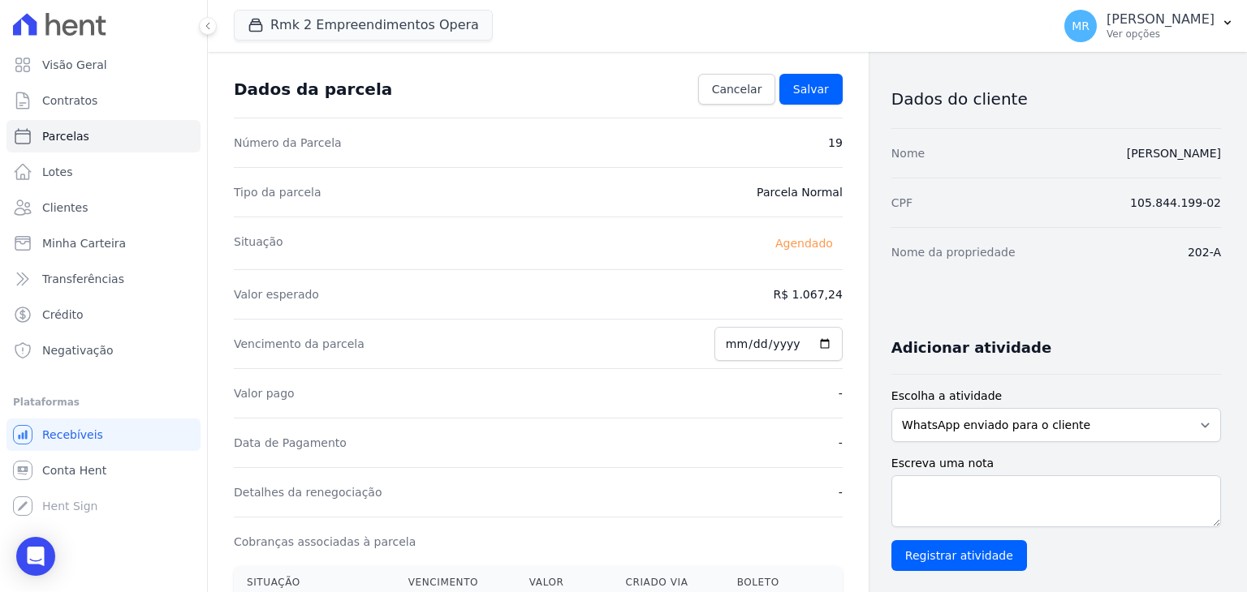
click at [802, 305] on div "Valor esperado R$ 1.067,24" at bounding box center [538, 294] width 609 height 50
click at [806, 294] on dd "R$ 1.067,24" at bounding box center [807, 294] width 69 height 16
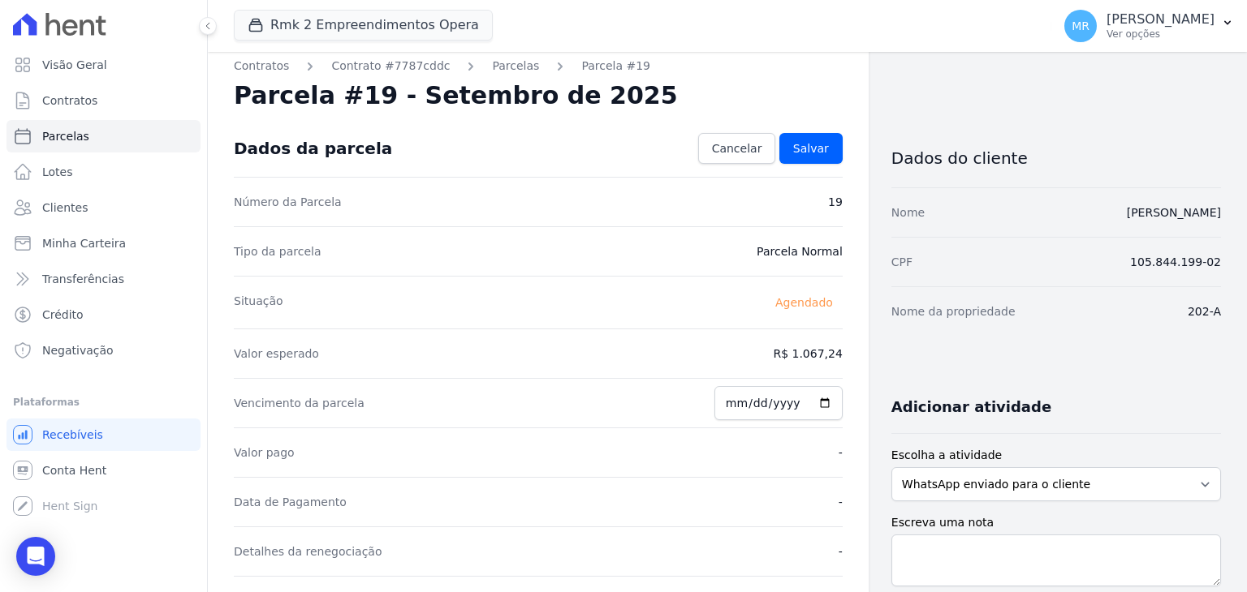
scroll to position [0, 0]
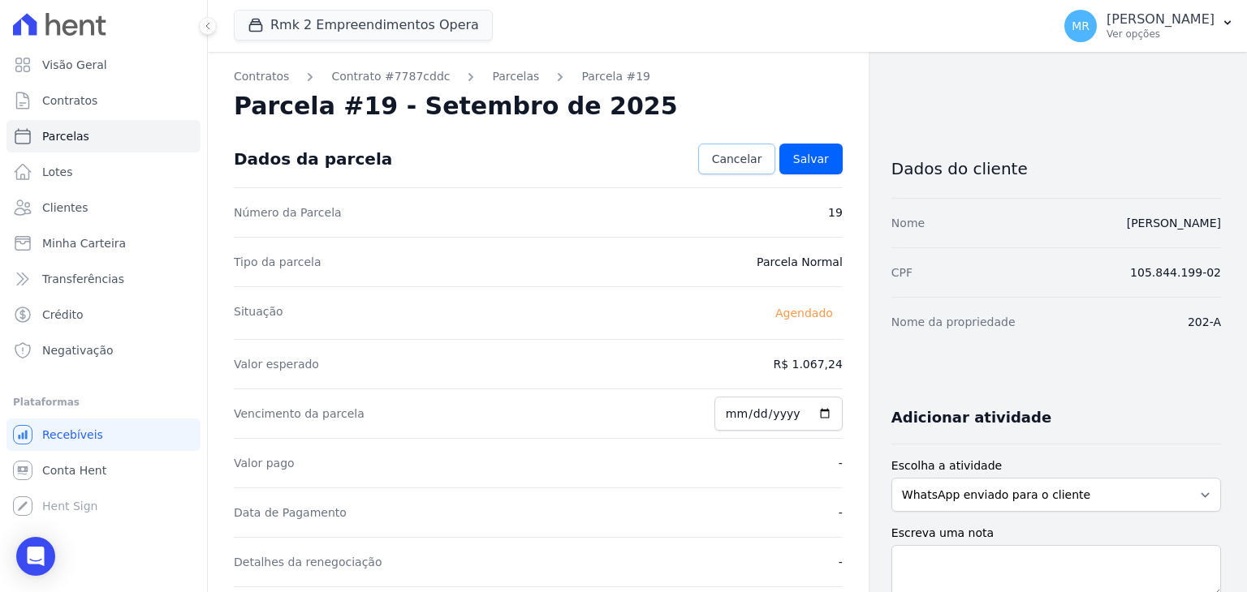
click at [712, 150] on link "Cancelar" at bounding box center [737, 159] width 78 height 31
click at [829, 154] on icon "button" at bounding box center [834, 159] width 16 height 16
click at [803, 110] on div "Parcela #19 - Setembro de 2025" at bounding box center [538, 106] width 609 height 29
click at [833, 162] on icon "button" at bounding box center [834, 159] width 3 height 13
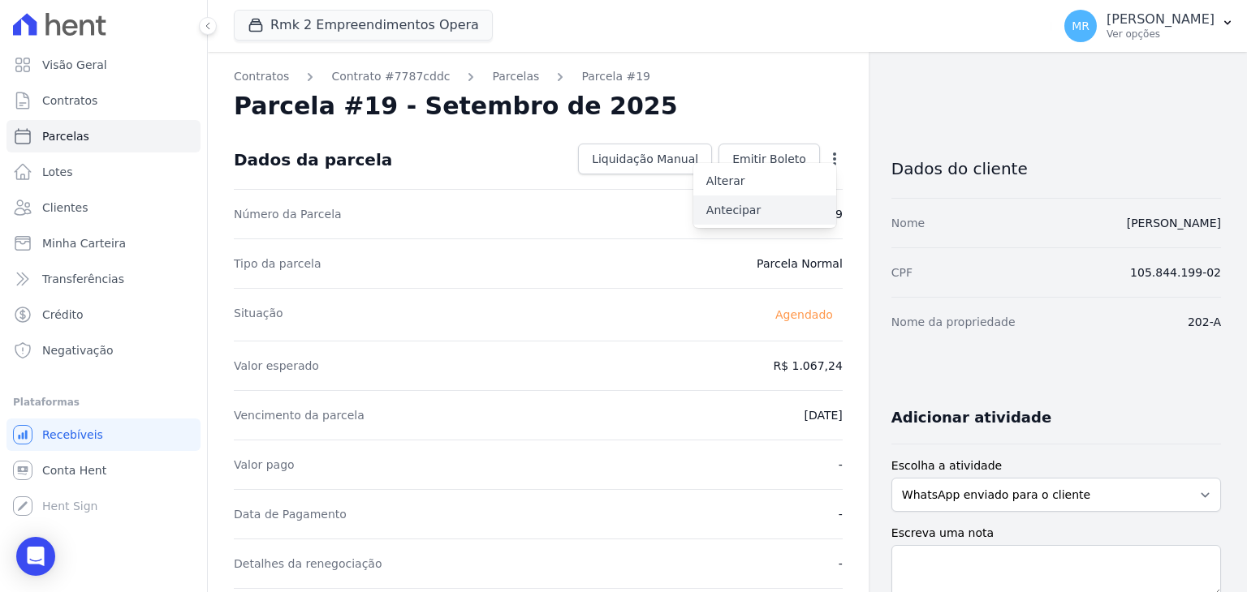
click at [799, 207] on link "Antecipar" at bounding box center [764, 210] width 143 height 29
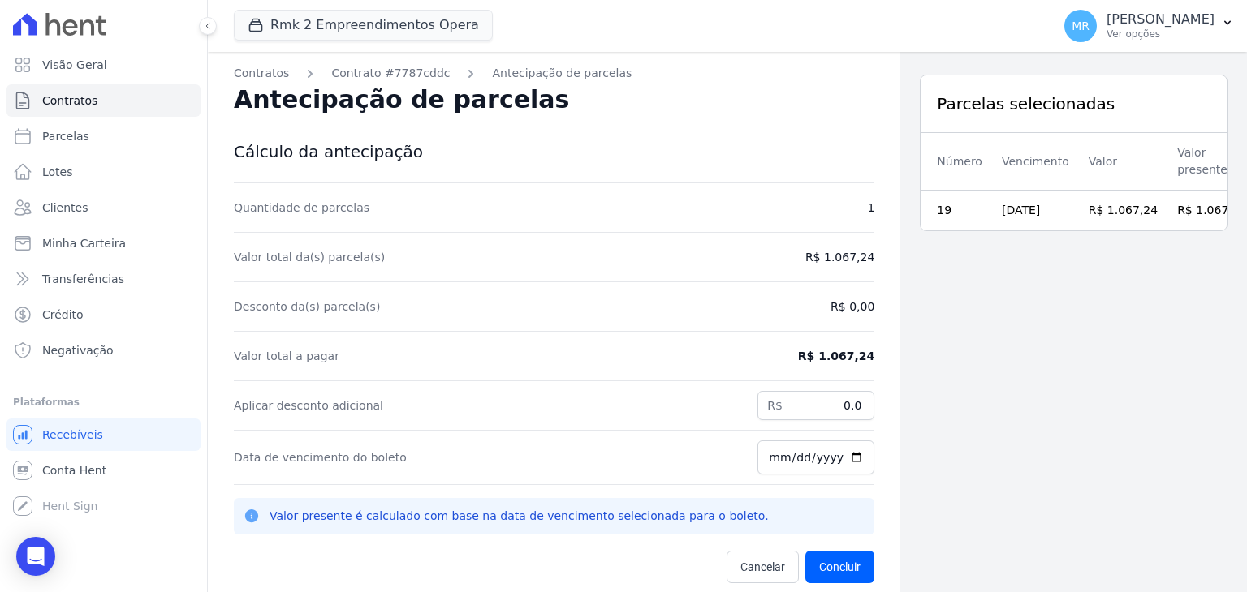
click at [825, 360] on dd "R$ 1.067,24" at bounding box center [836, 356] width 76 height 16
click at [879, 261] on div "Contratos Contrato #7787cddc Antecipação de parcelas Antecipação de parcelas Cá…" at bounding box center [554, 348] width 692 height 592
click at [847, 253] on dd "R$ 1.067,24" at bounding box center [839, 257] width 69 height 16
click at [859, 254] on dd "R$ 1.067,24" at bounding box center [839, 257] width 69 height 16
click at [753, 554] on link "Cancelar" at bounding box center [762, 567] width 72 height 32
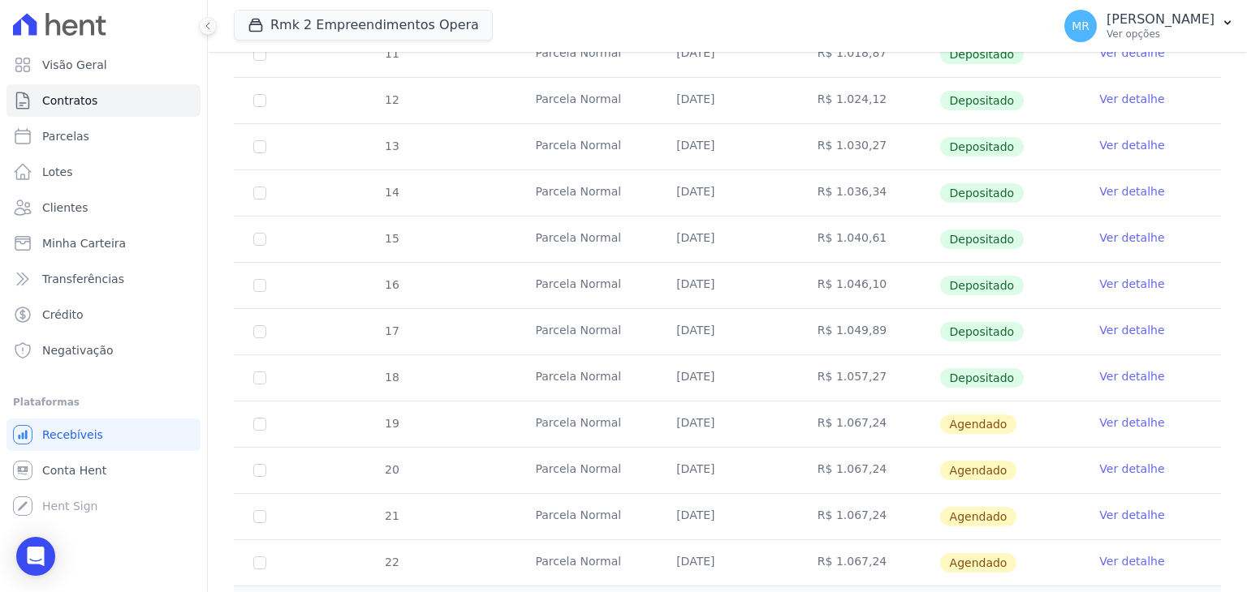
scroll to position [406, 0]
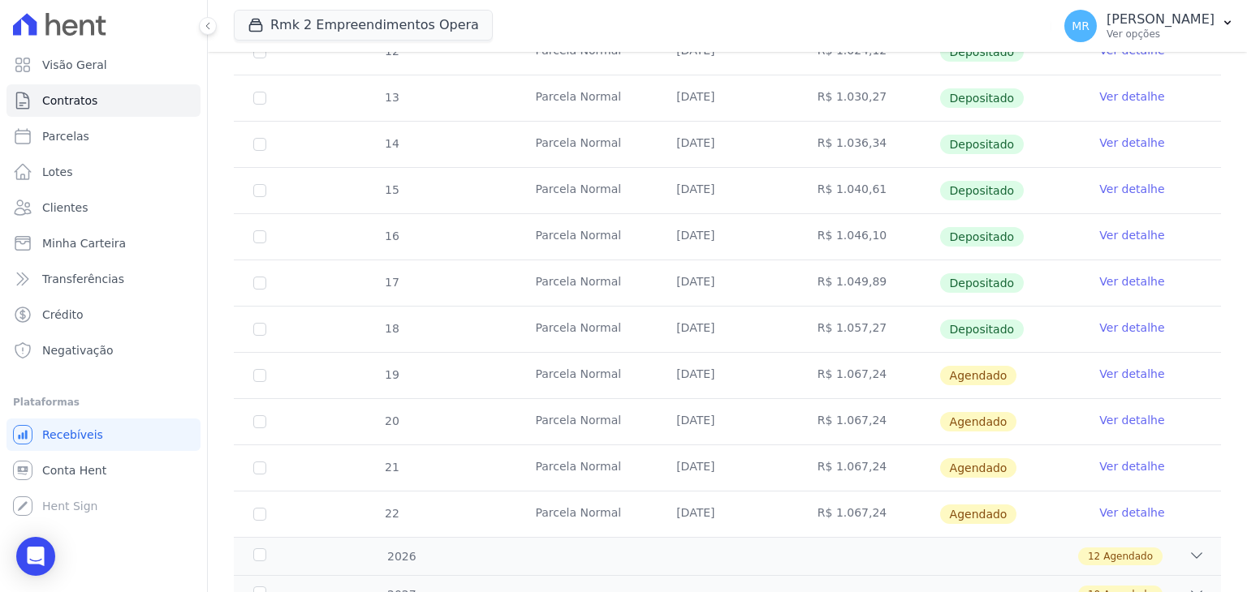
click at [1119, 372] on link "Ver detalhe" at bounding box center [1131, 374] width 65 height 16
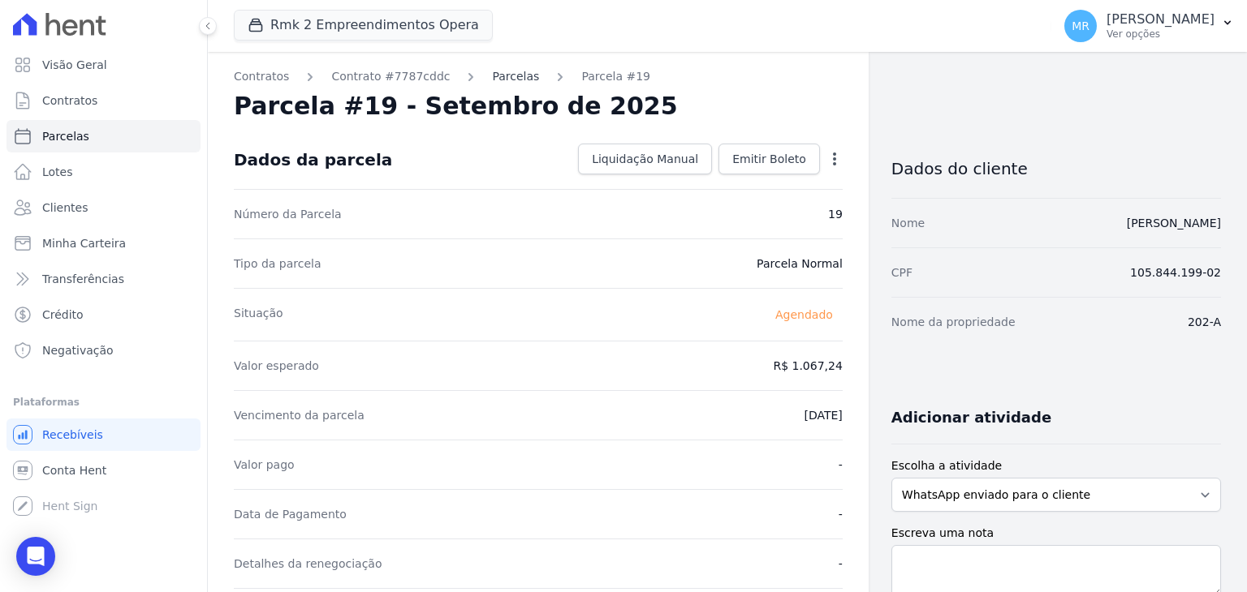
click at [500, 78] on link "Parcelas" at bounding box center [515, 76] width 47 height 17
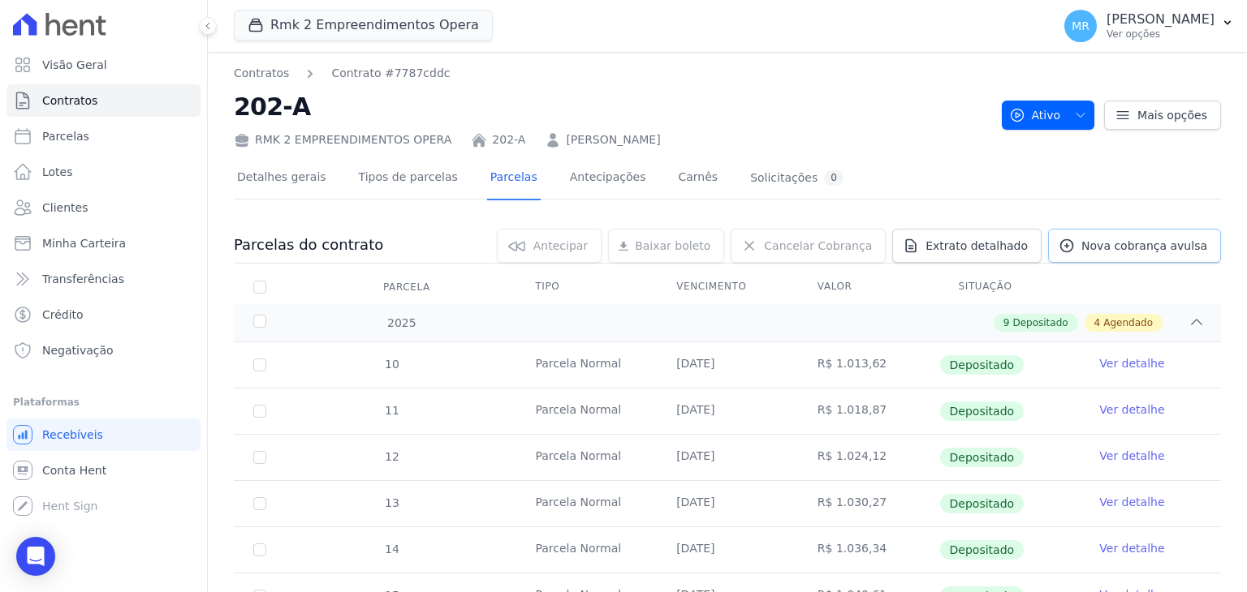
click at [1140, 247] on span "Nova cobrança avulsa" at bounding box center [1144, 246] width 126 height 16
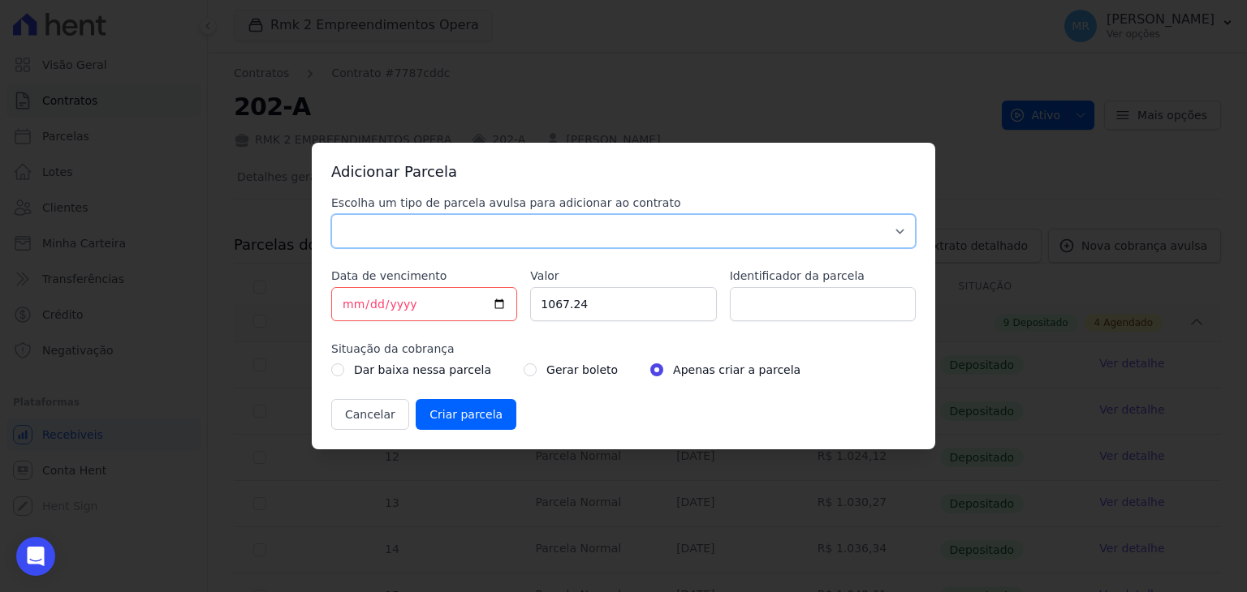
click at [538, 241] on select "Parcela Normal Sinal Caução Intercalada Chaves Pré Chaves Pós Chaves Taxas Quit…" at bounding box center [623, 231] width 584 height 34
select select "standard"
click at [331, 214] on select "Parcela Normal Sinal Caução Intercalada Chaves Pré Chaves Pós Chaves Taxas Quit…" at bounding box center [623, 231] width 584 height 34
click at [498, 307] on input "[DATE]" at bounding box center [424, 304] width 186 height 34
type input "[DATE]"
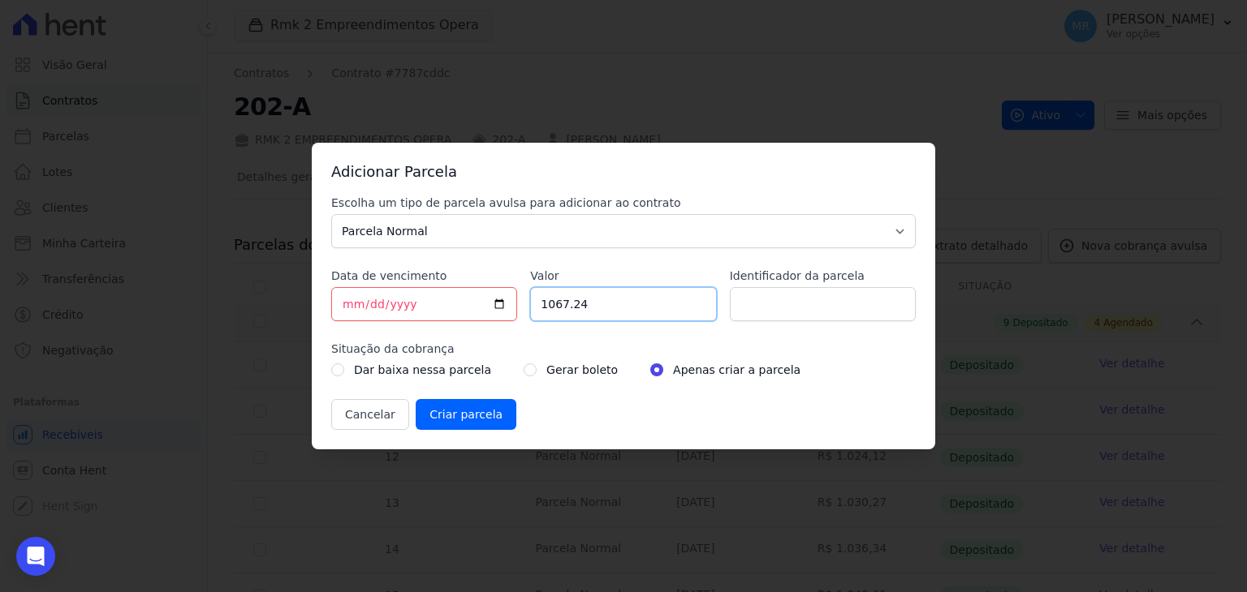
click at [619, 313] on input "1067.24" at bounding box center [623, 304] width 186 height 34
drag, startPoint x: 619, startPoint y: 308, endPoint x: 512, endPoint y: 309, distance: 107.1
click at [512, 309] on div "Escolha um tipo de parcela avulsa para adicionar ao contrato Parcela Normal Sin…" at bounding box center [623, 312] width 584 height 235
type input "1782.92"
click at [755, 310] on input "Identificador da parcela" at bounding box center [823, 304] width 186 height 34
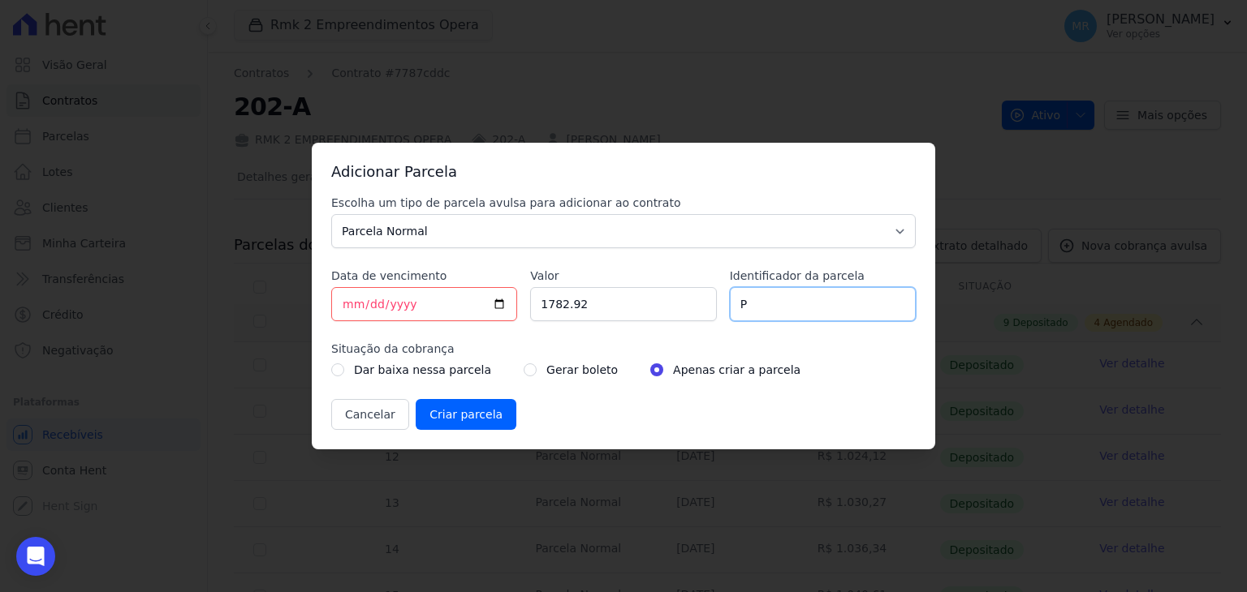
click at [783, 316] on input "P" at bounding box center [823, 304] width 186 height 34
click at [747, 305] on input "P20" at bounding box center [823, 304] width 186 height 34
type input "PARCE20"
click at [523, 371] on input "radio" at bounding box center [529, 370] width 13 height 13
radio input "true"
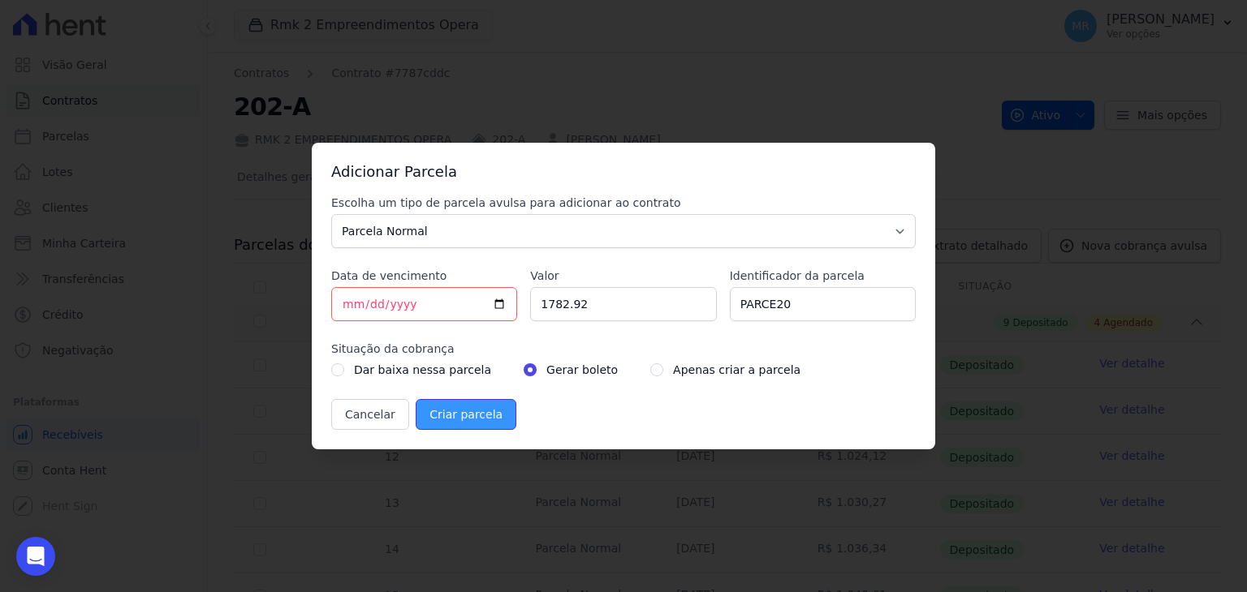
click at [479, 413] on input "Criar parcela" at bounding box center [466, 414] width 101 height 31
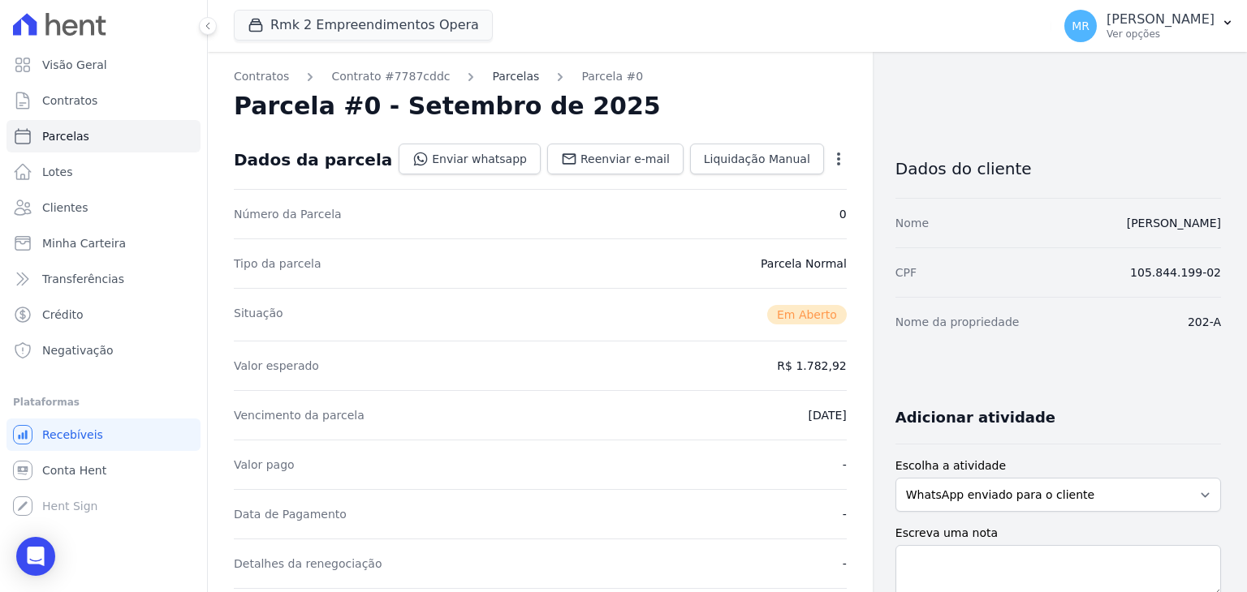
click at [505, 78] on link "Parcelas" at bounding box center [515, 76] width 47 height 17
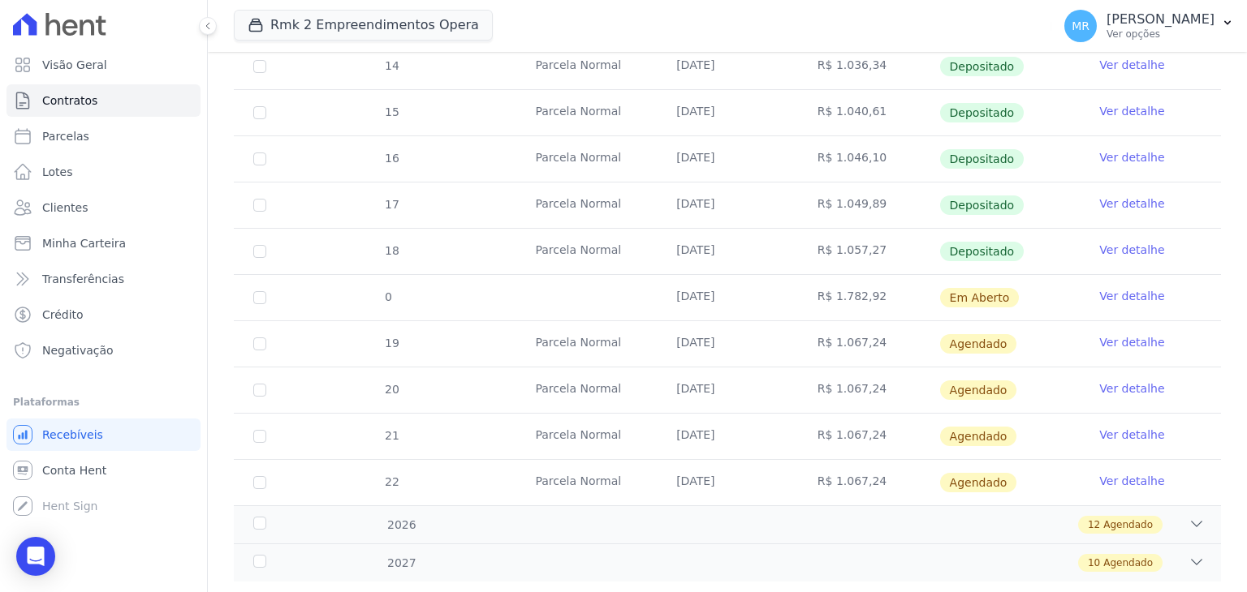
scroll to position [487, 0]
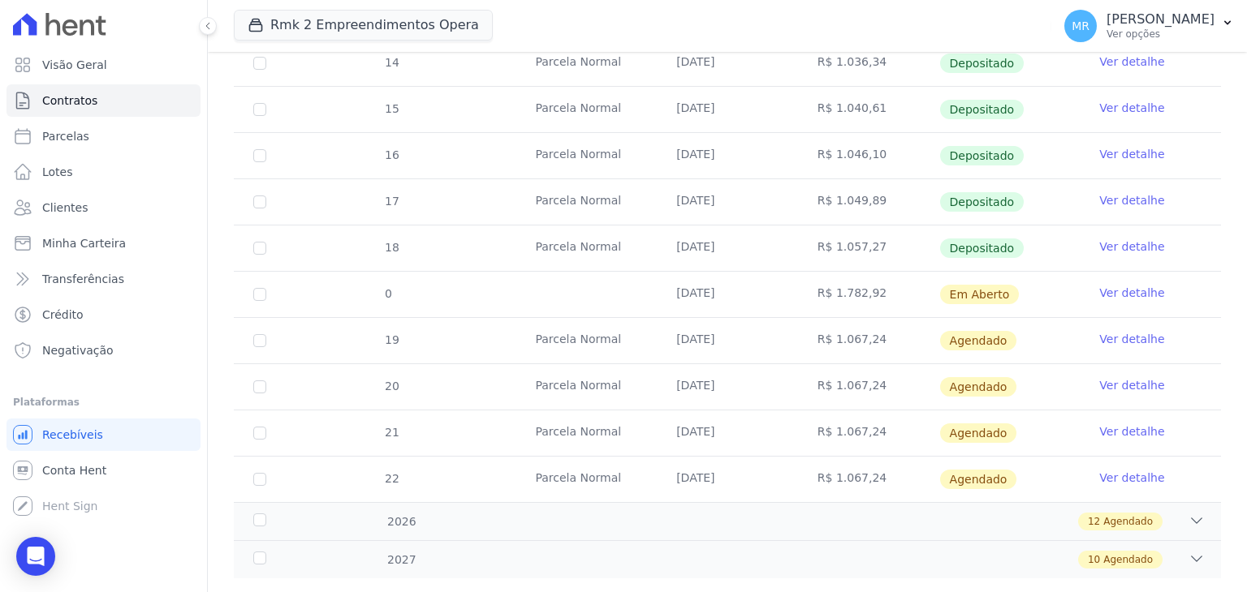
click at [1105, 291] on link "Ver detalhe" at bounding box center [1131, 293] width 65 height 16
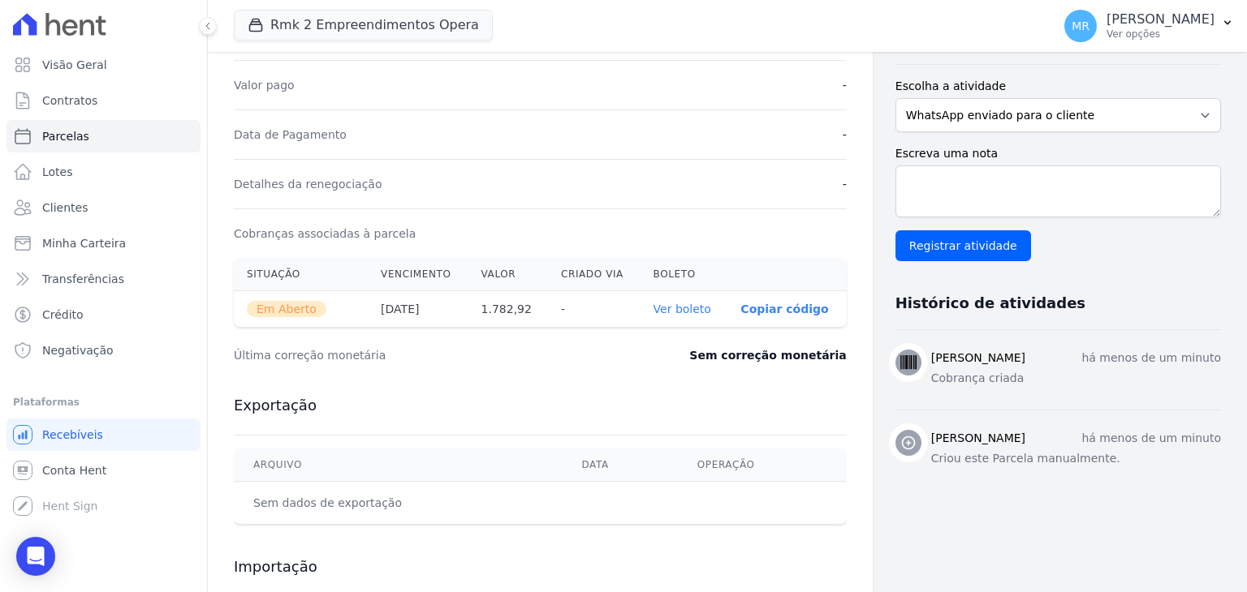
scroll to position [406, 0]
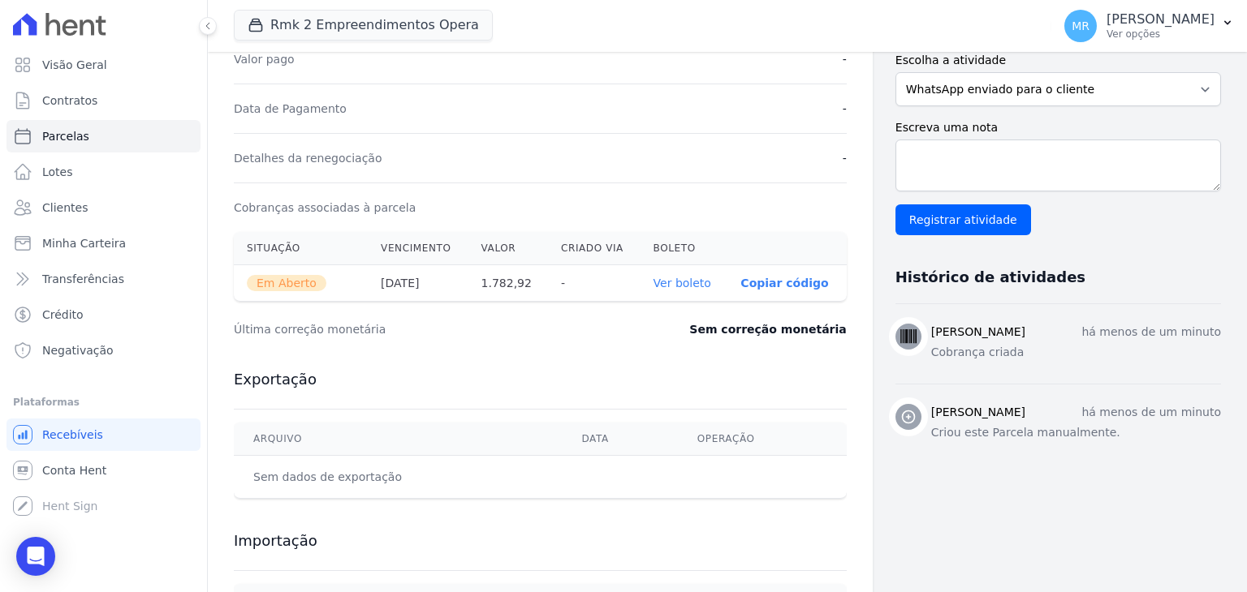
click at [685, 282] on link "Ver boleto" at bounding box center [682, 283] width 58 height 13
